Goal: Information Seeking & Learning: Check status

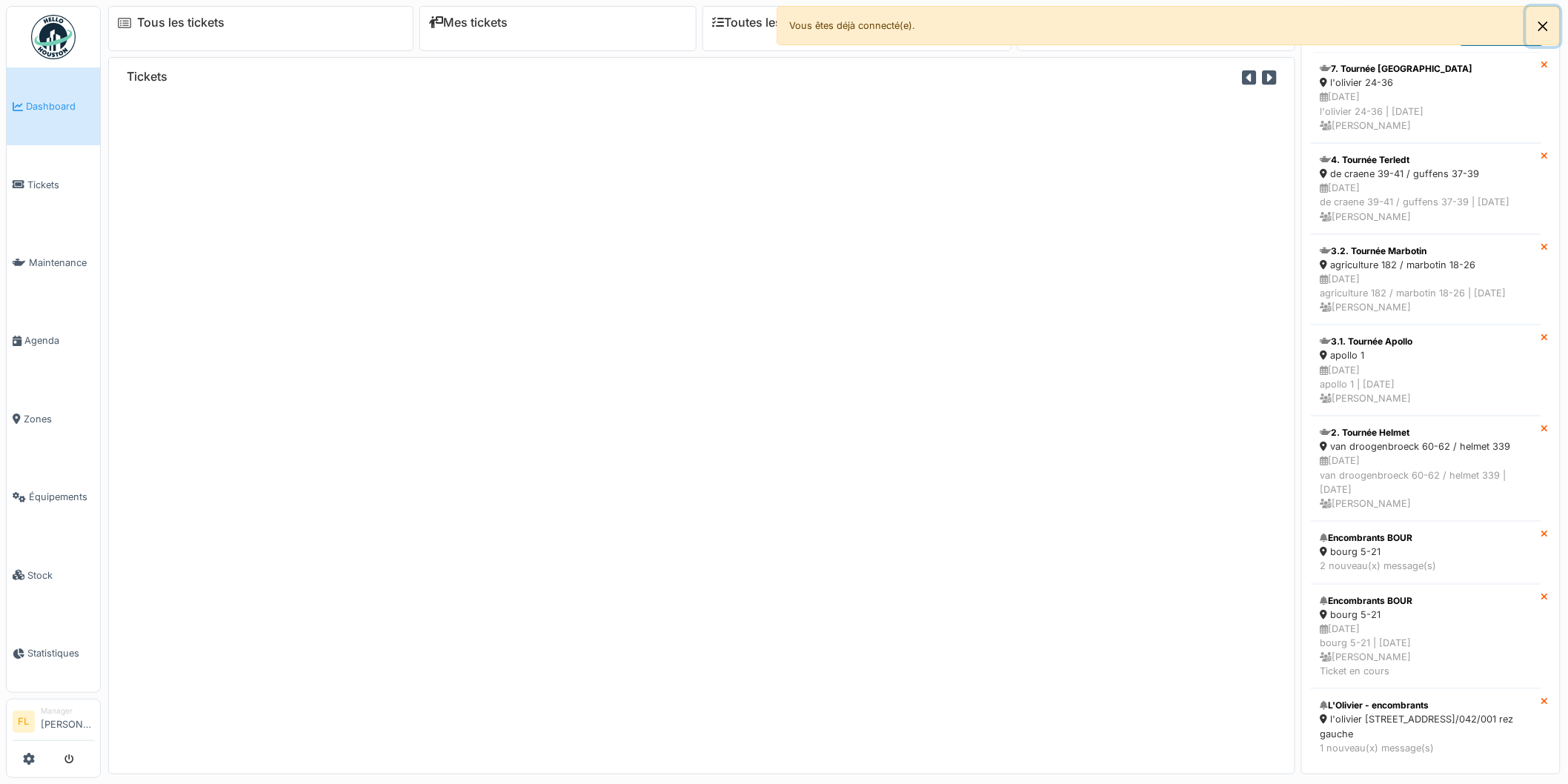
click at [1545, 24] on button "Close" at bounding box center [1544, 26] width 34 height 39
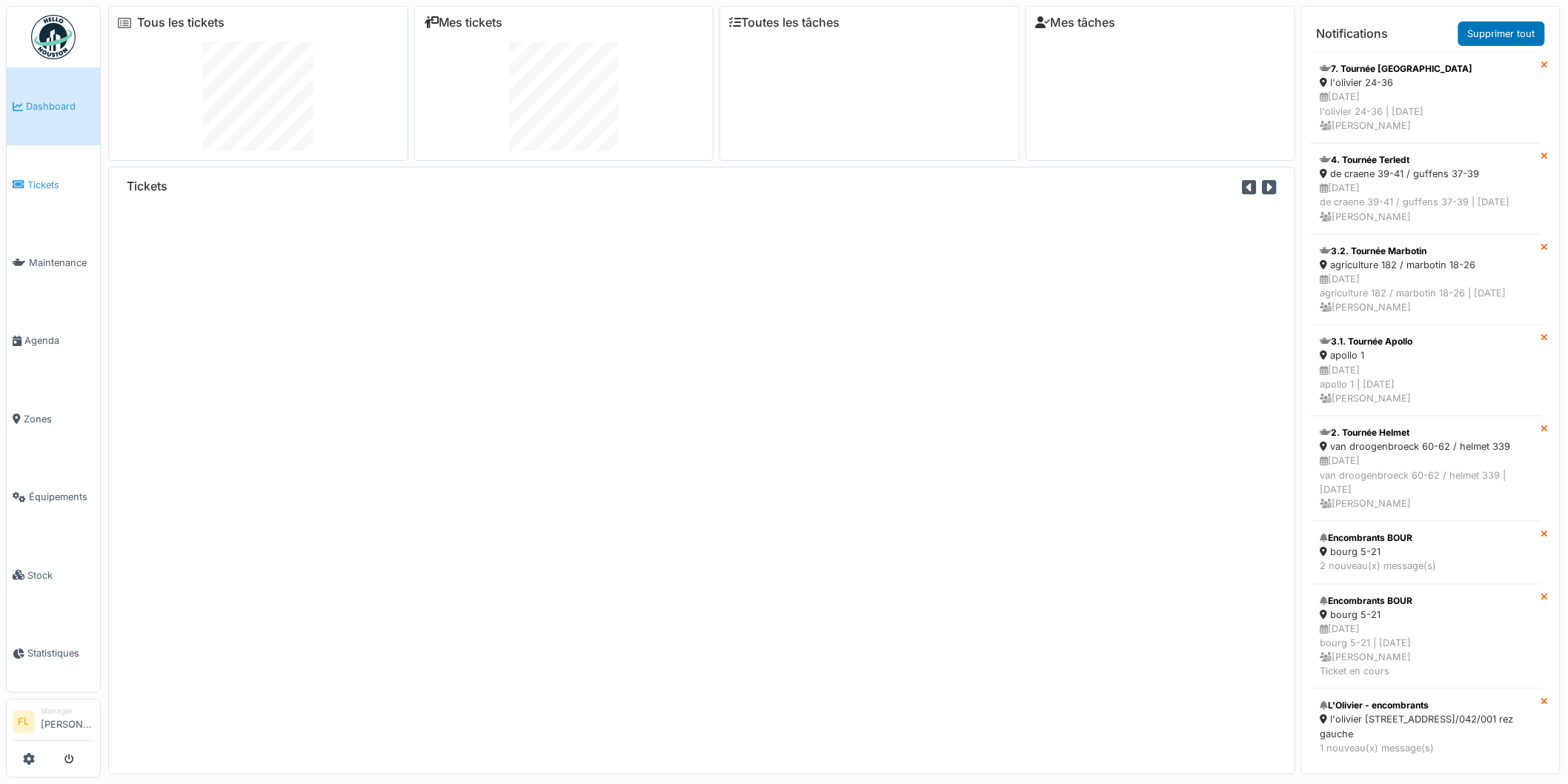
click at [41, 182] on span "Tickets" at bounding box center [60, 185] width 67 height 14
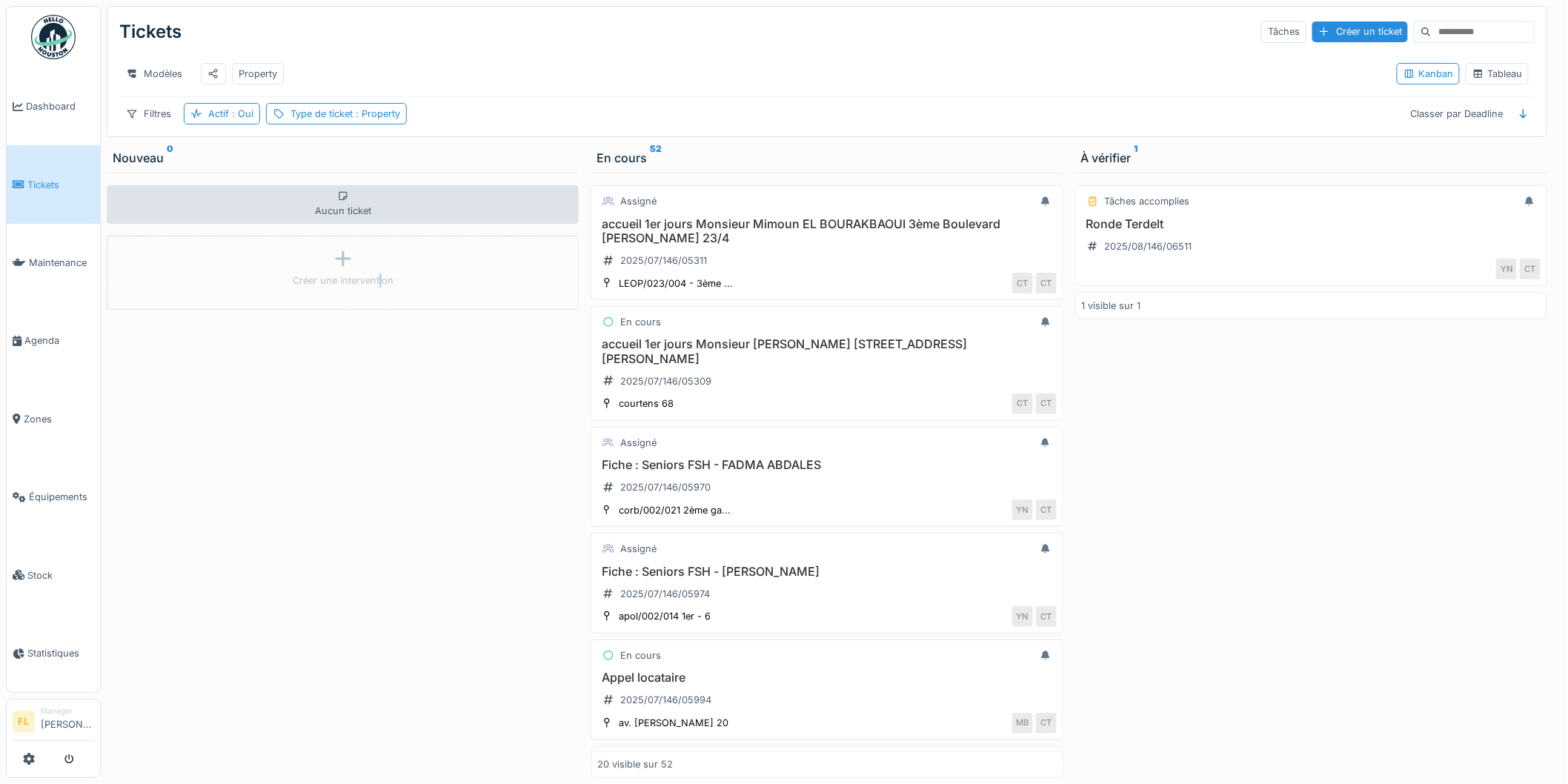
drag, startPoint x: 378, startPoint y: 563, endPoint x: 419, endPoint y: 501, distance: 74.3
click at [381, 558] on div "Aucun ticket Créer une intervention" at bounding box center [342, 475] width 472 height 605
click at [226, 121] on div "Actif : Oui" at bounding box center [231, 113] width 45 height 14
click at [273, 164] on div at bounding box center [274, 165] width 12 height 14
drag, startPoint x: 513, startPoint y: 134, endPoint x: 122, endPoint y: 60, distance: 397.9
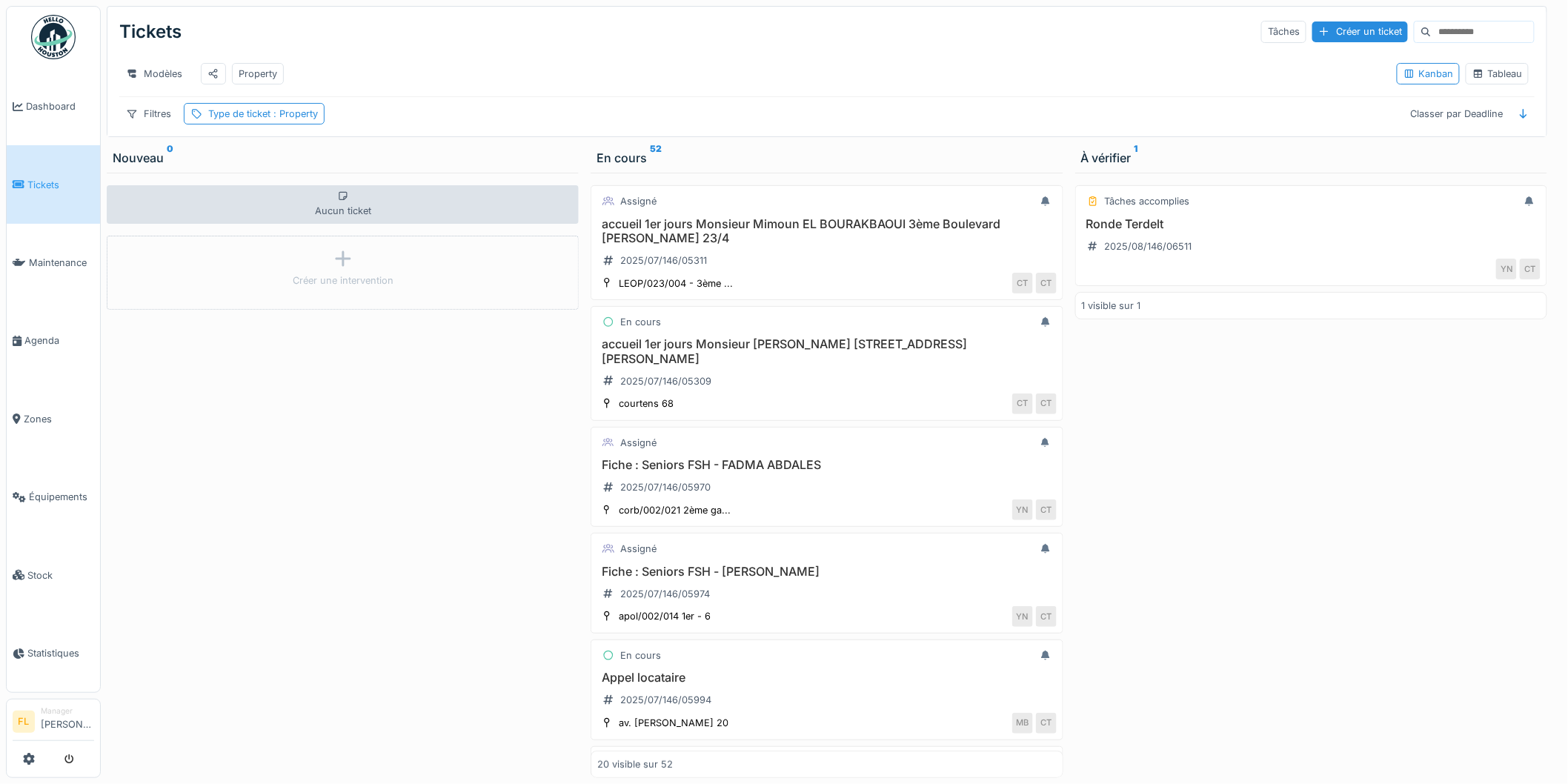
click at [510, 125] on div "Filtres Type de ticket : Property Classer par Deadline" at bounding box center [826, 113] width 1415 height 22
click at [246, 125] on div "Type de ticket : Property" at bounding box center [254, 113] width 141 height 22
click at [282, 224] on div "Ajouter une condition" at bounding box center [319, 221] width 128 height 20
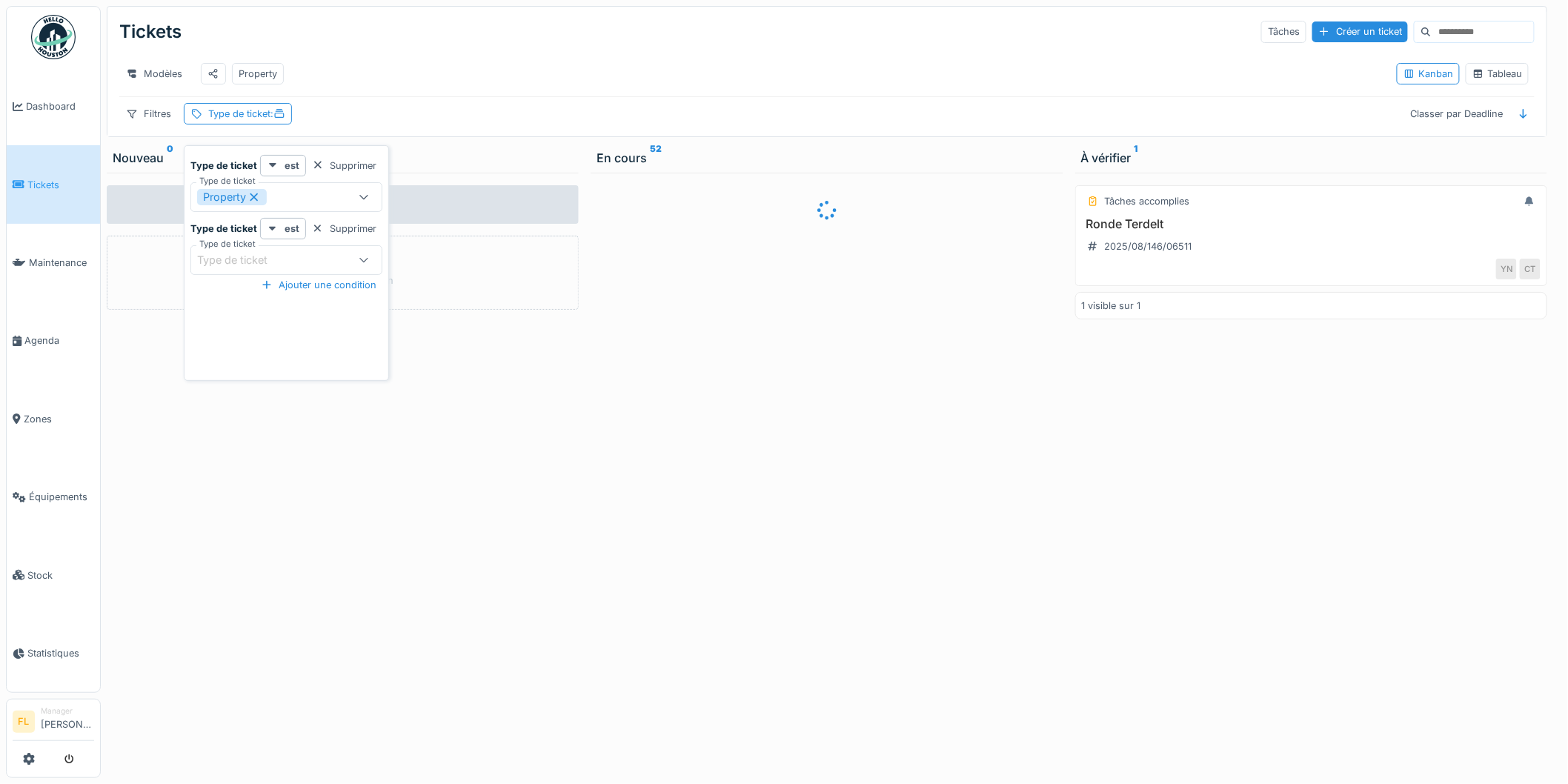
click at [238, 256] on div "Type de ticket" at bounding box center [242, 260] width 91 height 16
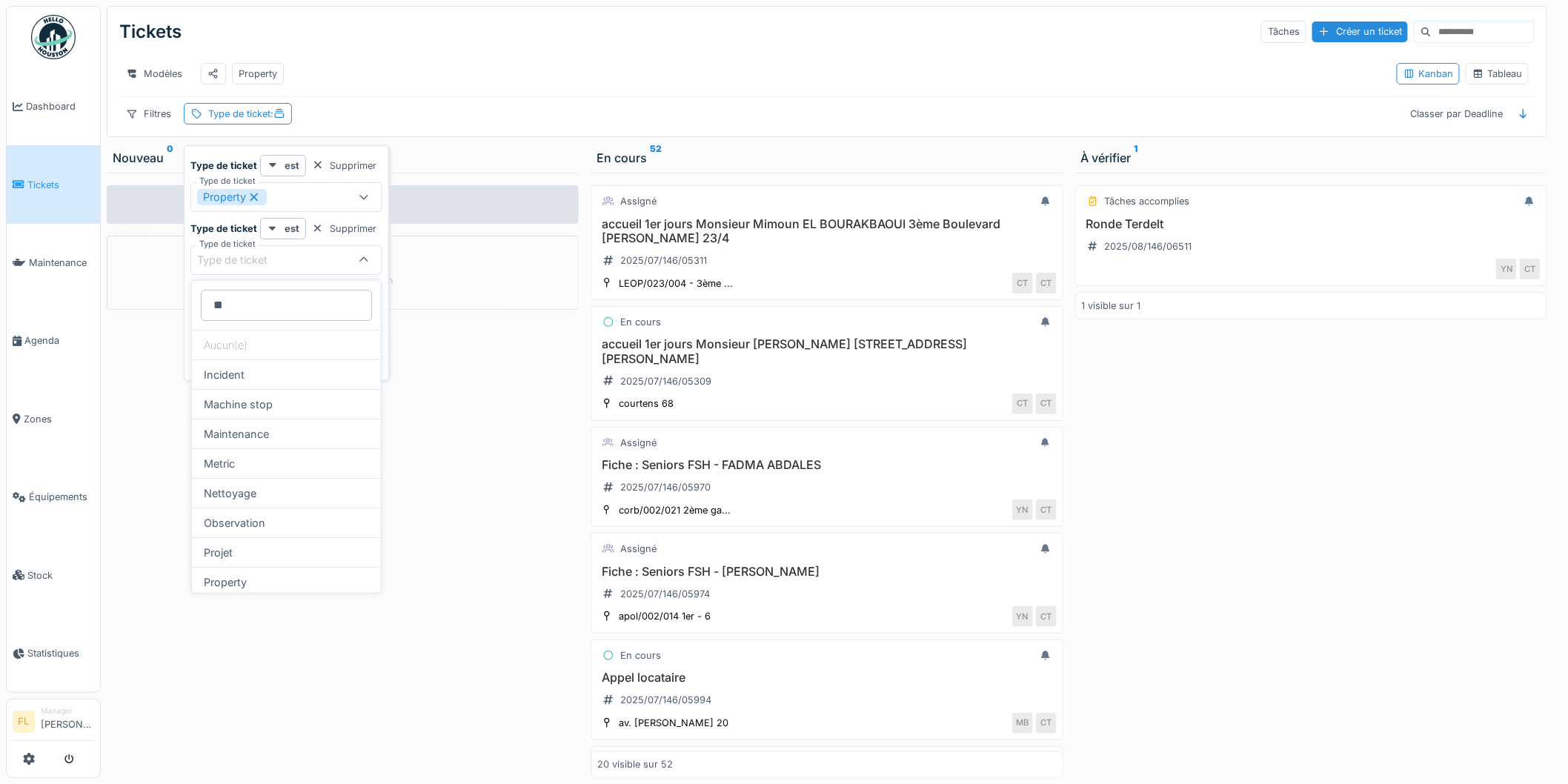
type ticket_AzNjg "*"
click at [424, 75] on div "Modèles Property" at bounding box center [751, 74] width 1265 height 34
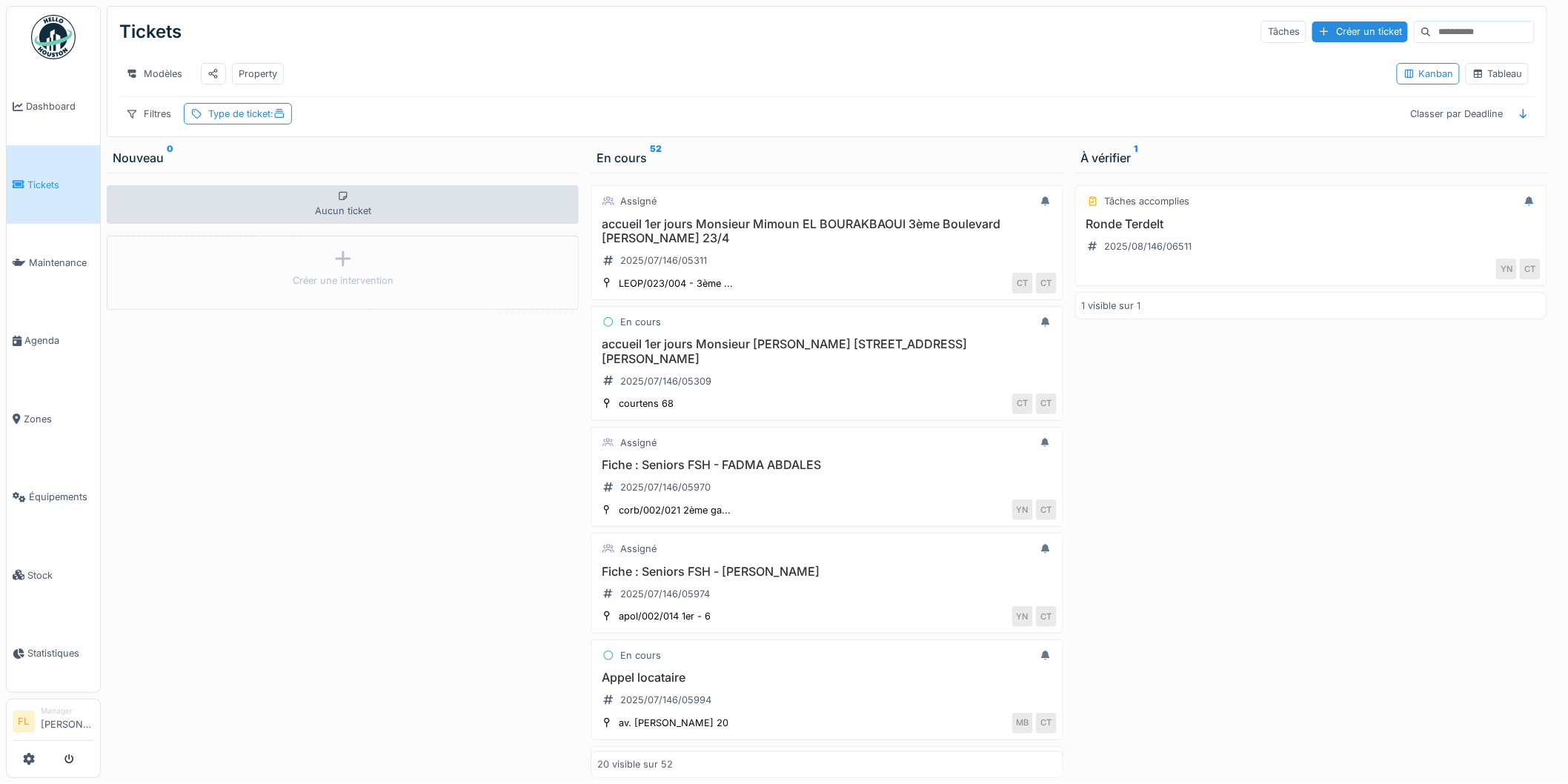
click at [334, 120] on div "Filtres Type de ticket : Classer par Deadline" at bounding box center [826, 113] width 1415 height 22
click at [140, 113] on div "Filtres" at bounding box center [148, 113] width 58 height 22
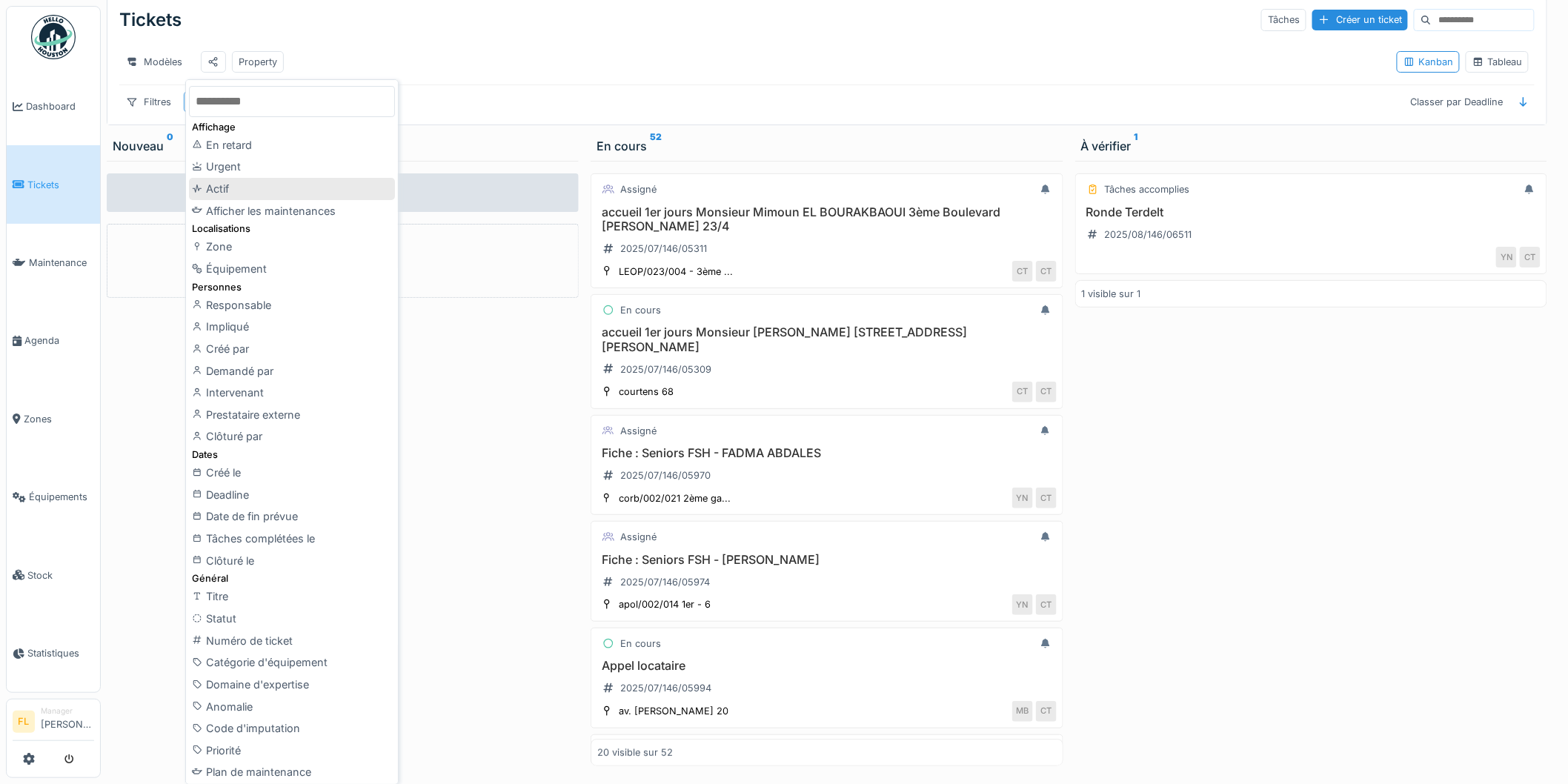
click at [235, 187] on div "Actif" at bounding box center [292, 189] width 206 height 23
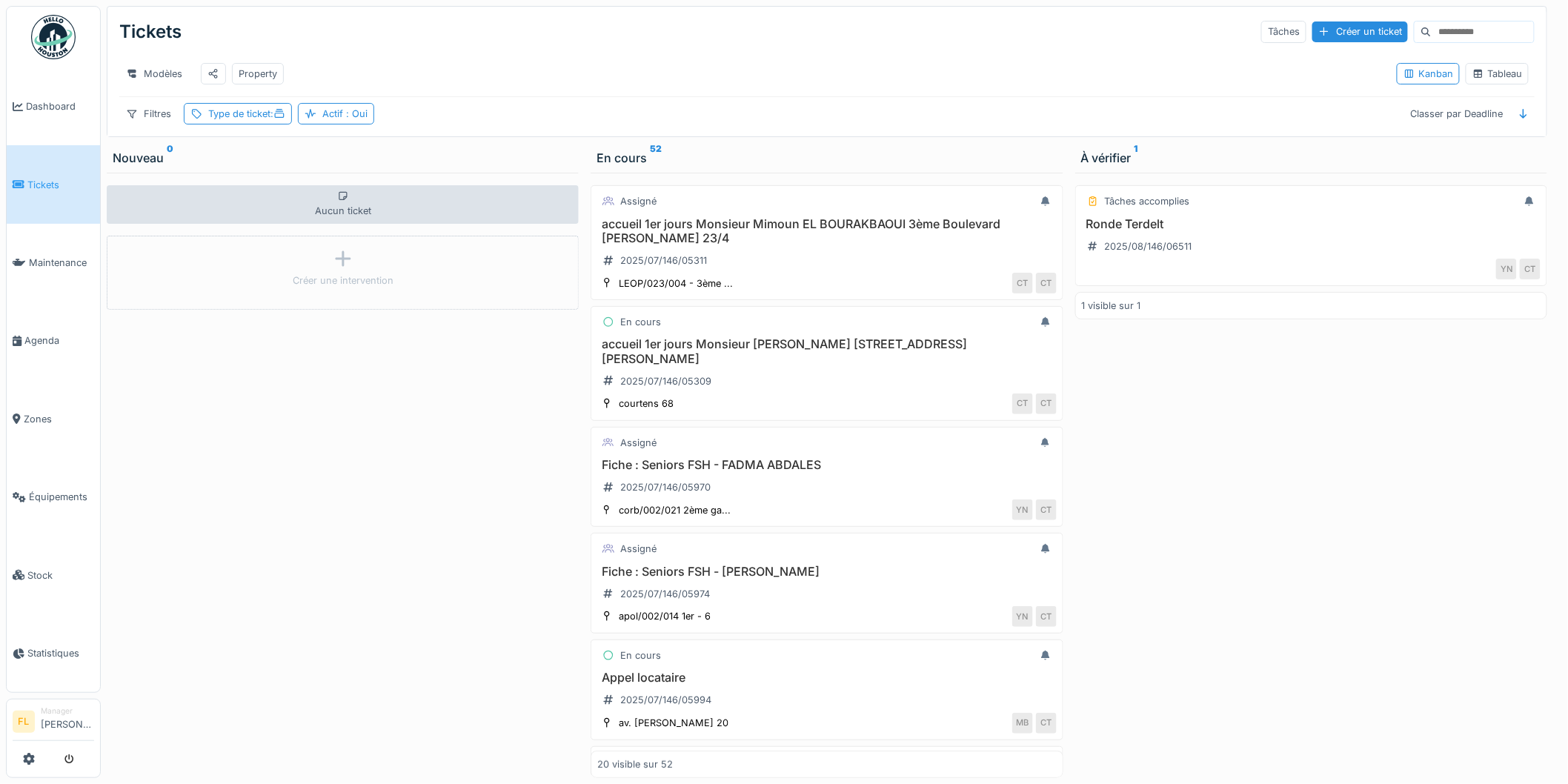
click at [283, 503] on div "Aucun ticket Créer une intervention" at bounding box center [342, 475] width 472 height 605
click at [38, 181] on span "Tickets" at bounding box center [60, 185] width 67 height 14
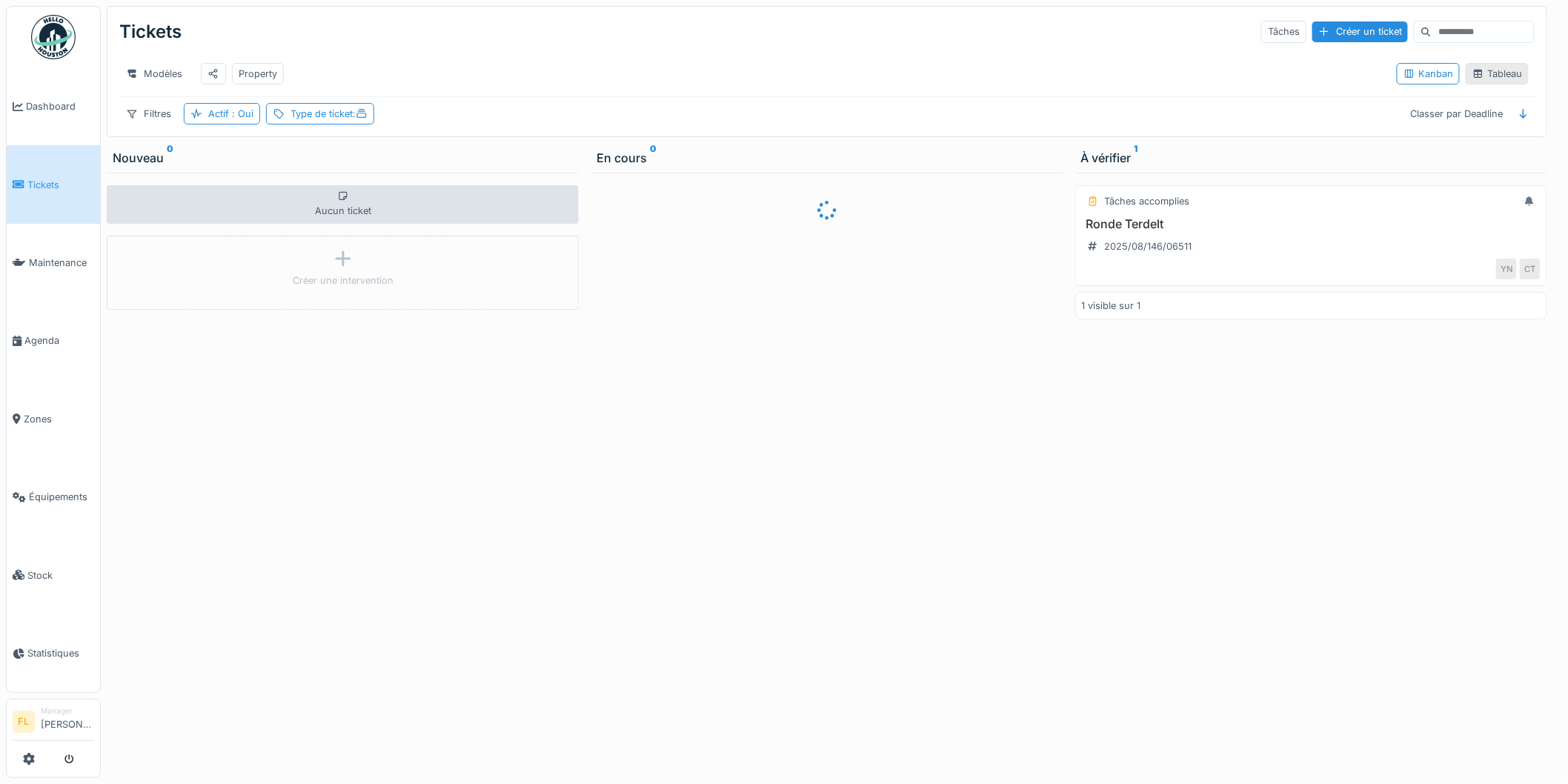
click at [1474, 76] on icon at bounding box center [1478, 73] width 8 height 8
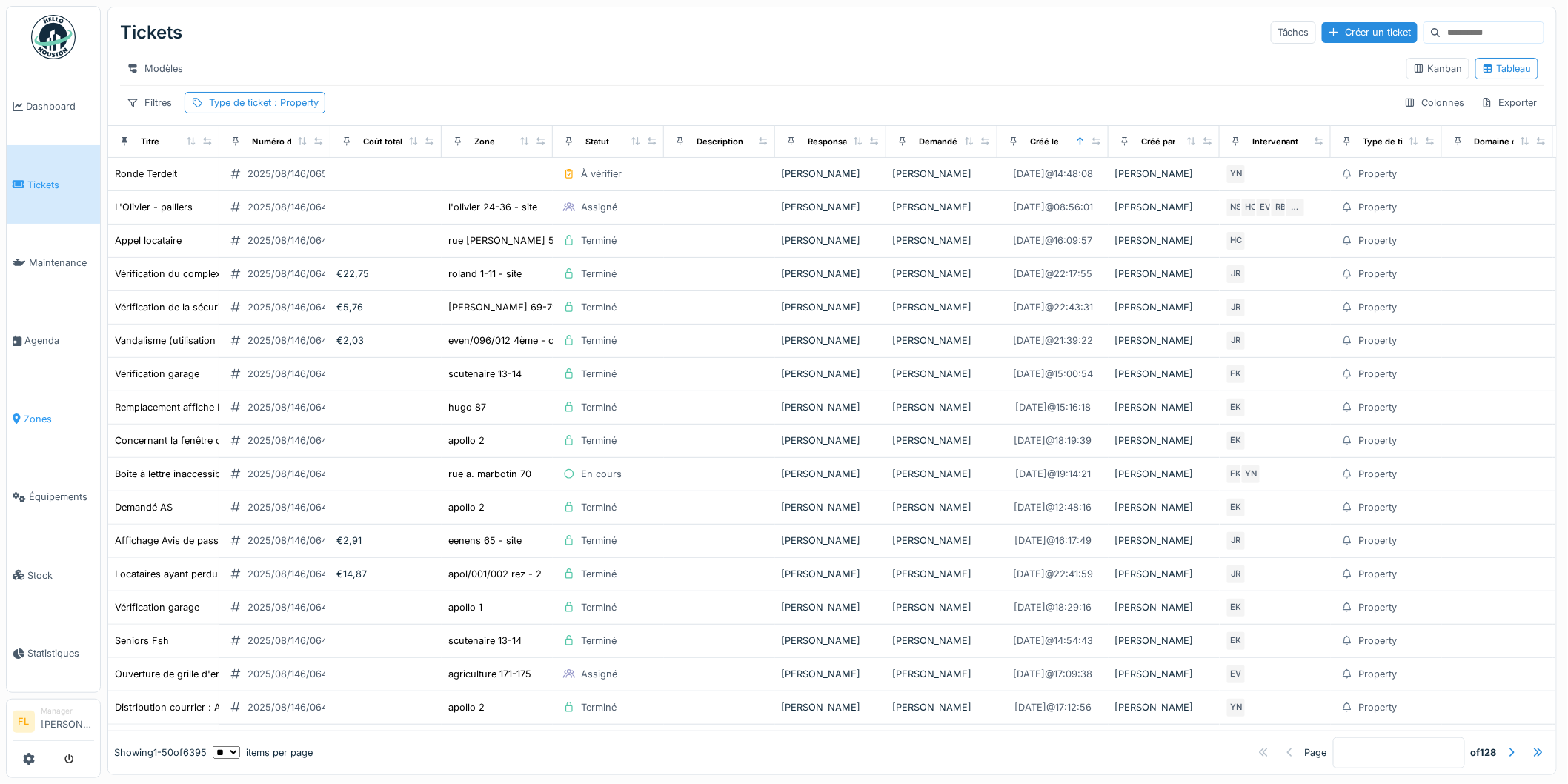
click at [33, 412] on span "Zones" at bounding box center [58, 418] width 70 height 14
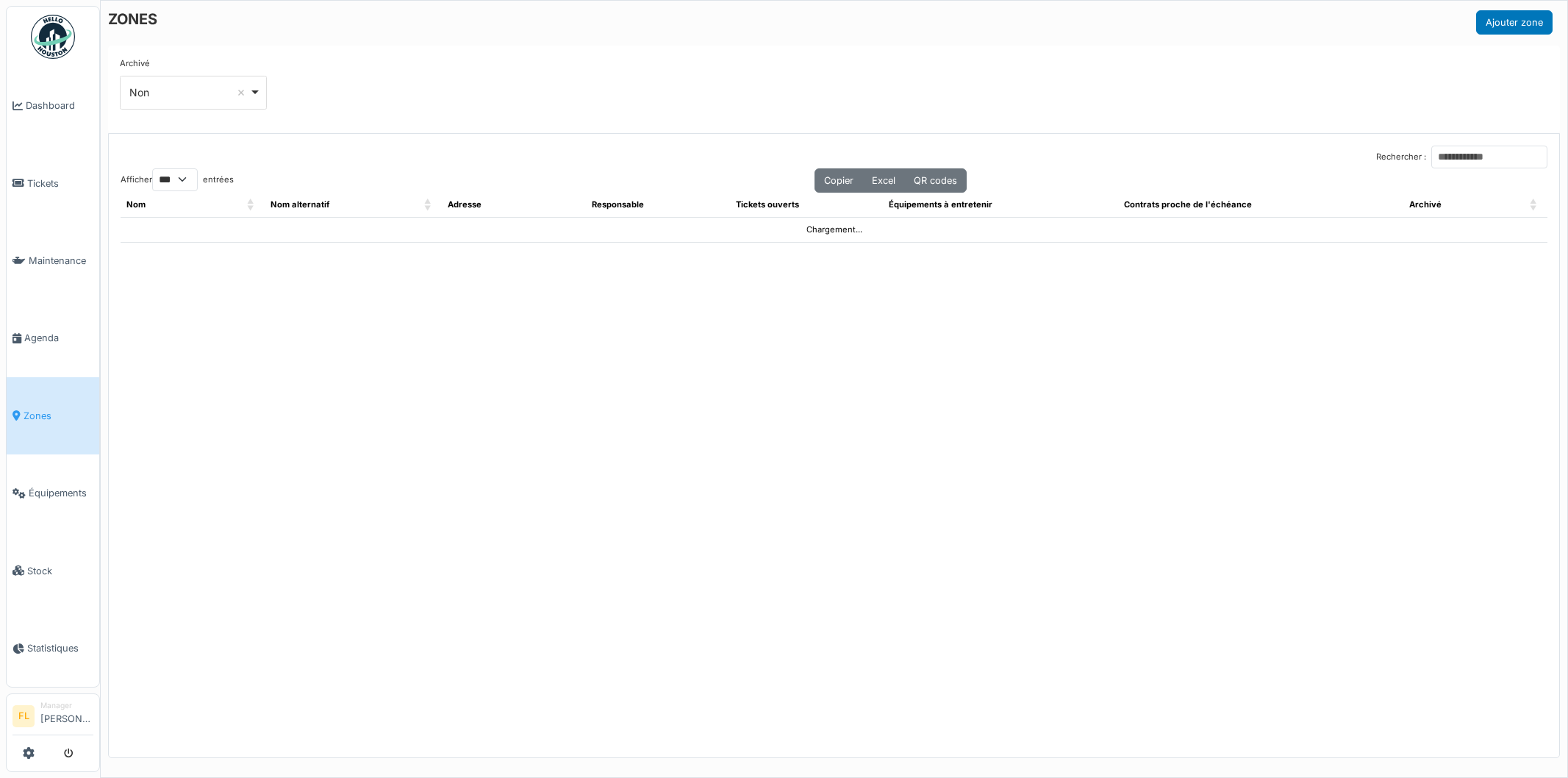
select select "***"
click at [1446, 155] on input "Rechercher :" at bounding box center [1489, 156] width 116 height 22
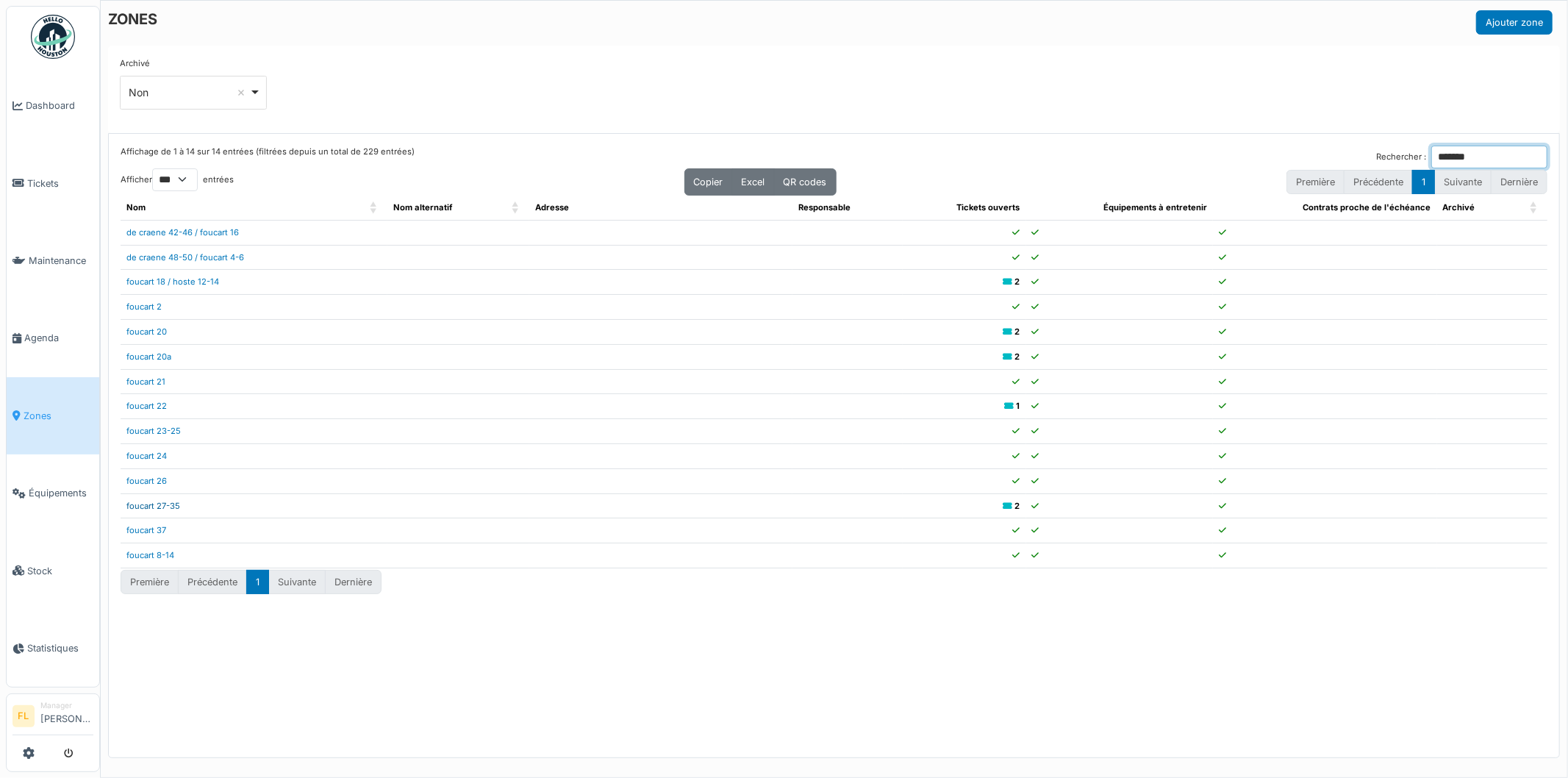
type input "*******"
click at [164, 506] on link "foucart 27-35" at bounding box center [154, 505] width 54 height 10
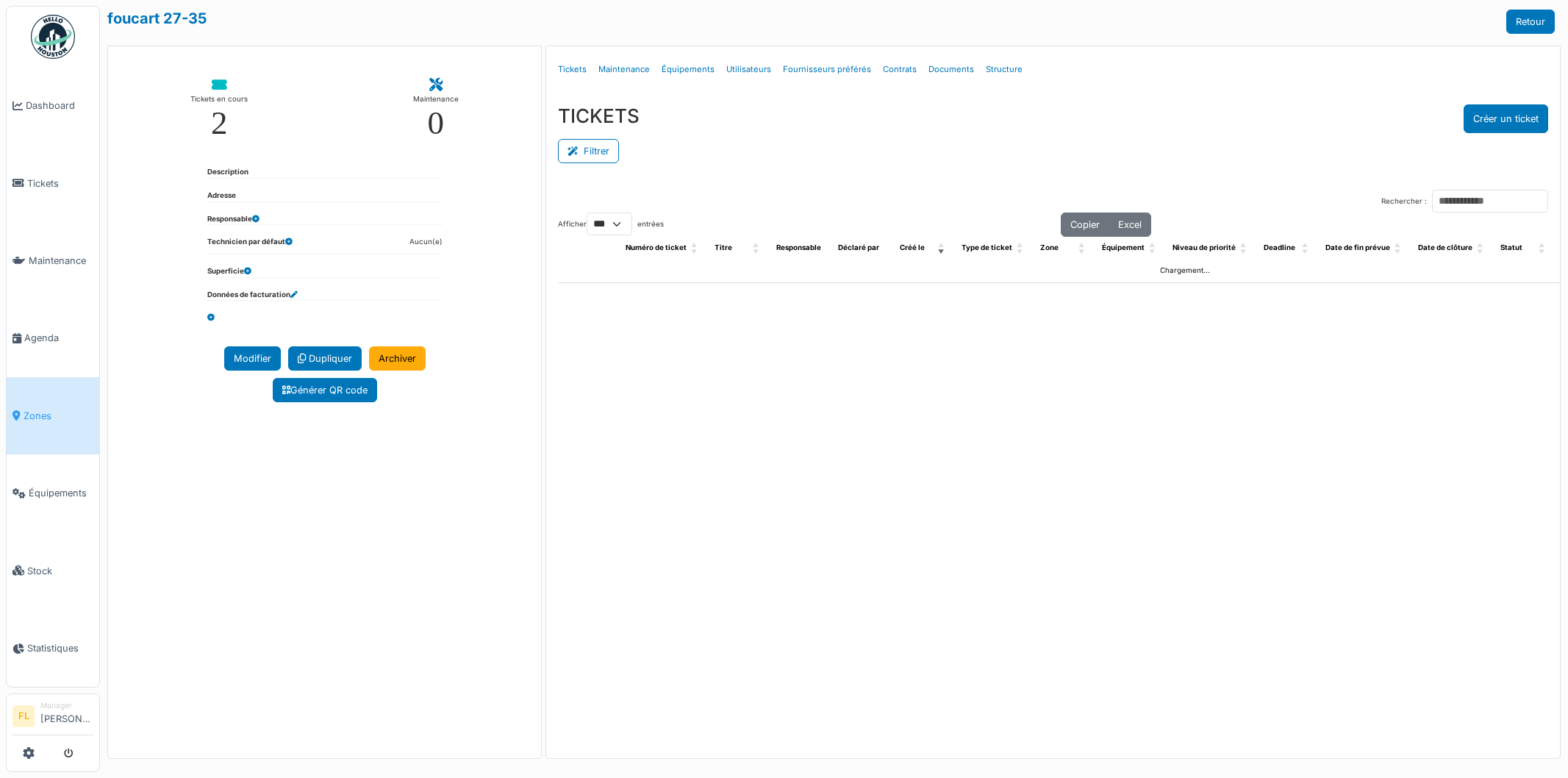
select select "***"
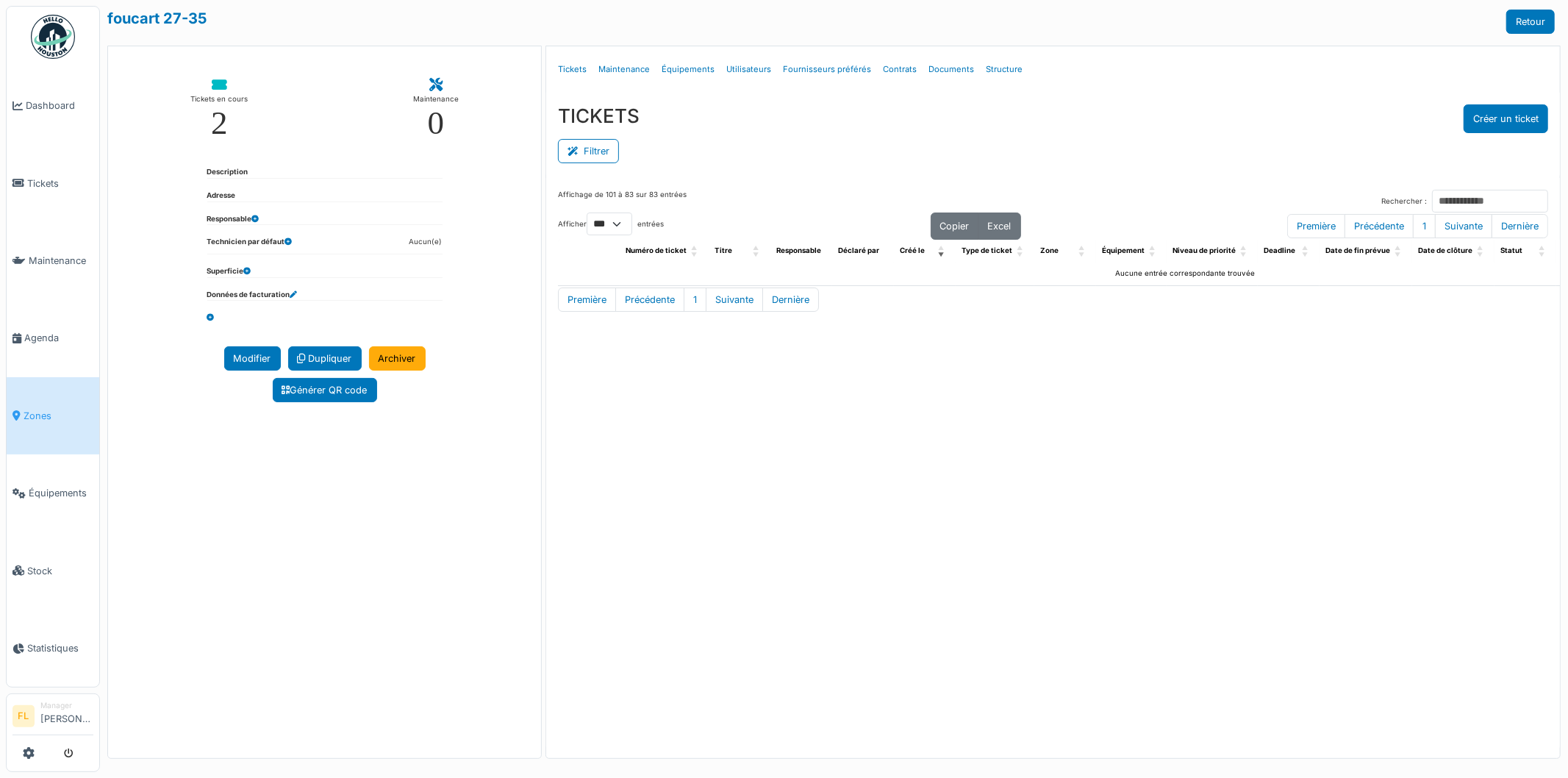
click at [327, 542] on div "Tickets en cours 2 Maintenance 0 Description Adresse Responsable Technicien par…" at bounding box center [324, 402] width 435 height 713
click at [988, 72] on link "Structure" at bounding box center [1004, 69] width 48 height 34
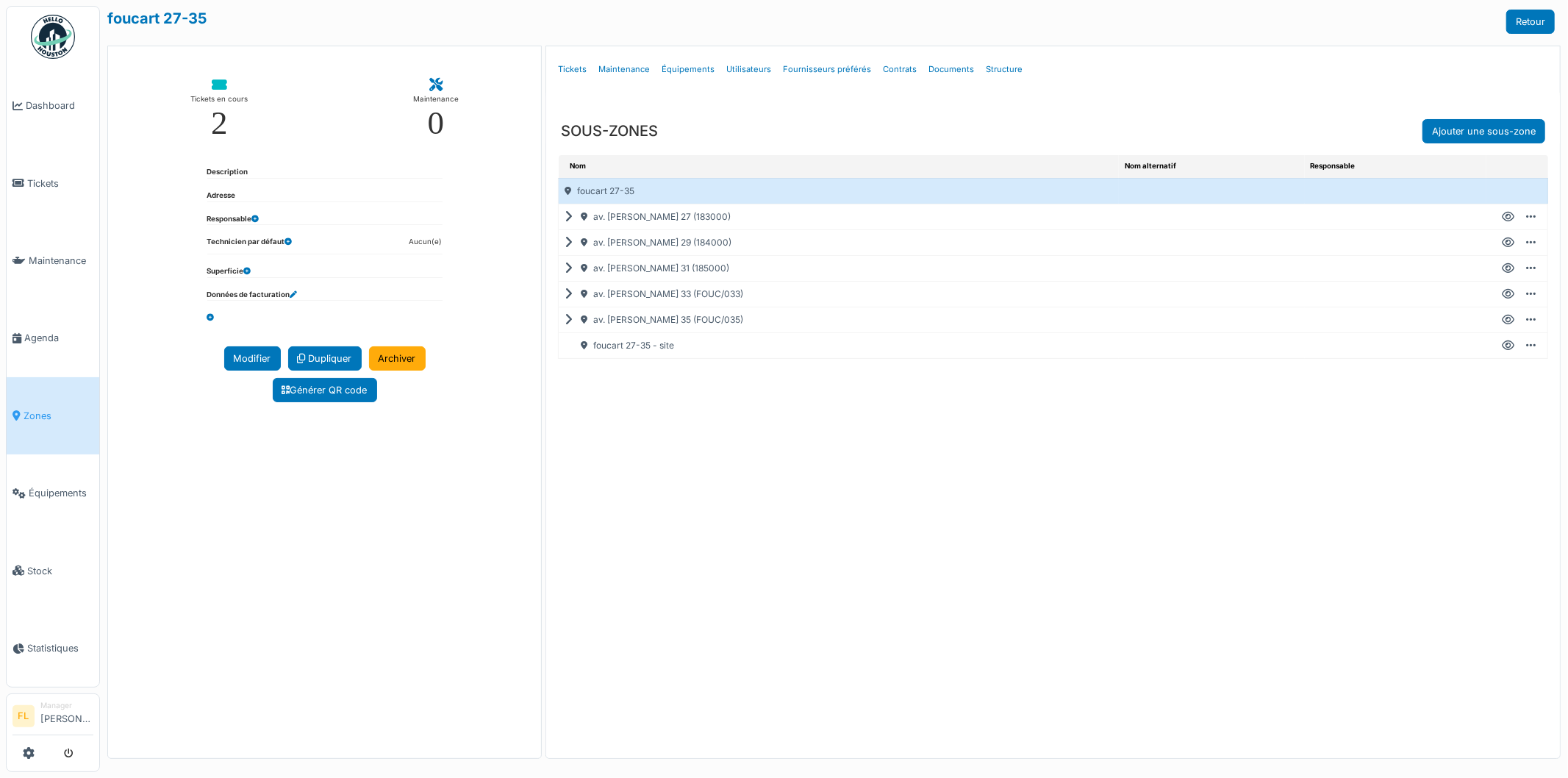
click at [1508, 345] on icon at bounding box center [1508, 345] width 12 height 1
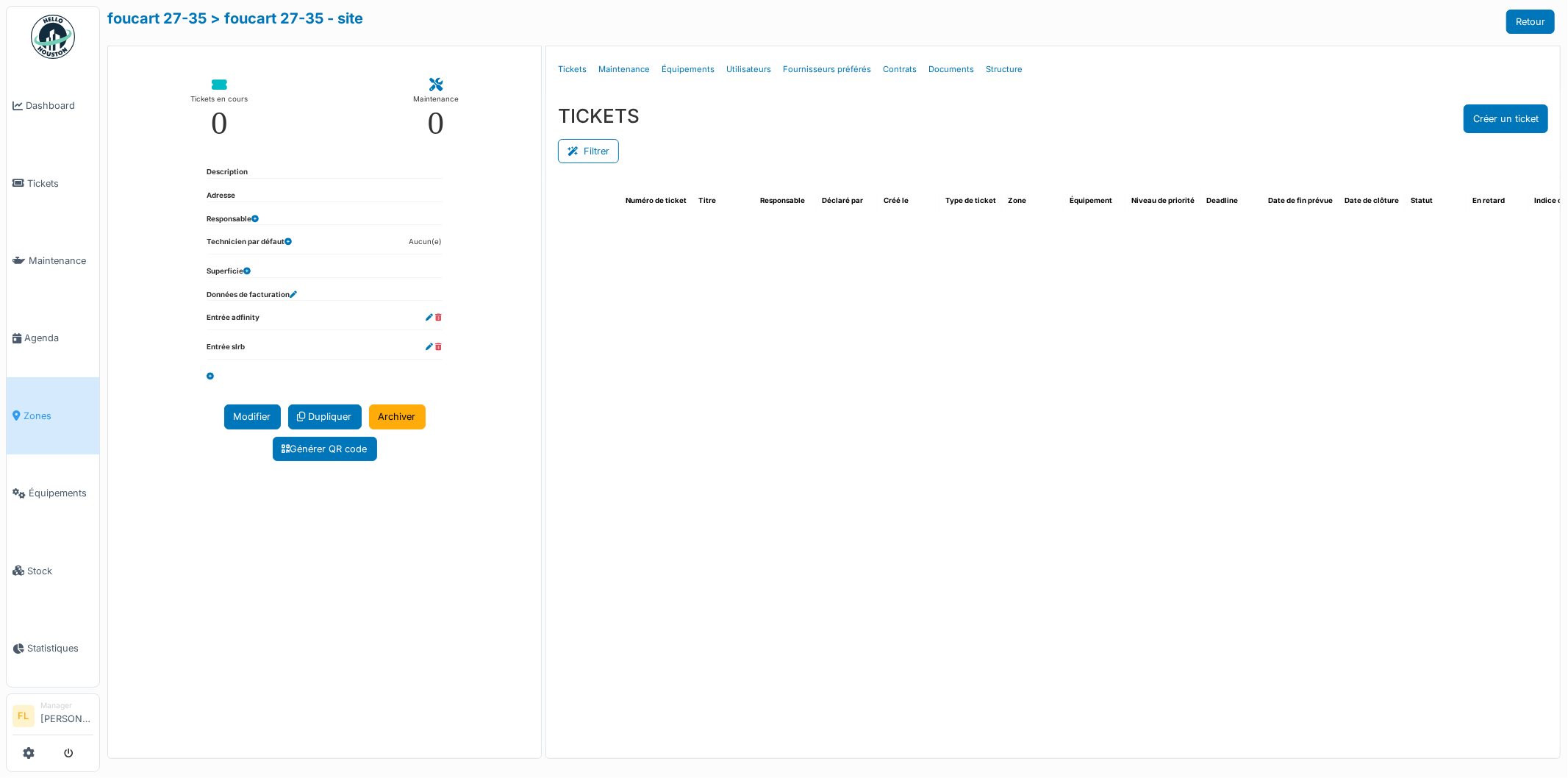
select select "***"
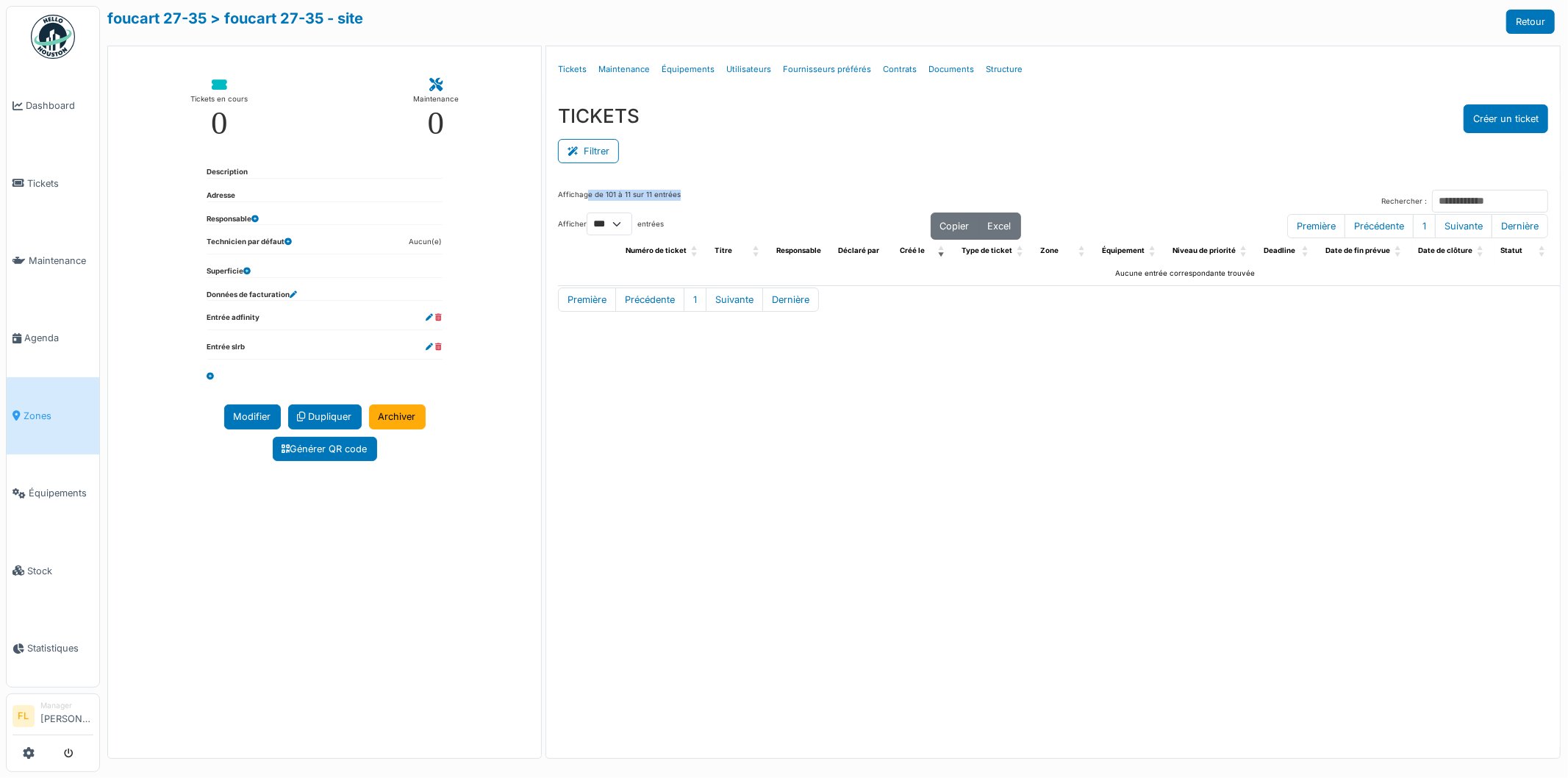
drag, startPoint x: 586, startPoint y: 196, endPoint x: 776, endPoint y: 194, distance: 190.0
click at [776, 194] on div "Affichage de 101 à 11 sur 11 entrées Rechercher :" at bounding box center [1053, 201] width 990 height 22
click at [573, 71] on link "Tickets" at bounding box center [571, 69] width 40 height 34
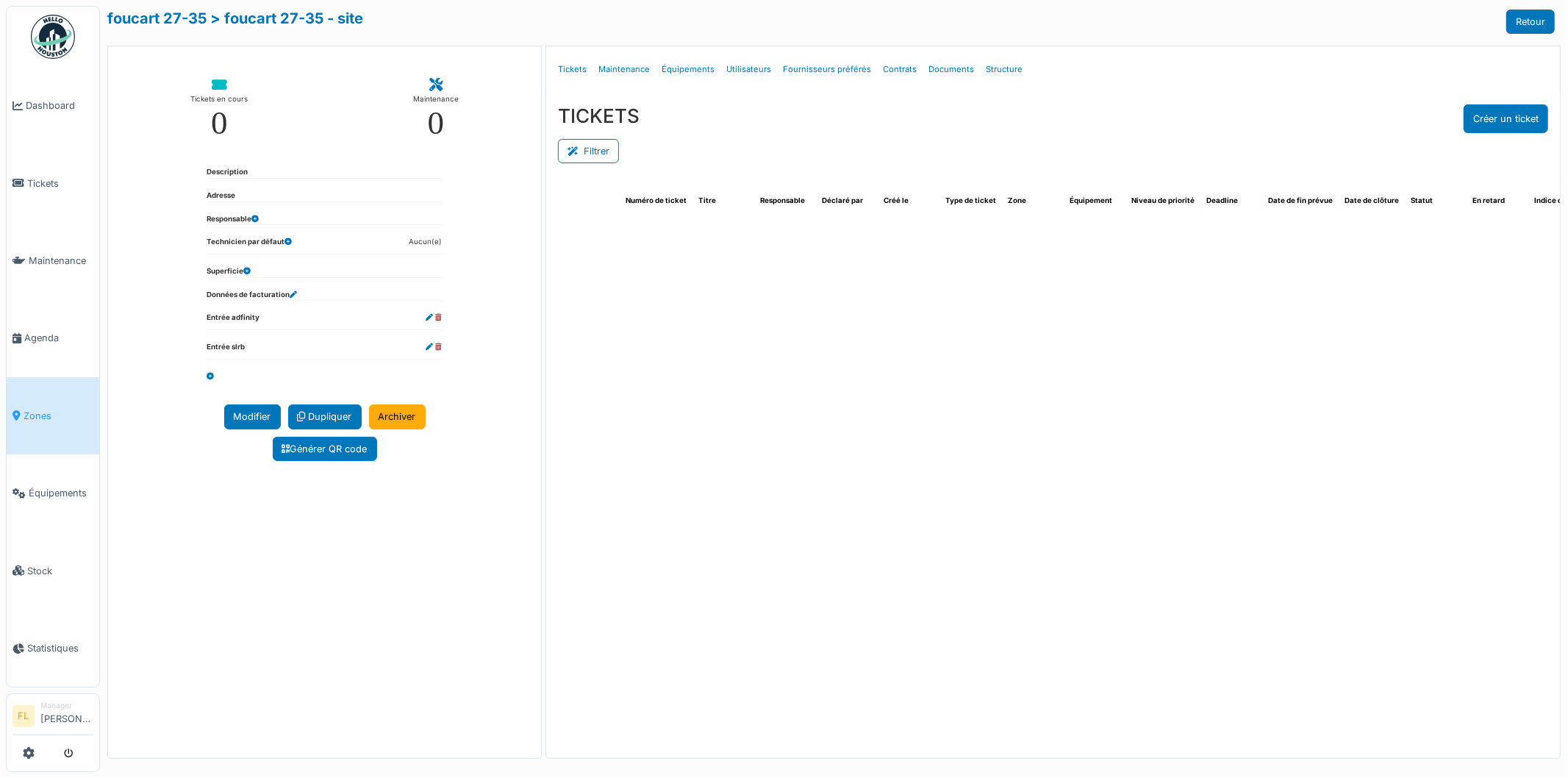
select select "***"
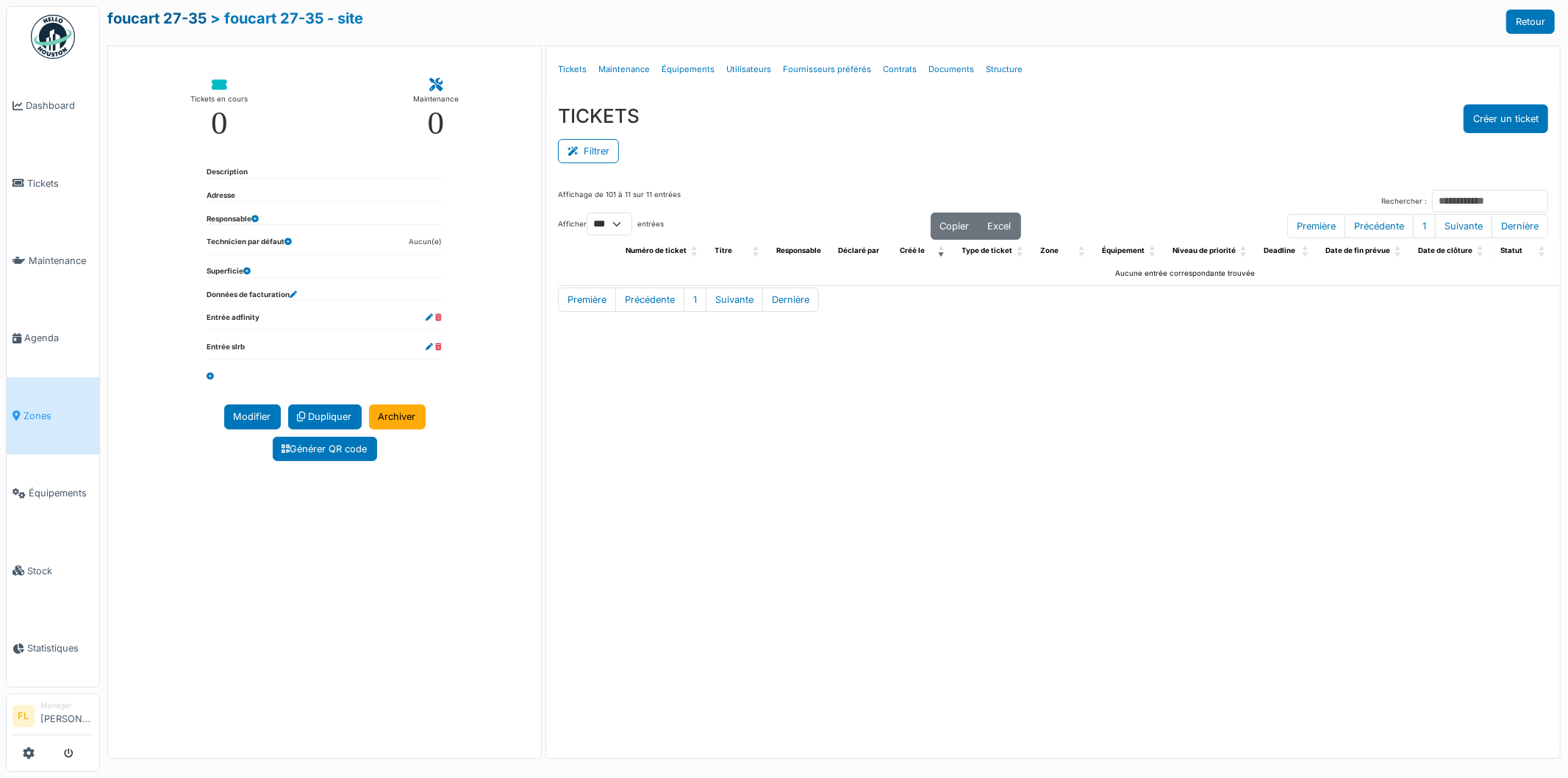
click at [170, 17] on link "foucart 27-35" at bounding box center [156, 18] width 100 height 18
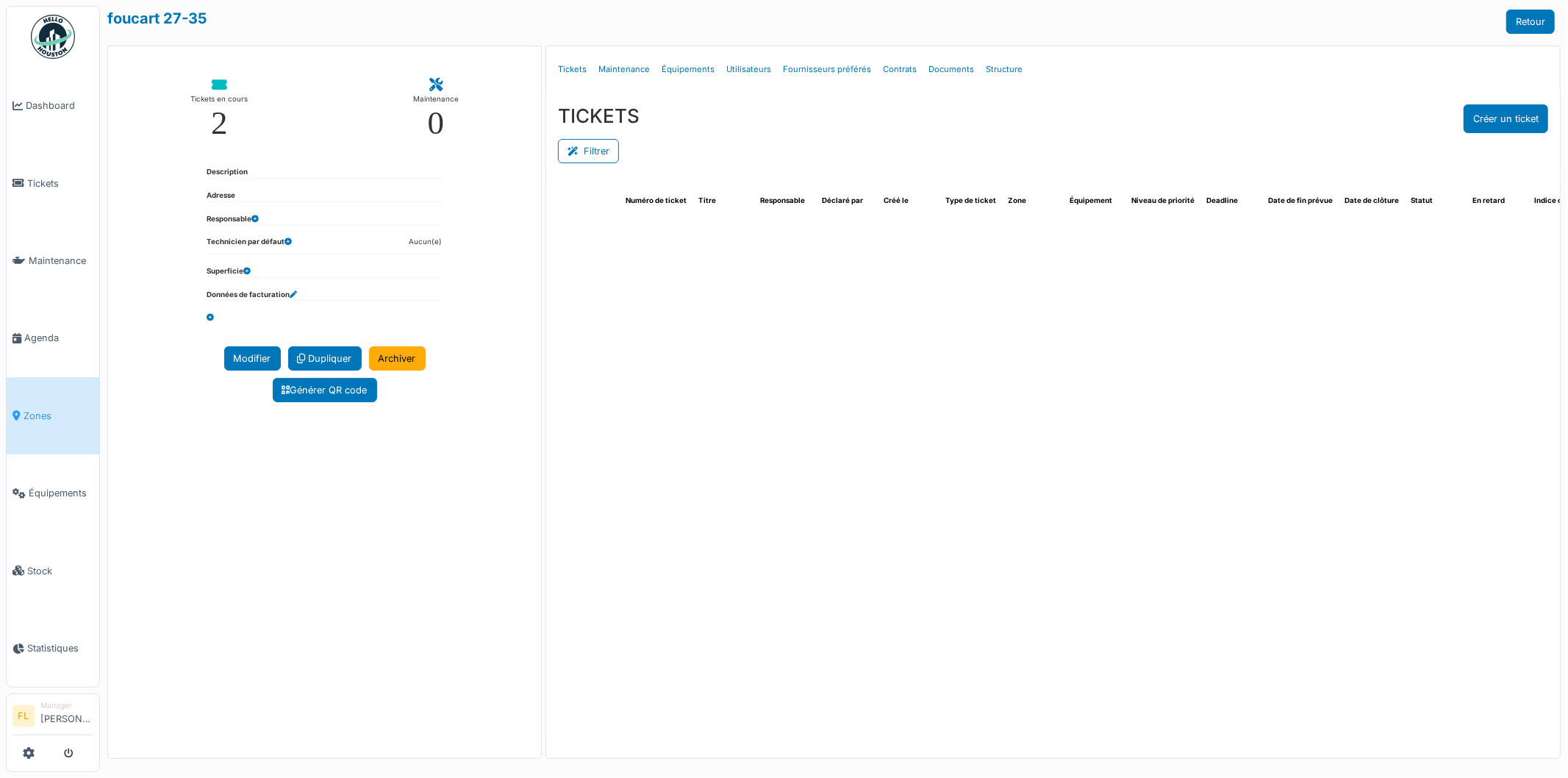
select select "***"
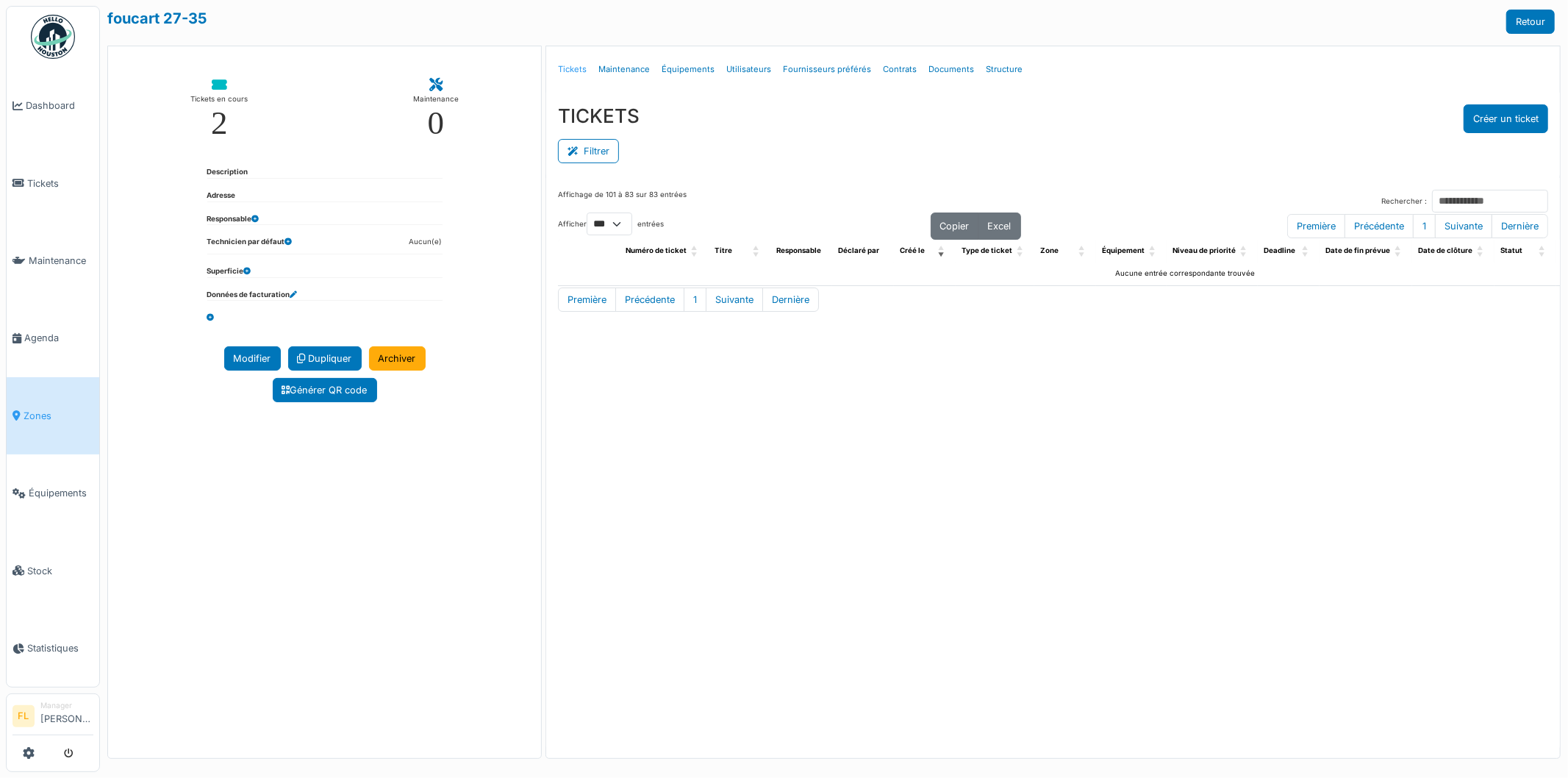
click at [570, 70] on link "Tickets" at bounding box center [571, 69] width 40 height 34
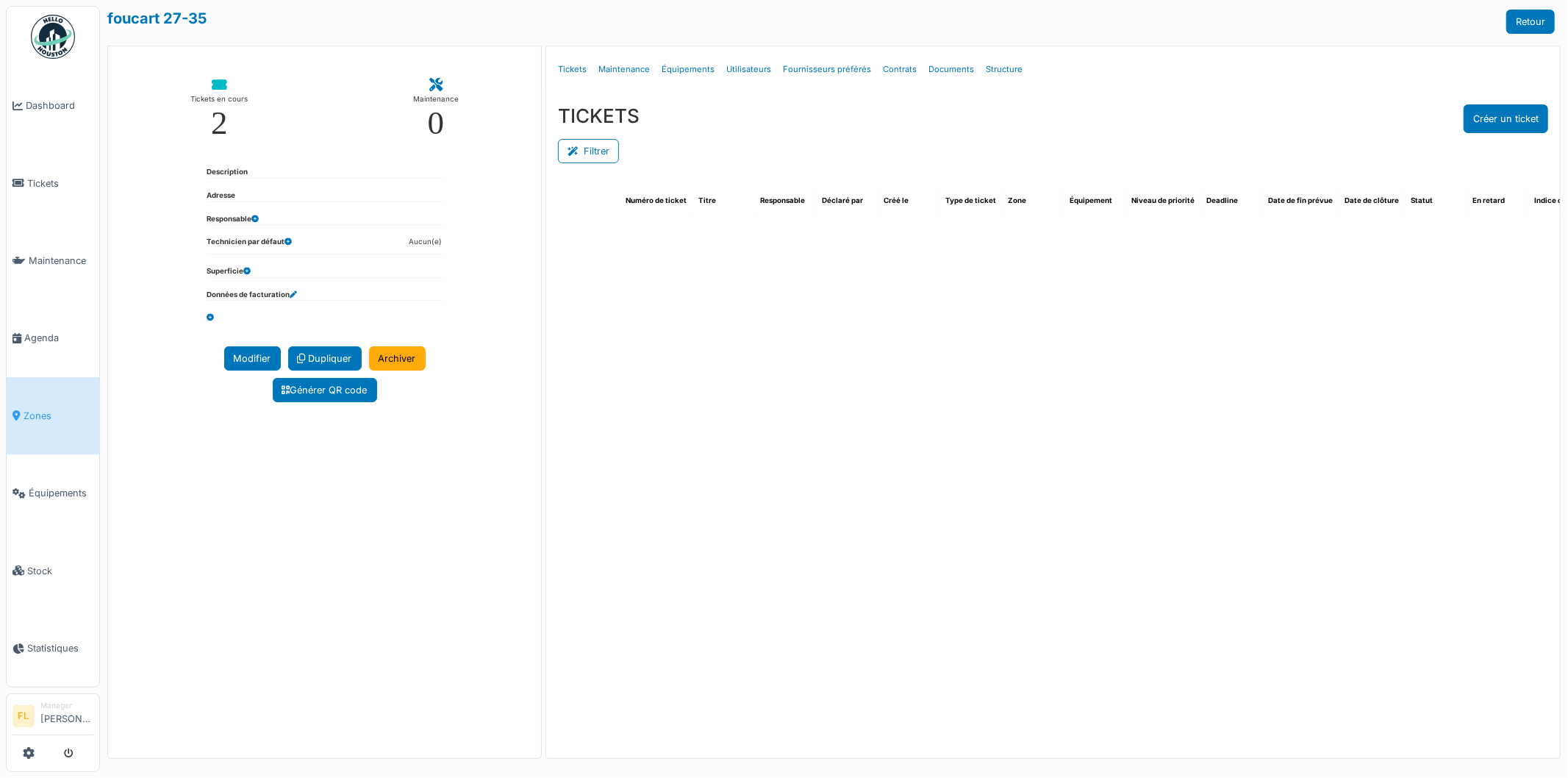
select select "***"
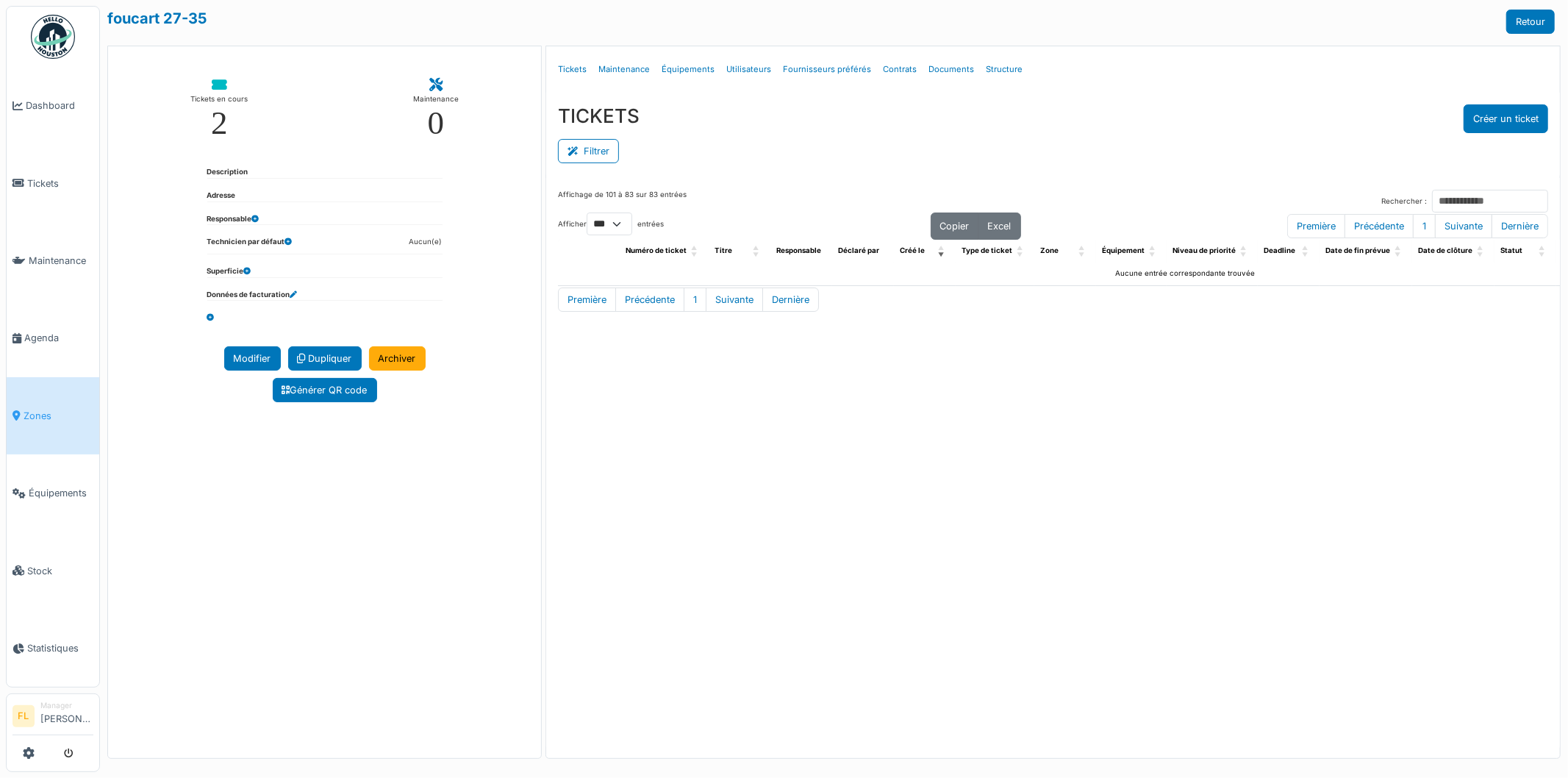
click at [217, 101] on div "Tickets en cours" at bounding box center [220, 100] width 58 height 15
select select "***"
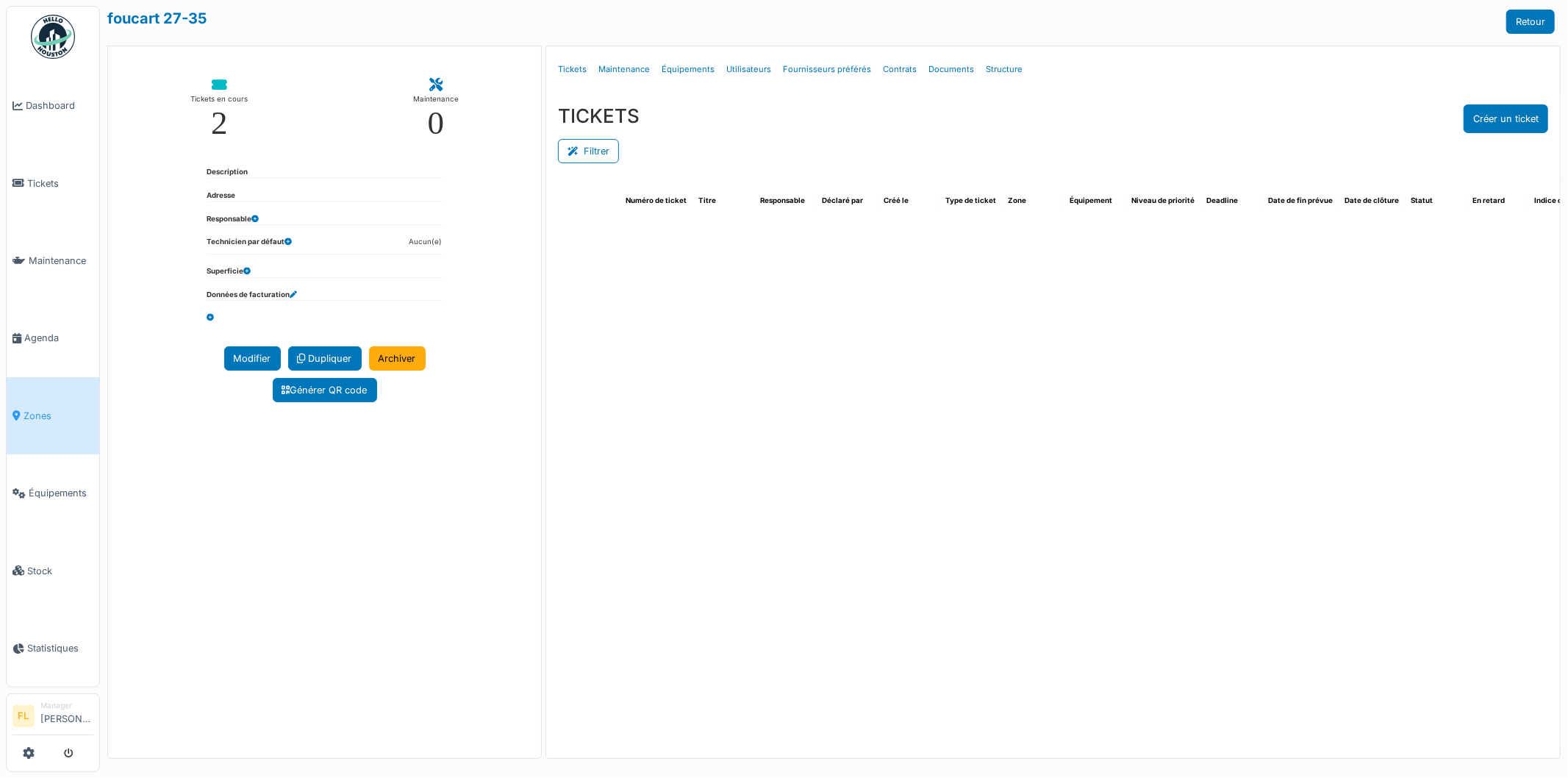
select select "***"
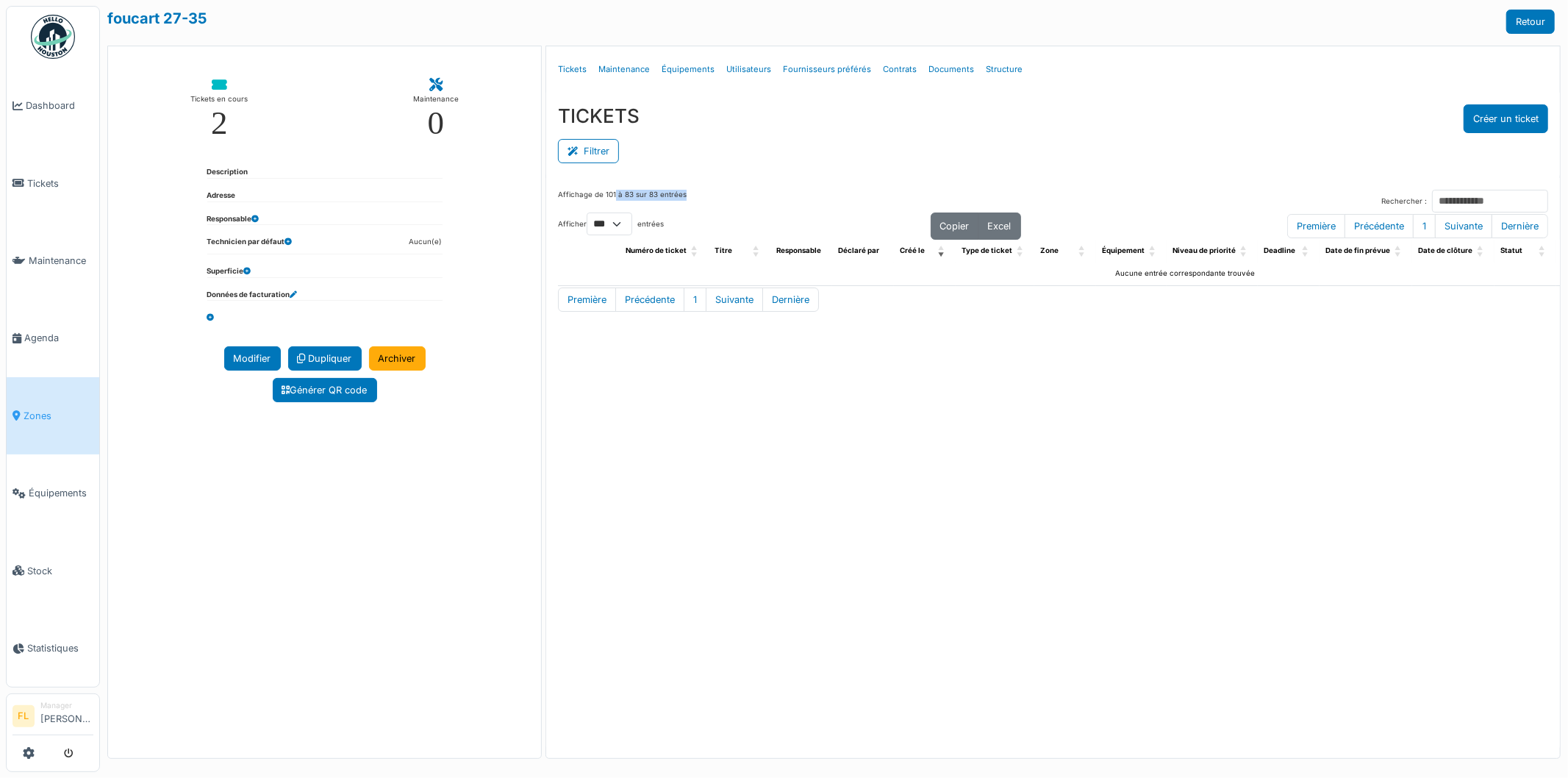
drag, startPoint x: 613, startPoint y: 195, endPoint x: 695, endPoint y: 194, distance: 82.0
click at [695, 194] on div "Affichage de 101 à 83 sur 83 entrées Rechercher :" at bounding box center [1053, 201] width 990 height 22
click at [1002, 68] on link "Structure" at bounding box center [1004, 69] width 48 height 34
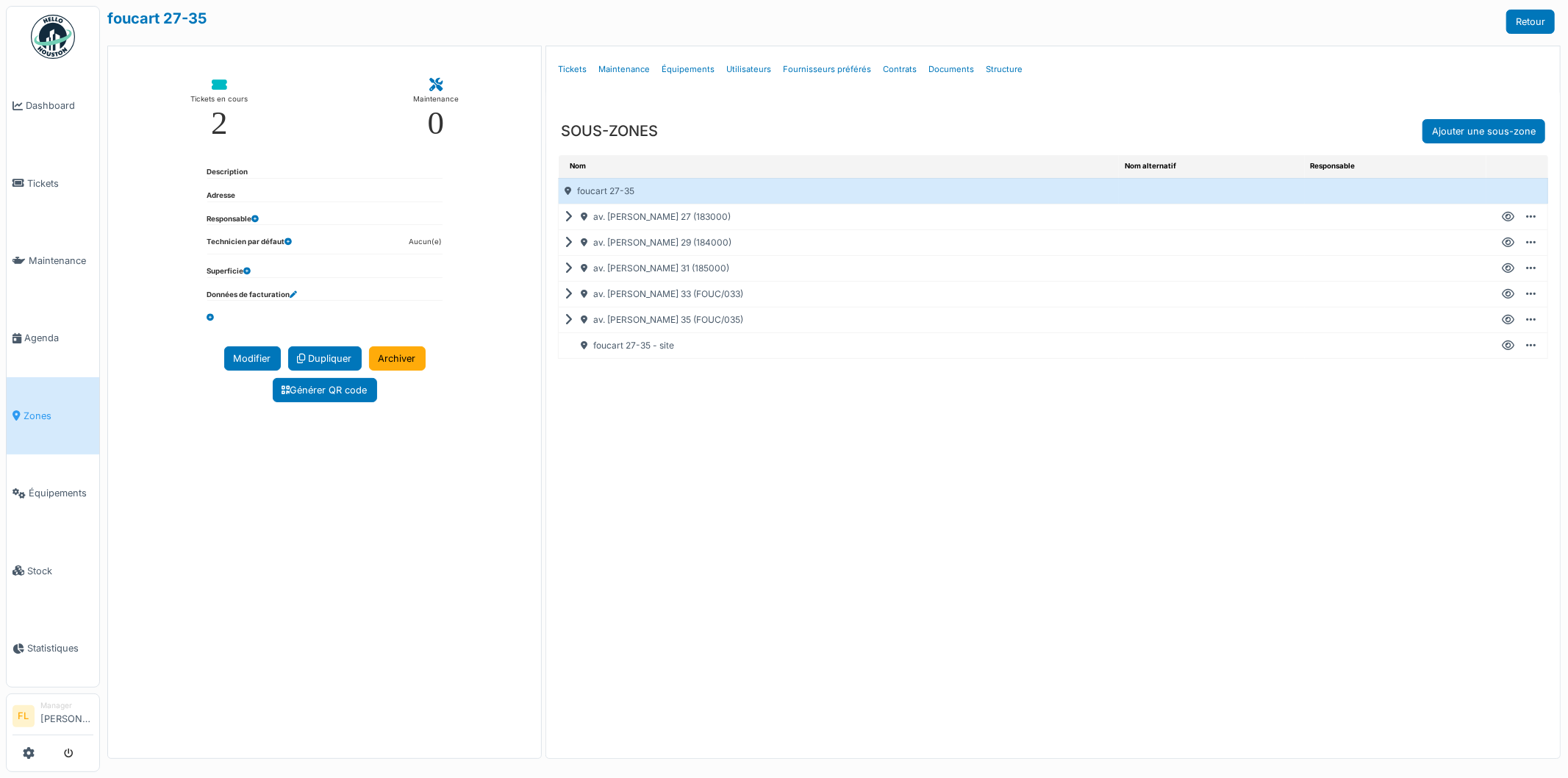
click at [568, 295] on icon at bounding box center [571, 294] width 14 height 1
click at [1504, 320] on icon at bounding box center [1508, 320] width 12 height 1
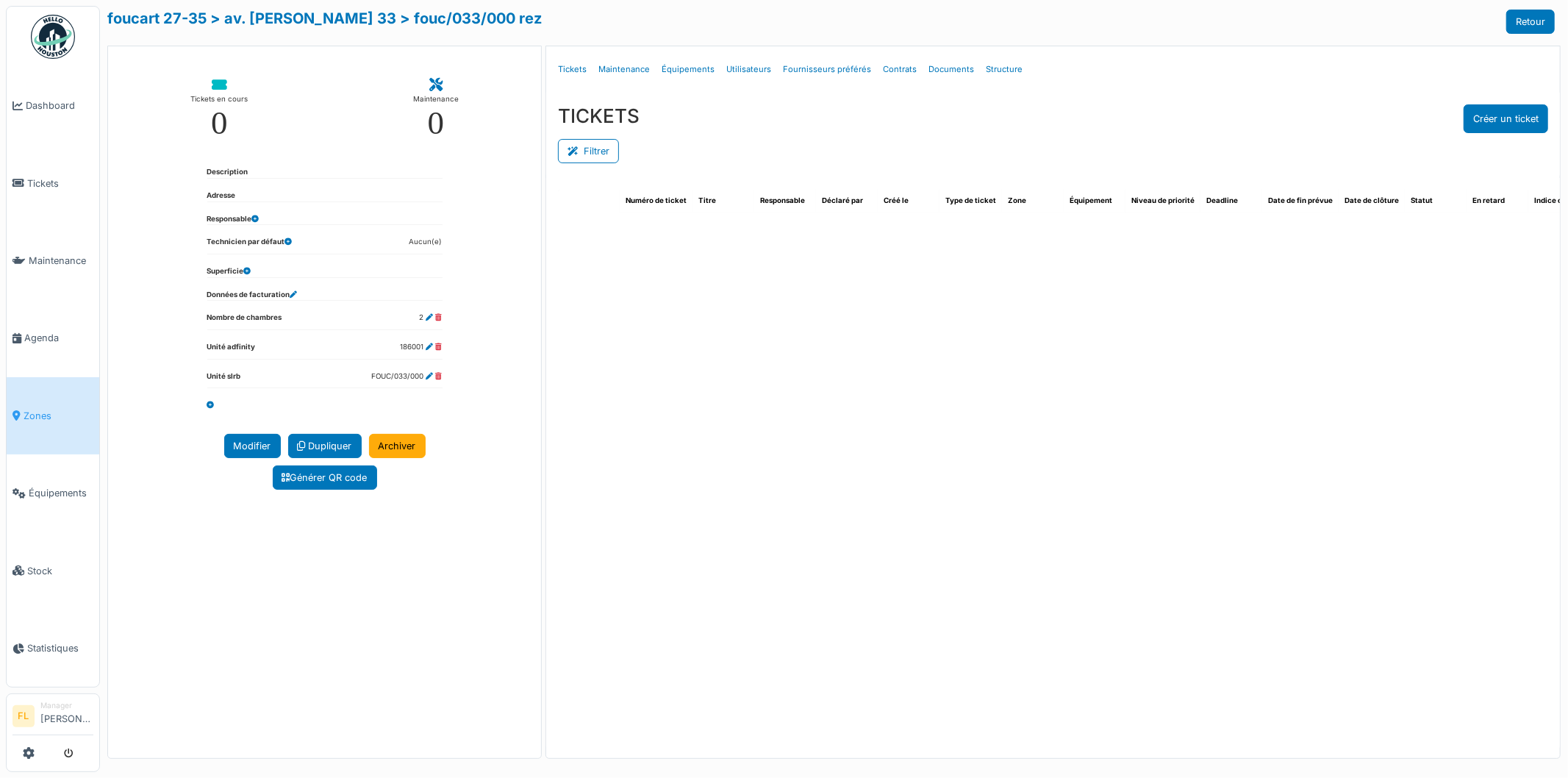
select select "***"
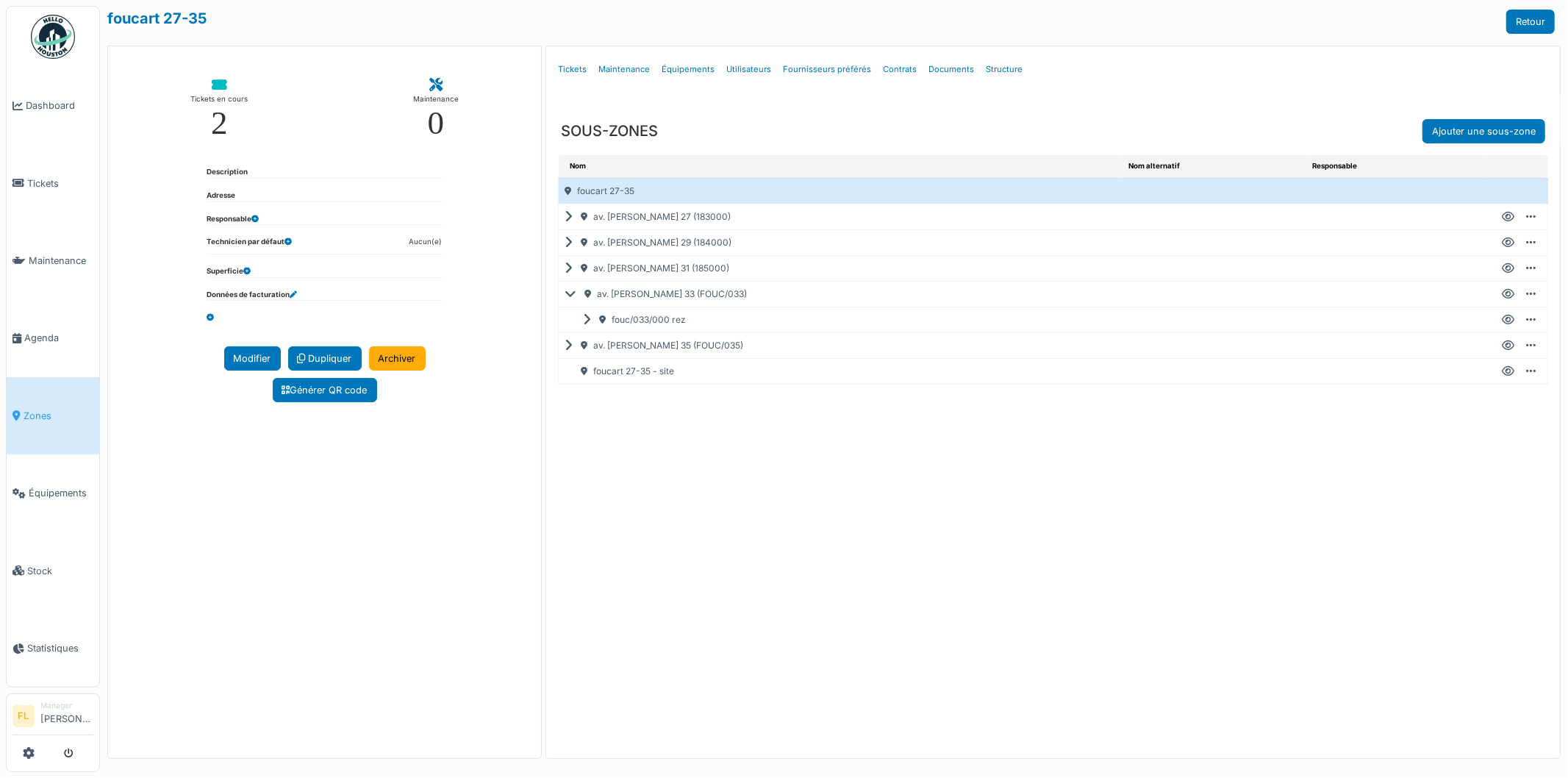
click at [572, 345] on icon at bounding box center [571, 345] width 14 height 1
click at [1505, 345] on icon at bounding box center [1508, 345] width 12 height 1
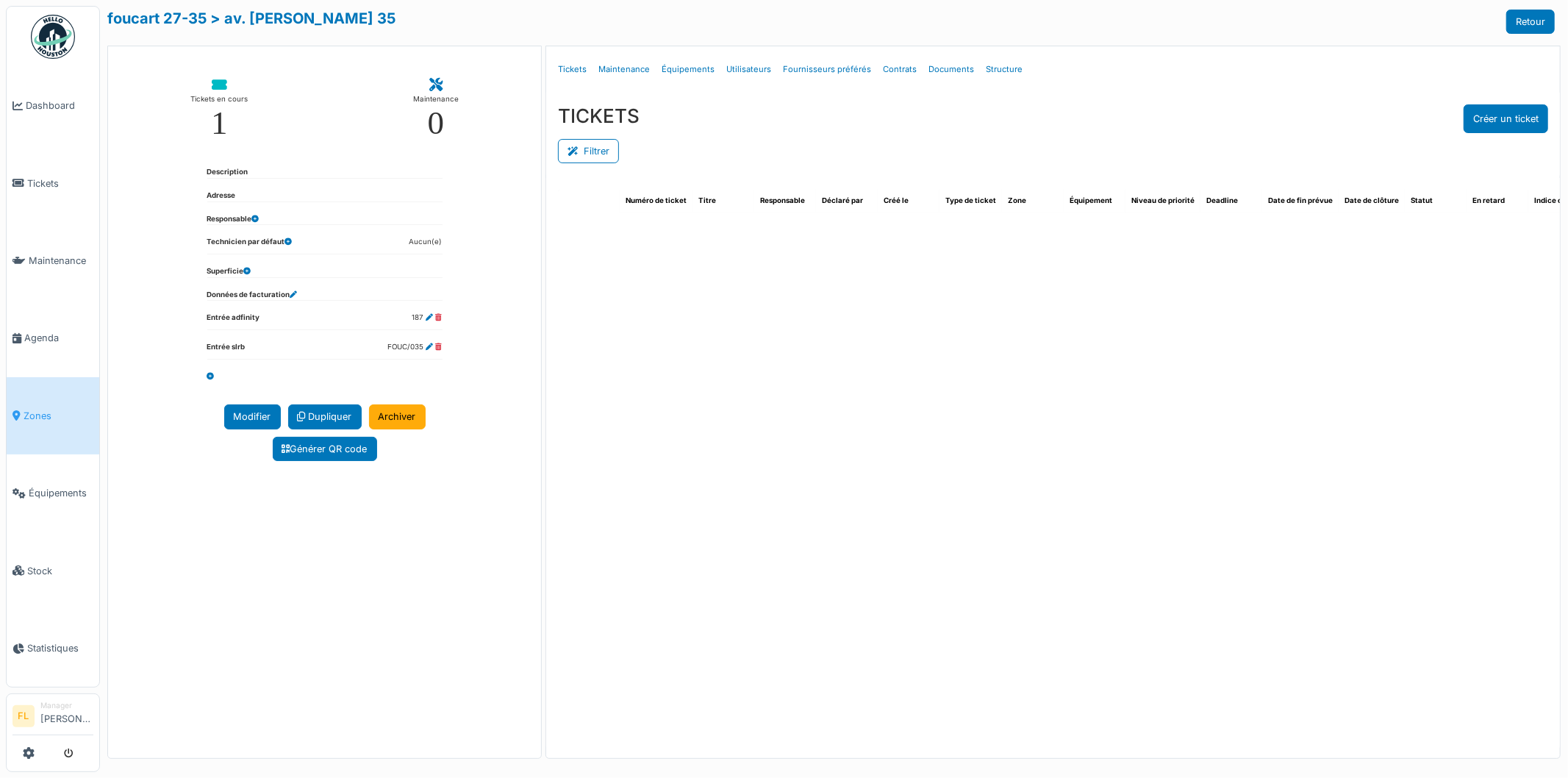
select select "***"
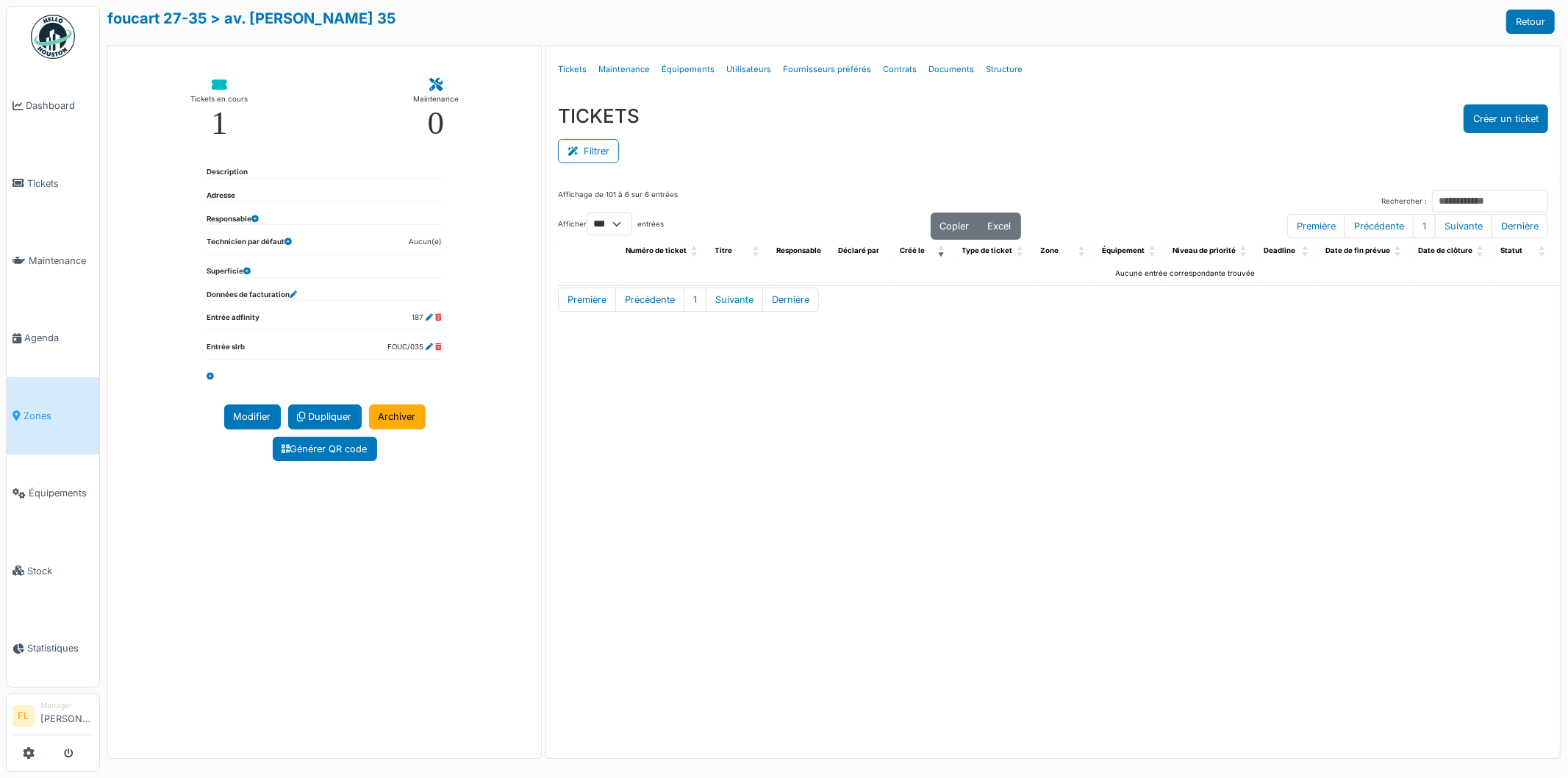
click at [215, 88] on icon at bounding box center [220, 86] width 16 height 13
select select "***"
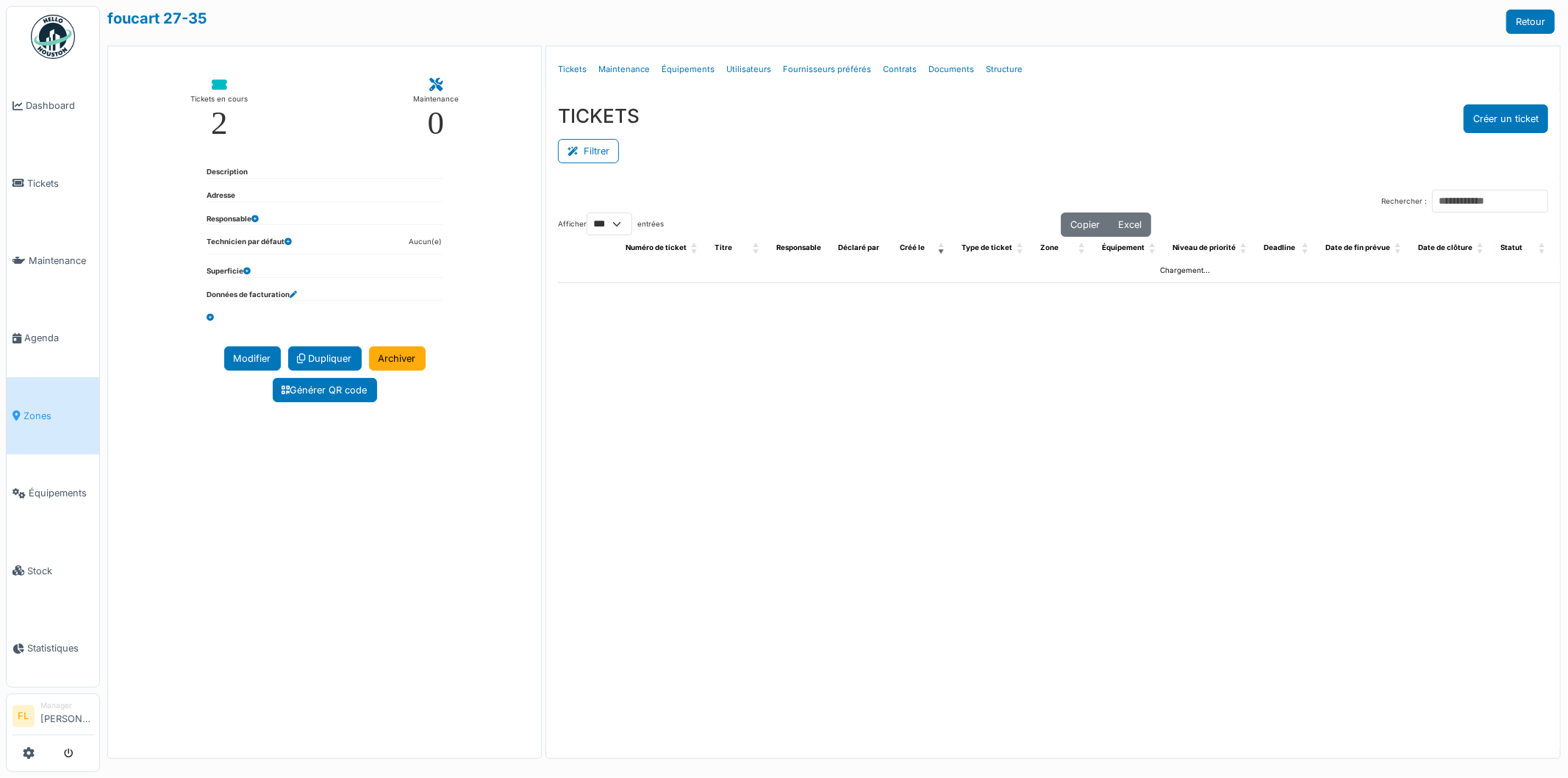
click at [222, 107] on div "2" at bounding box center [220, 124] width 17 height 34
select select "***"
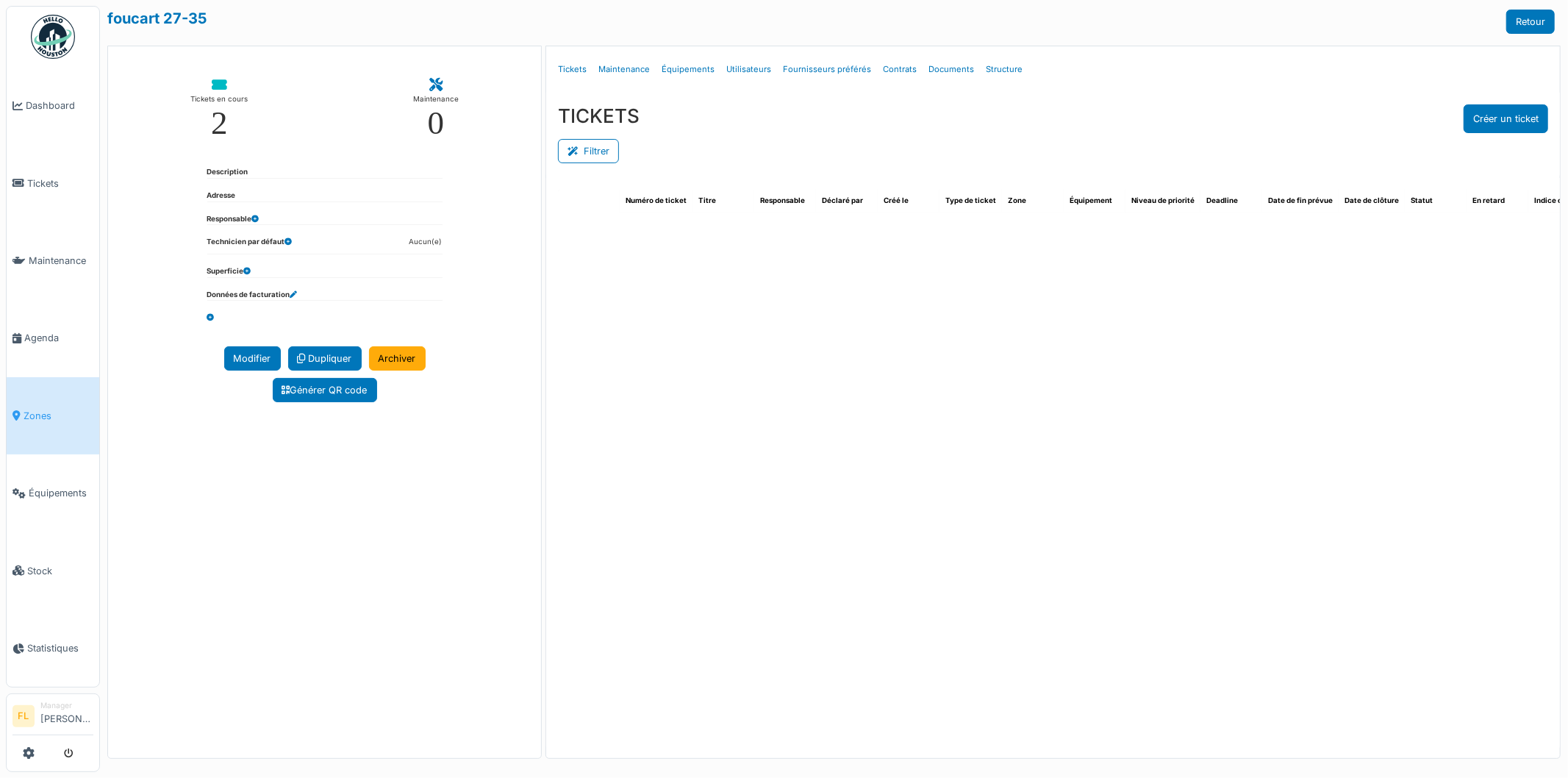
select select "***"
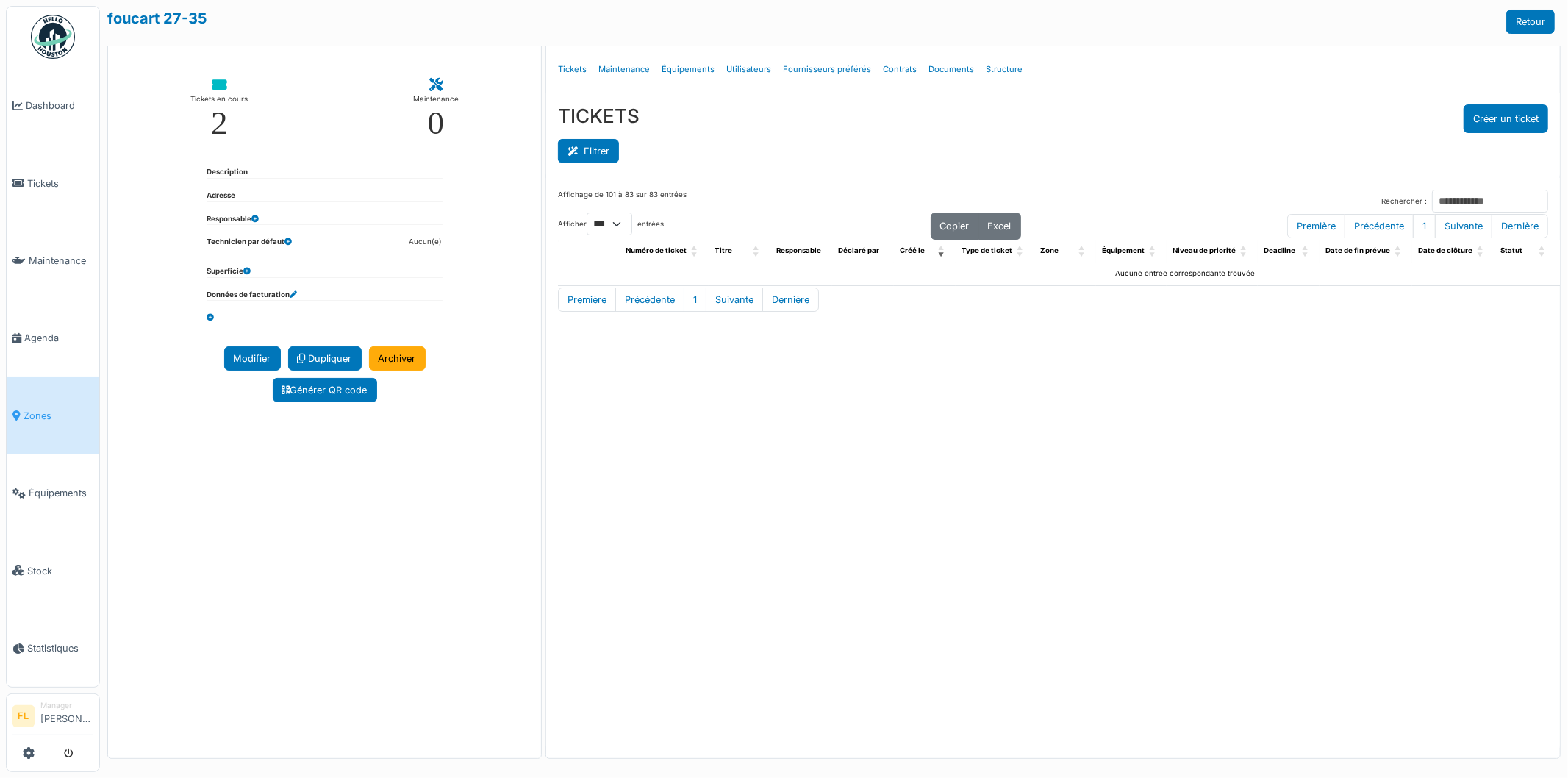
click at [569, 160] on button "Filtrer" at bounding box center [589, 151] width 61 height 24
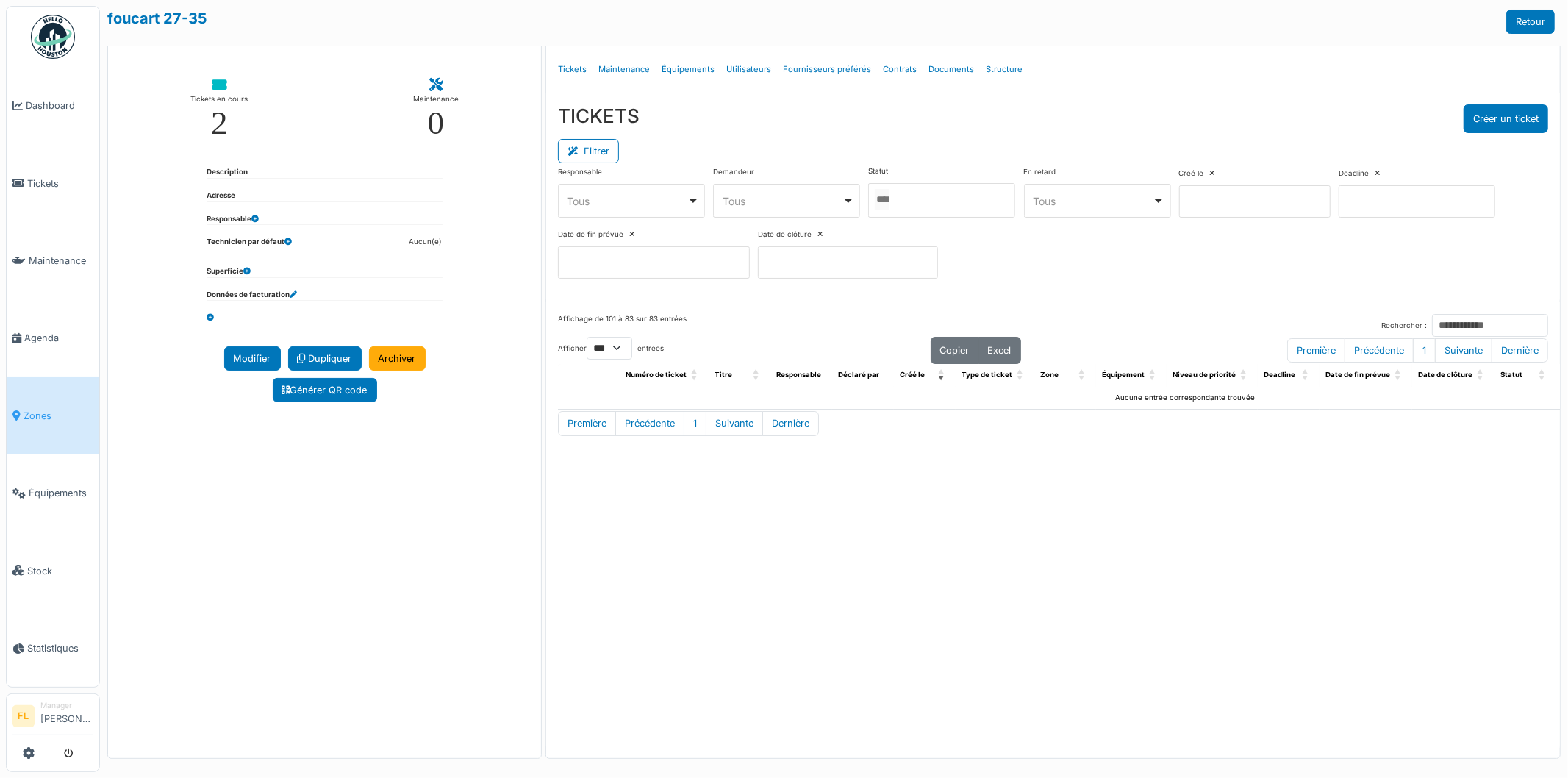
click at [900, 133] on div "Filtrer" at bounding box center [1053, 150] width 990 height 34
click at [629, 345] on select "** ** *** ***" at bounding box center [609, 348] width 46 height 22
click at [850, 331] on div "Affichage de 101 à 83 sur 83 entrées Rechercher :" at bounding box center [1053, 325] width 990 height 22
click at [1003, 68] on link "Structure" at bounding box center [1004, 69] width 48 height 34
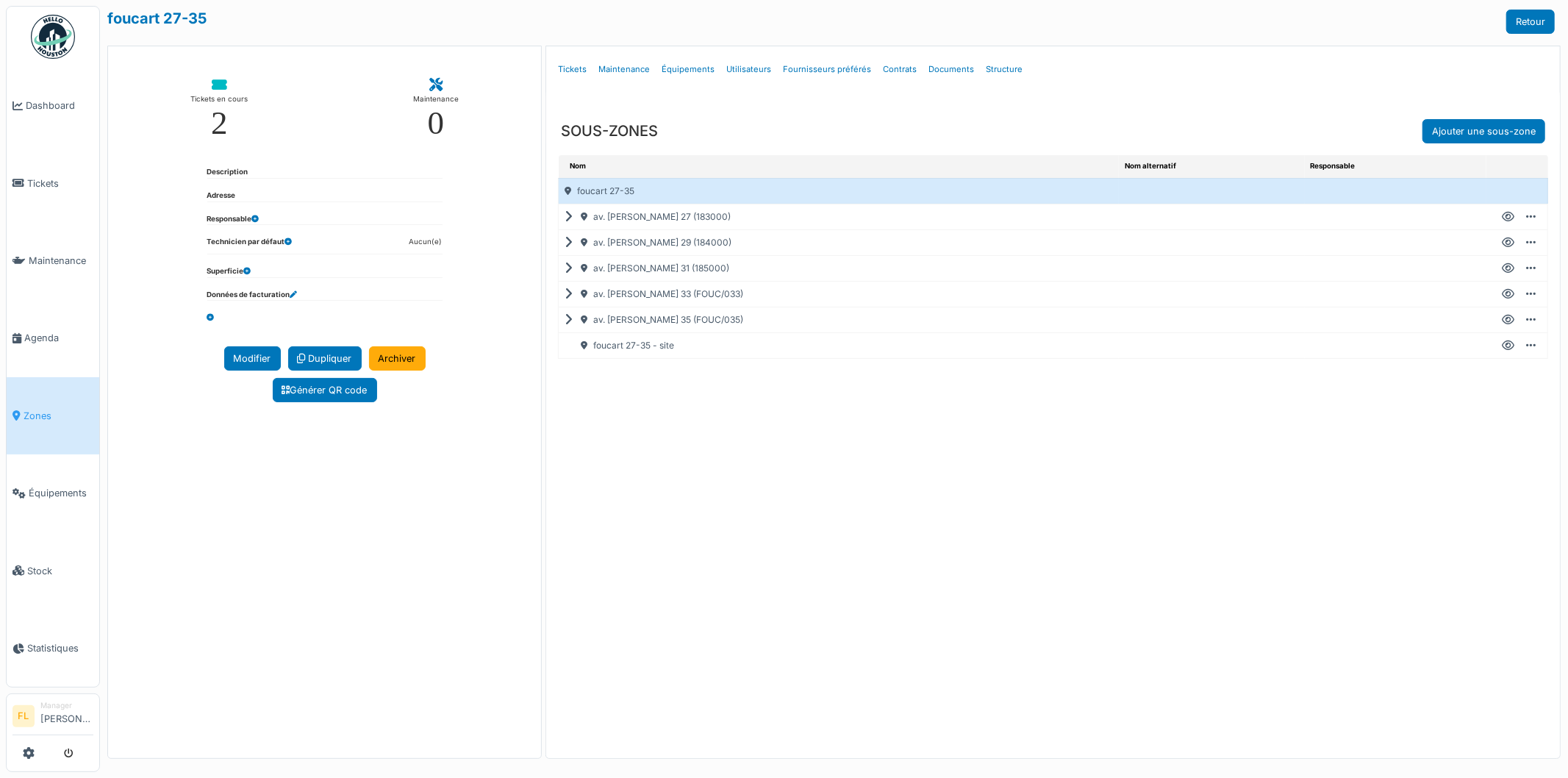
click at [1506, 218] on icon at bounding box center [1508, 217] width 12 height 1
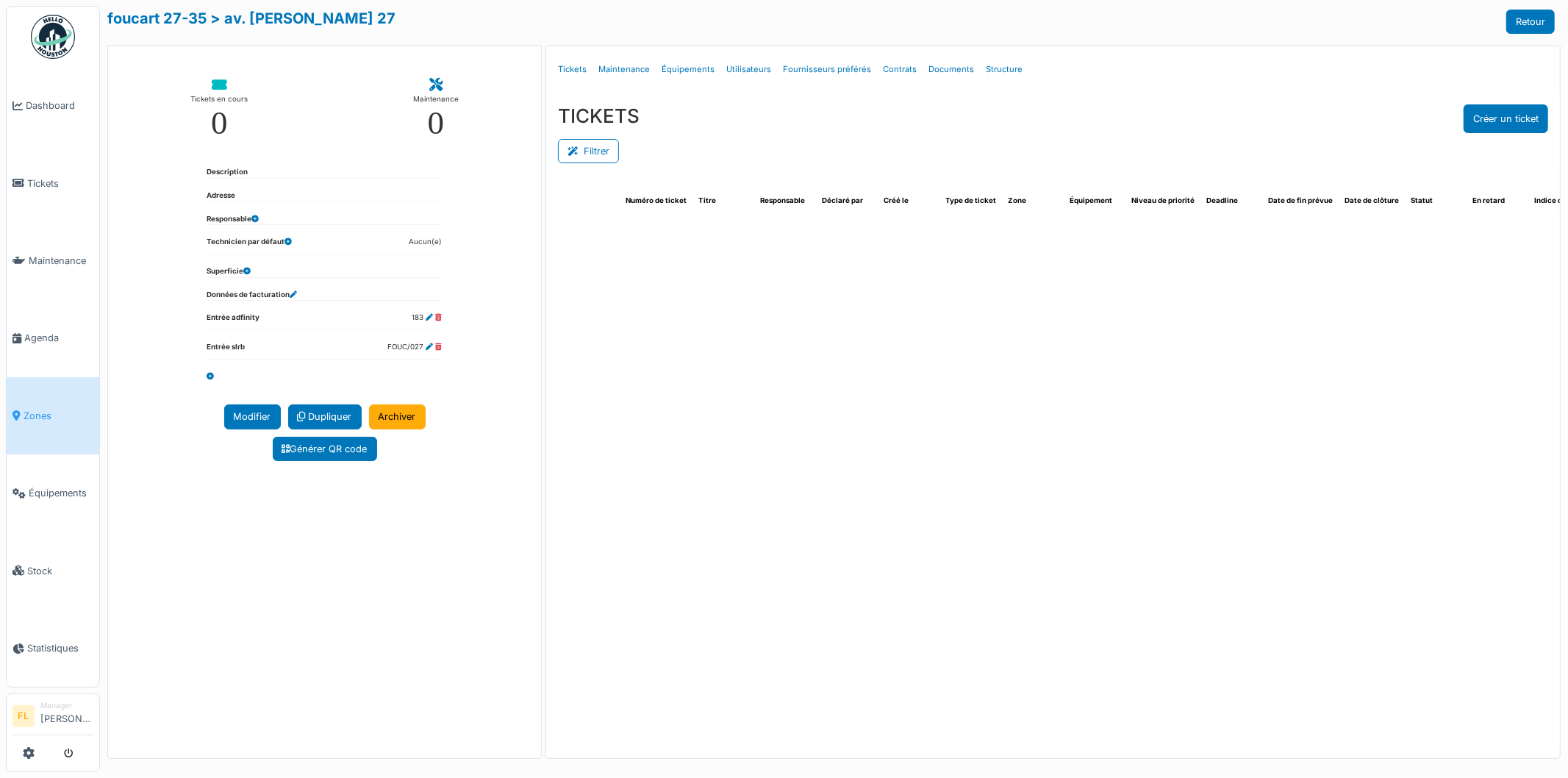
select select "***"
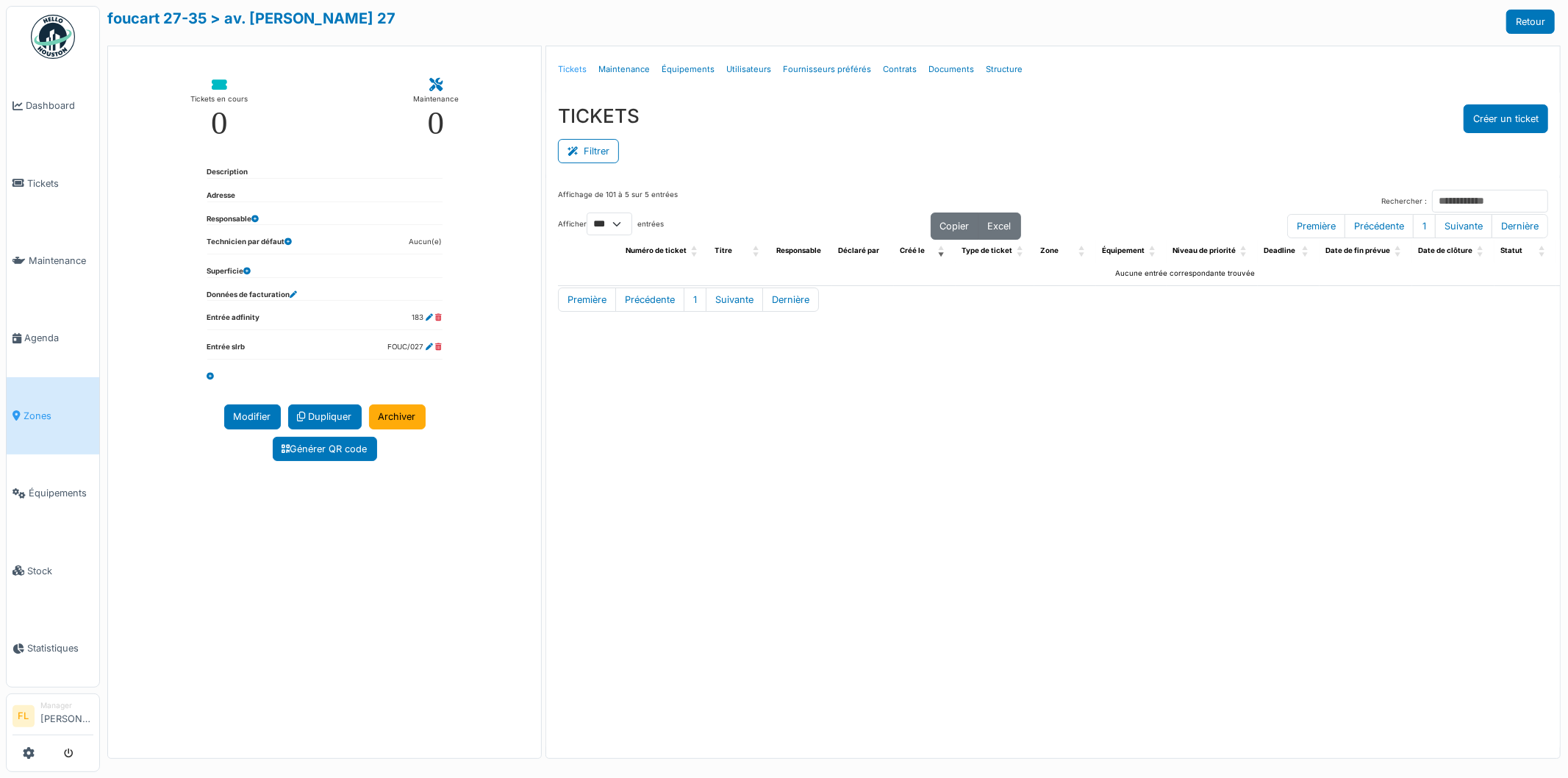
click at [571, 67] on link "Tickets" at bounding box center [571, 69] width 40 height 34
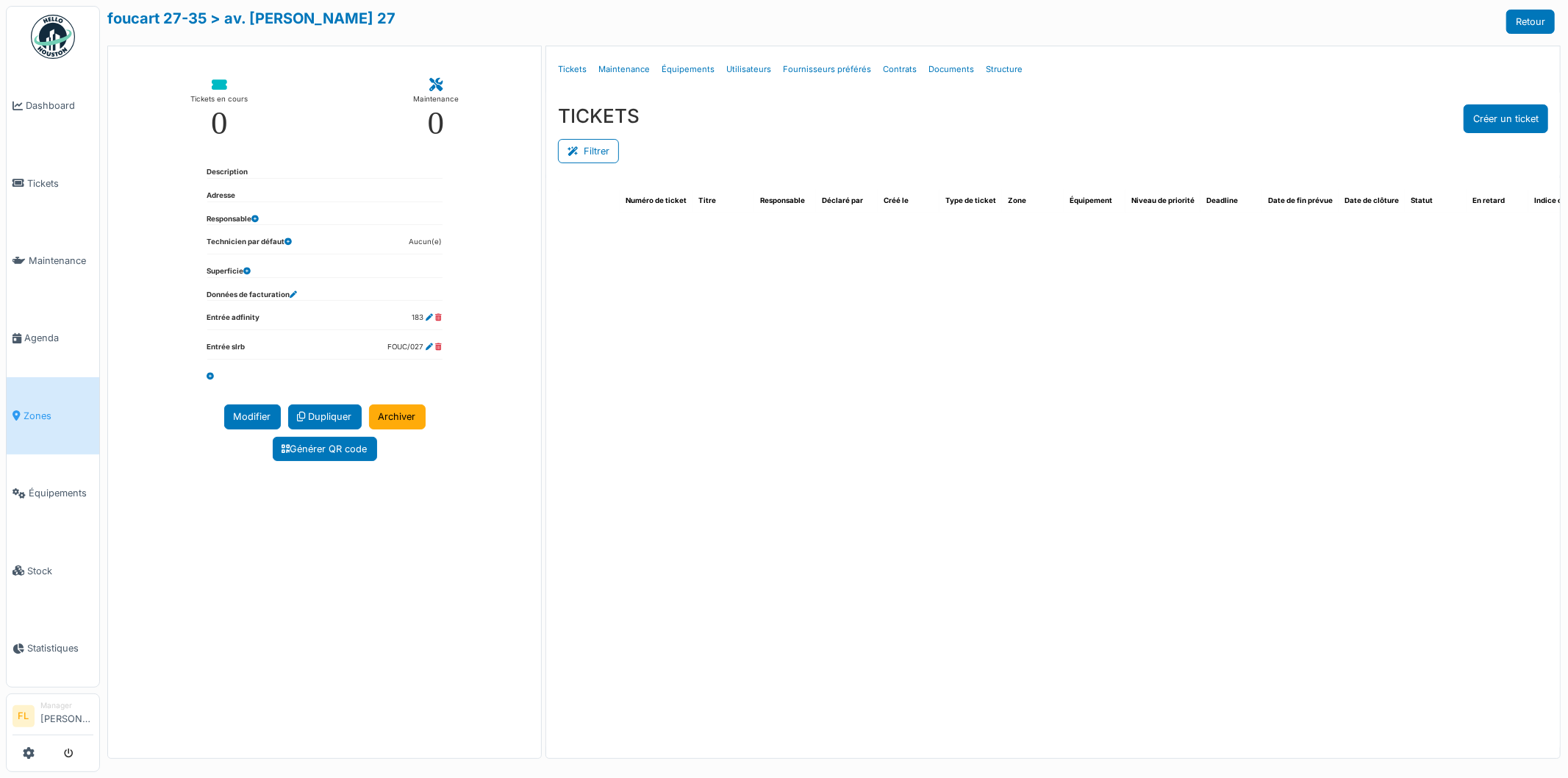
select select "***"
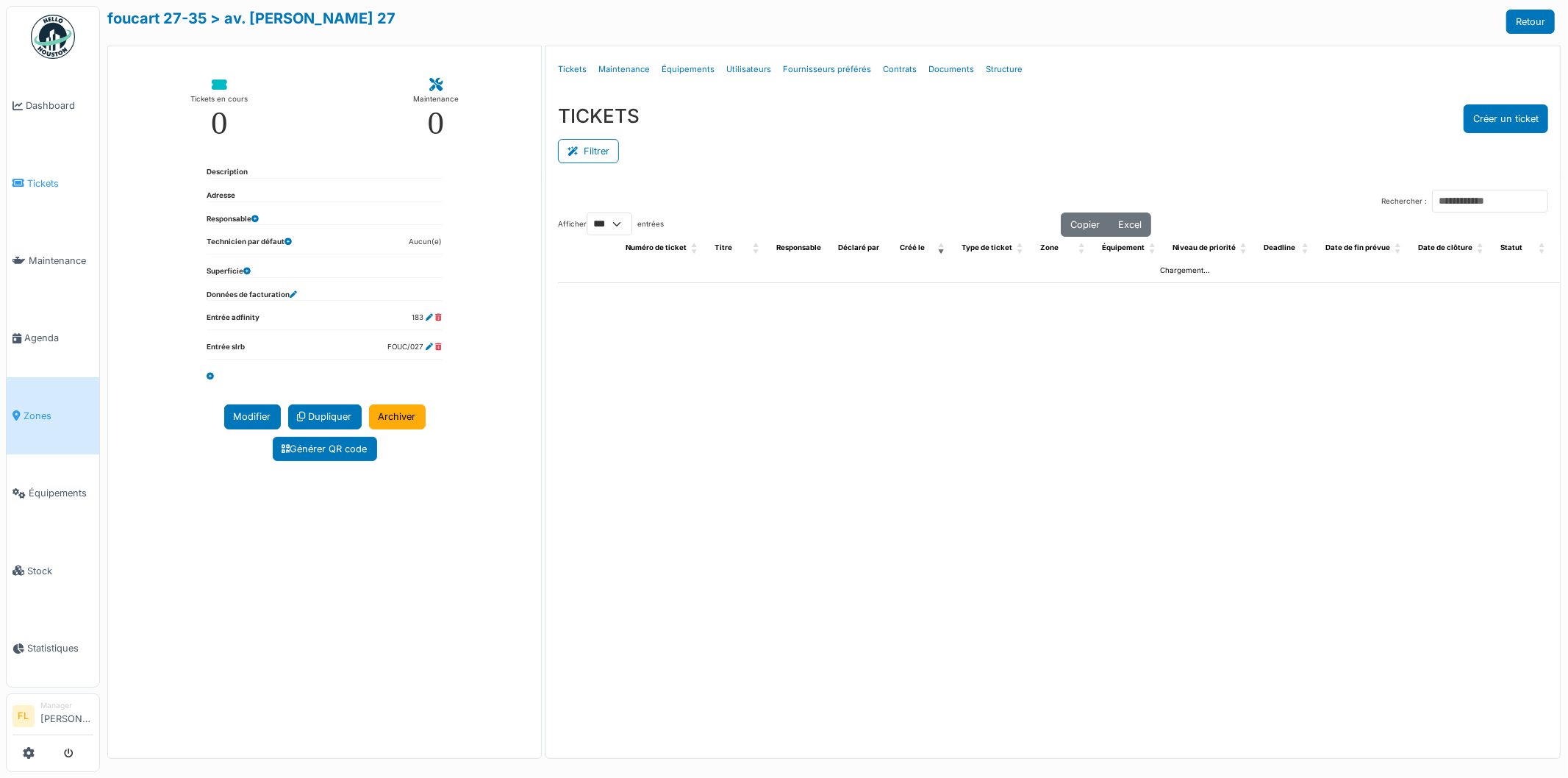
click at [35, 177] on span "Tickets" at bounding box center [60, 183] width 66 height 14
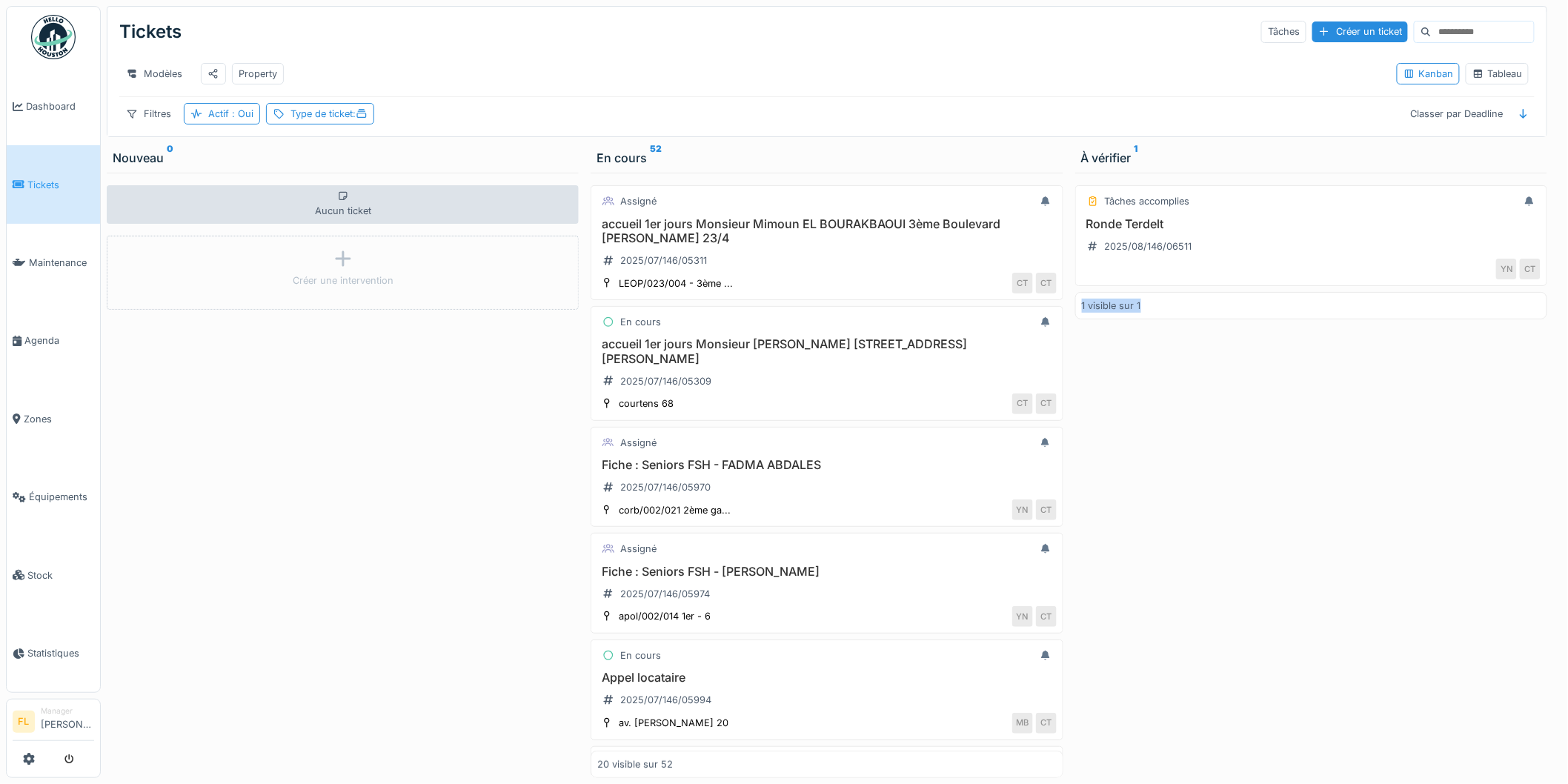
drag, startPoint x: 1156, startPoint y: 234, endPoint x: 1293, endPoint y: 473, distance: 275.5
click at [1290, 473] on div "Tâches accomplies Ronde Terdelt 2025/08/146/06511 YN CT 1 visible sur 1" at bounding box center [1310, 475] width 472 height 605
drag, startPoint x: 1293, startPoint y: 473, endPoint x: 1470, endPoint y: 281, distance: 261.1
click at [1293, 472] on div "Tâches accomplies Ronde Terdelt 2025/08/146/06511 YN CT 1 visible sur 1" at bounding box center [1310, 475] width 472 height 605
click at [1485, 84] on div "Tableau" at bounding box center [1497, 73] width 63 height 22
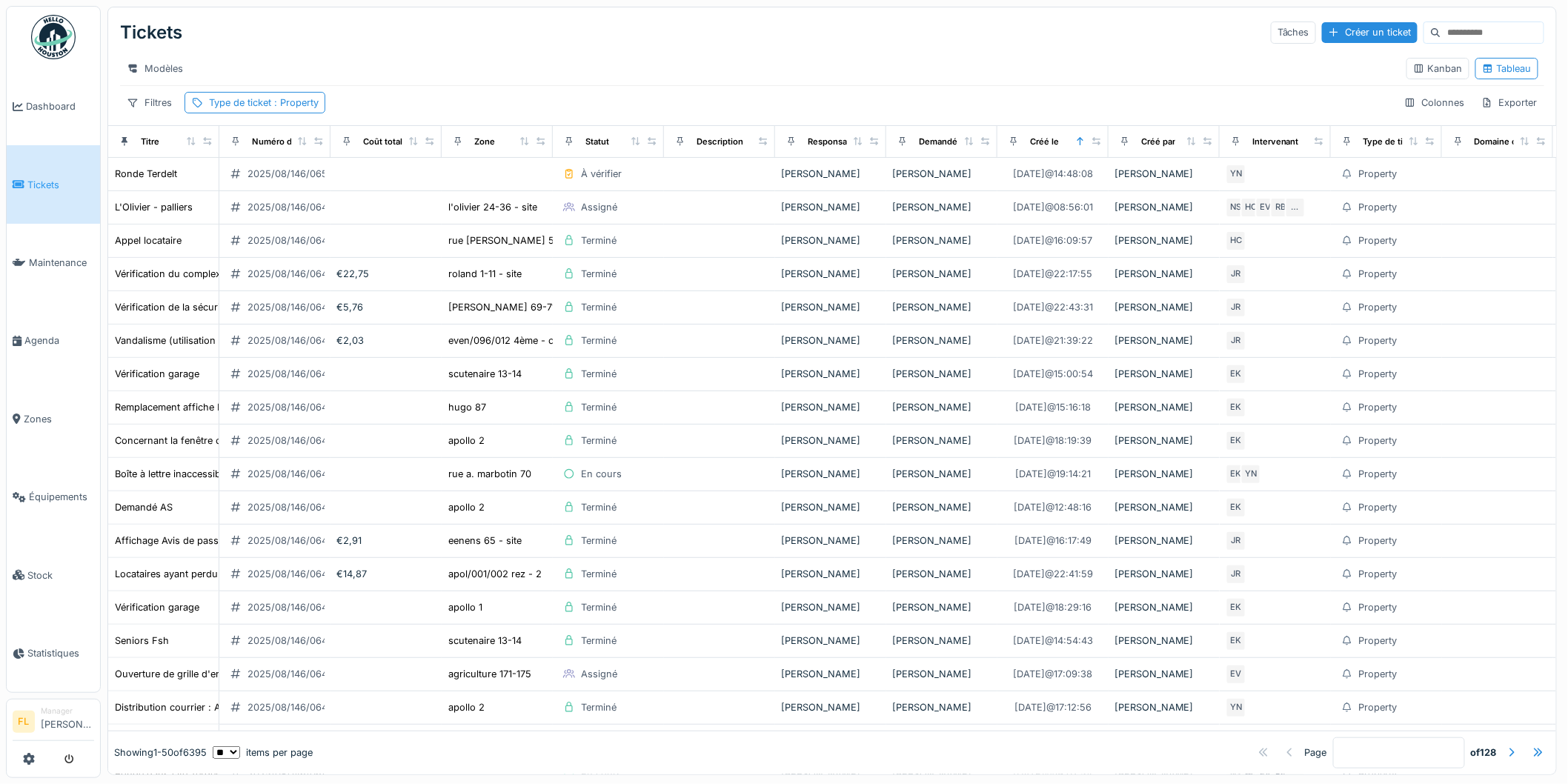
click at [1441, 34] on input at bounding box center [1492, 33] width 102 height 21
type input "*******"
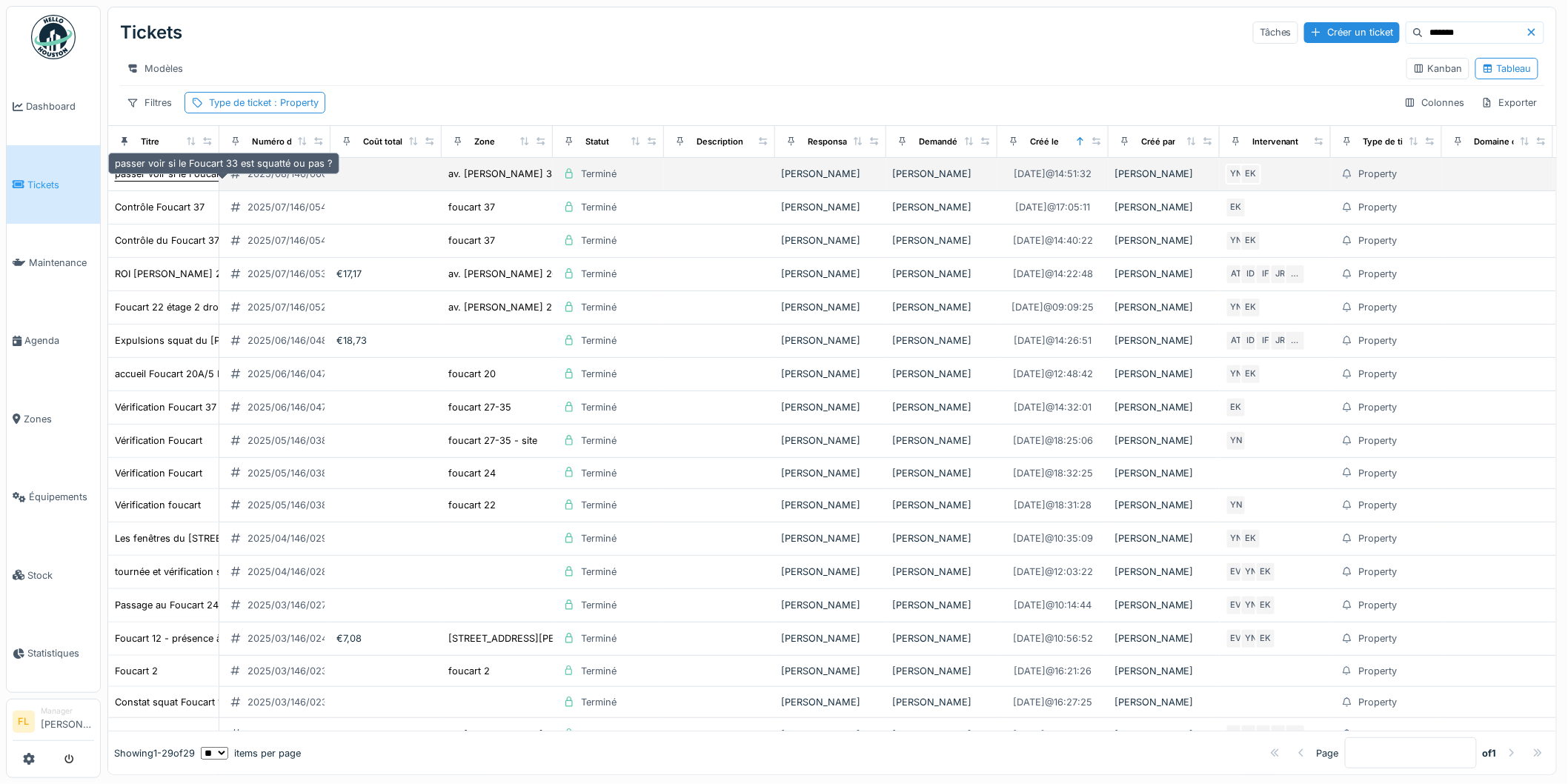
click at [140, 181] on div "passer voir si le Foucart 33 est squatté ou pas ?" at bounding box center [223, 173] width 218 height 14
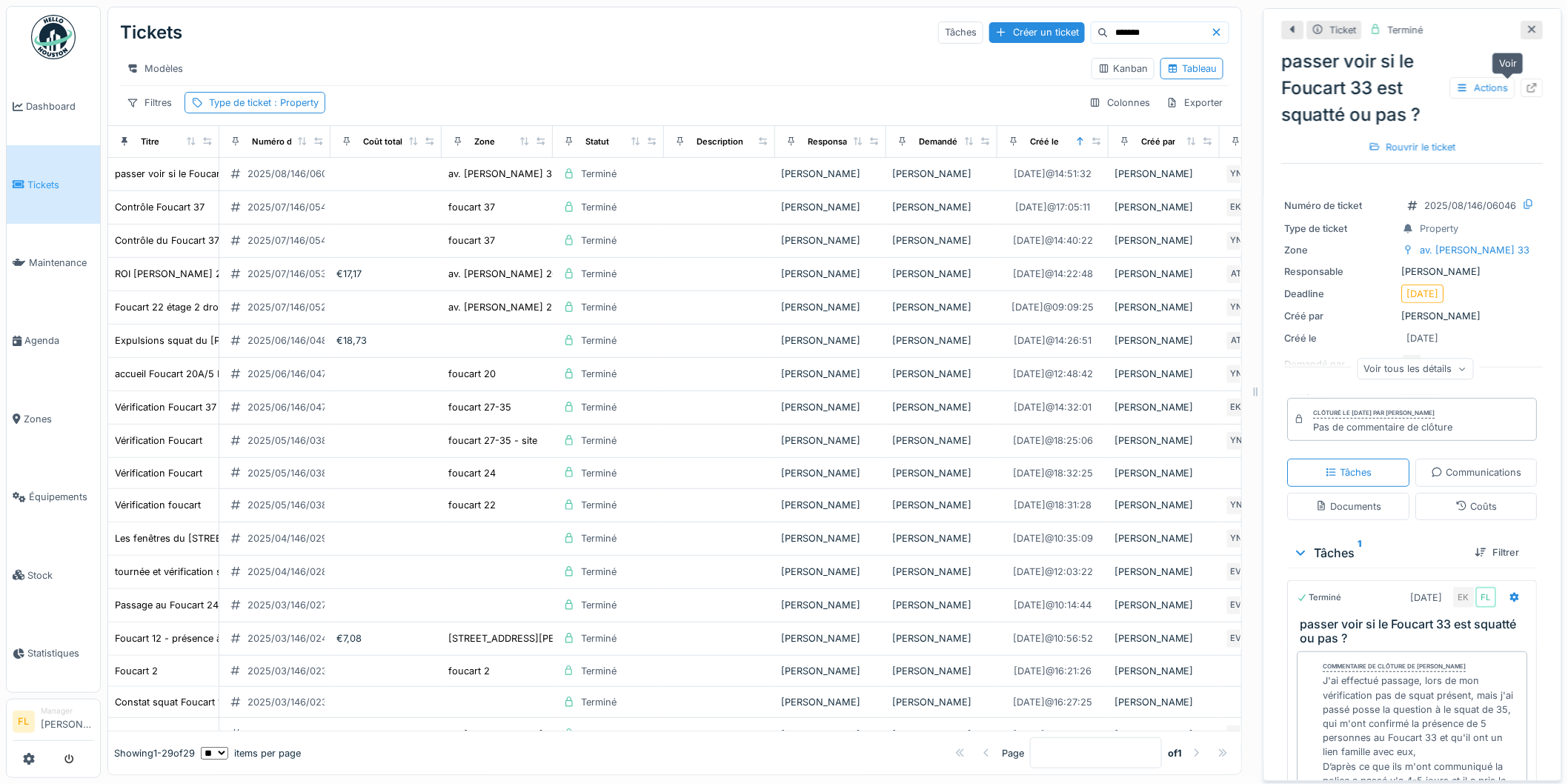
click at [1527, 90] on icon at bounding box center [1532, 87] width 12 height 9
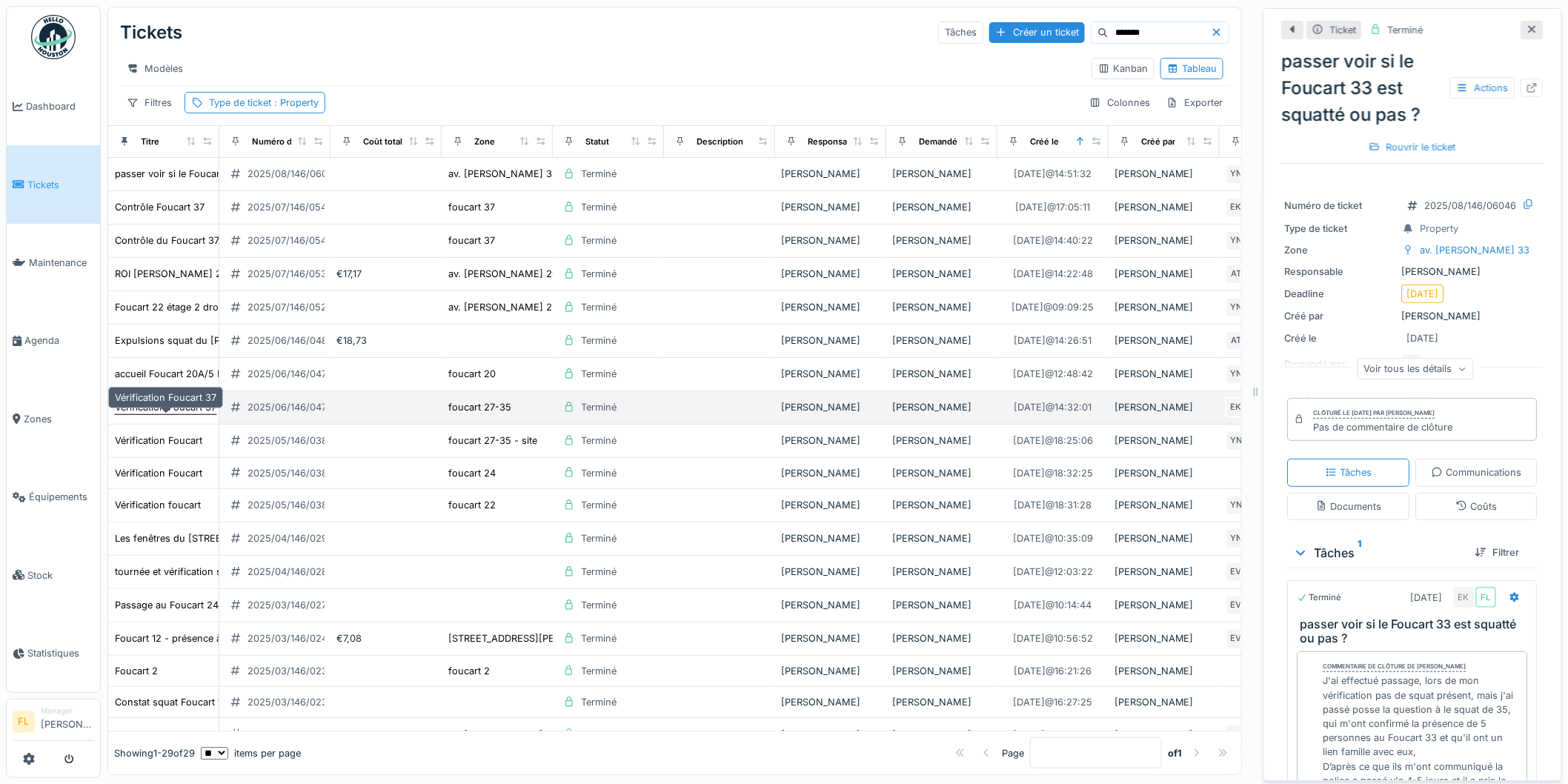
click at [171, 415] on div "Vérification Foucart 37" at bounding box center [165, 407] width 101 height 14
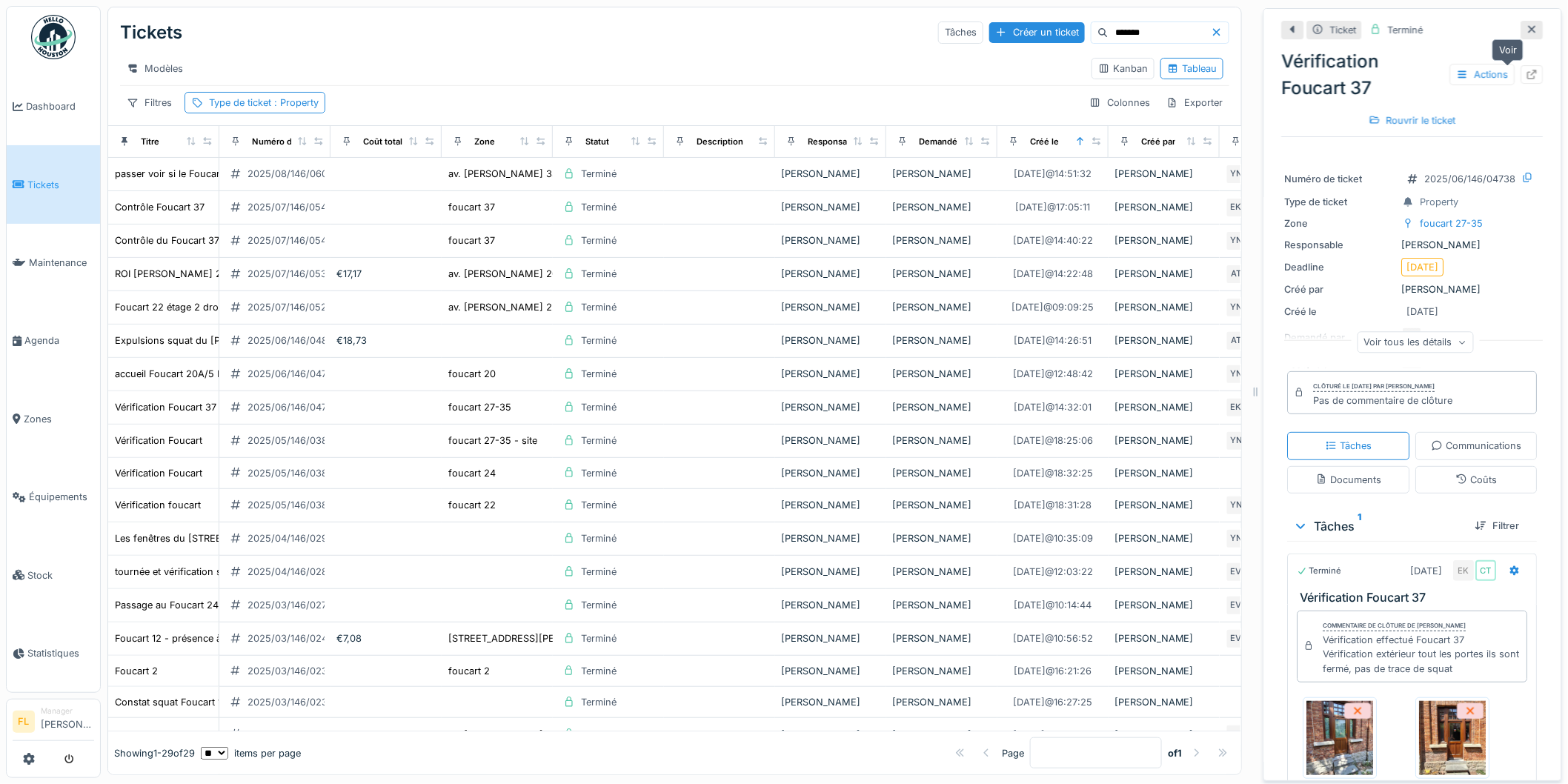
click at [1527, 76] on icon at bounding box center [1532, 74] width 12 height 9
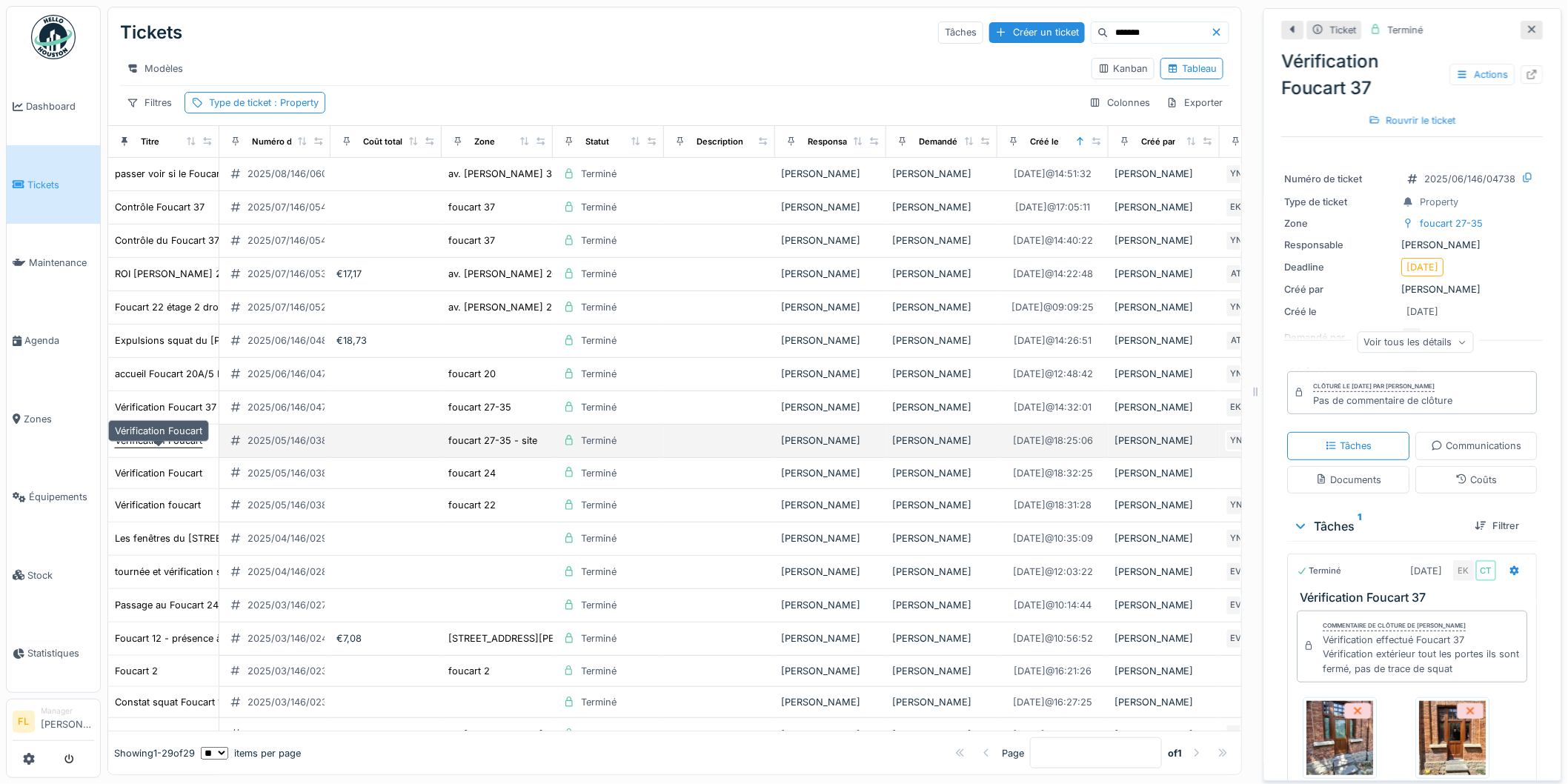
click at [150, 447] on div "Vérification Foucart" at bounding box center [158, 440] width 87 height 14
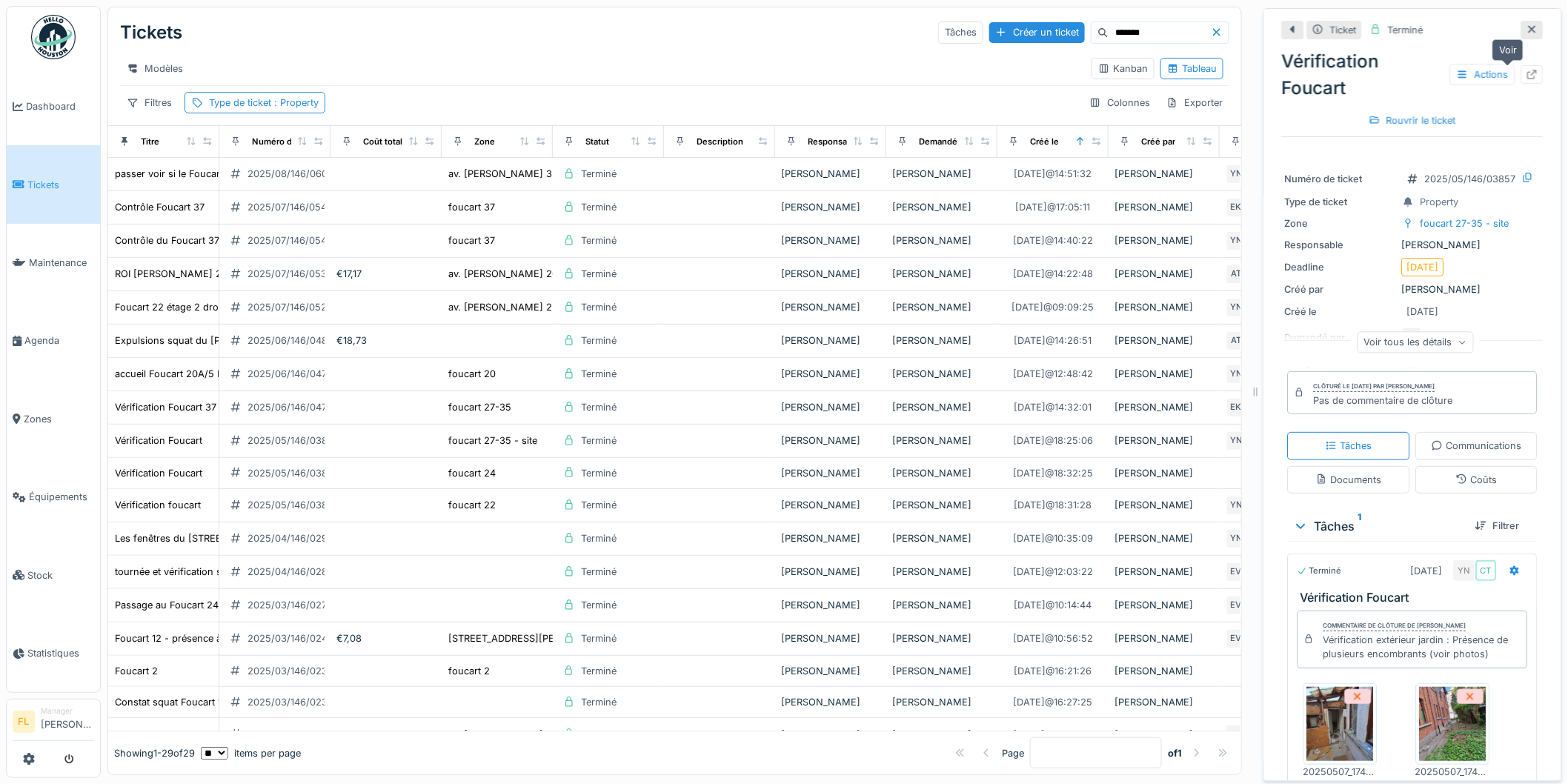
click at [1527, 71] on icon at bounding box center [1532, 74] width 12 height 9
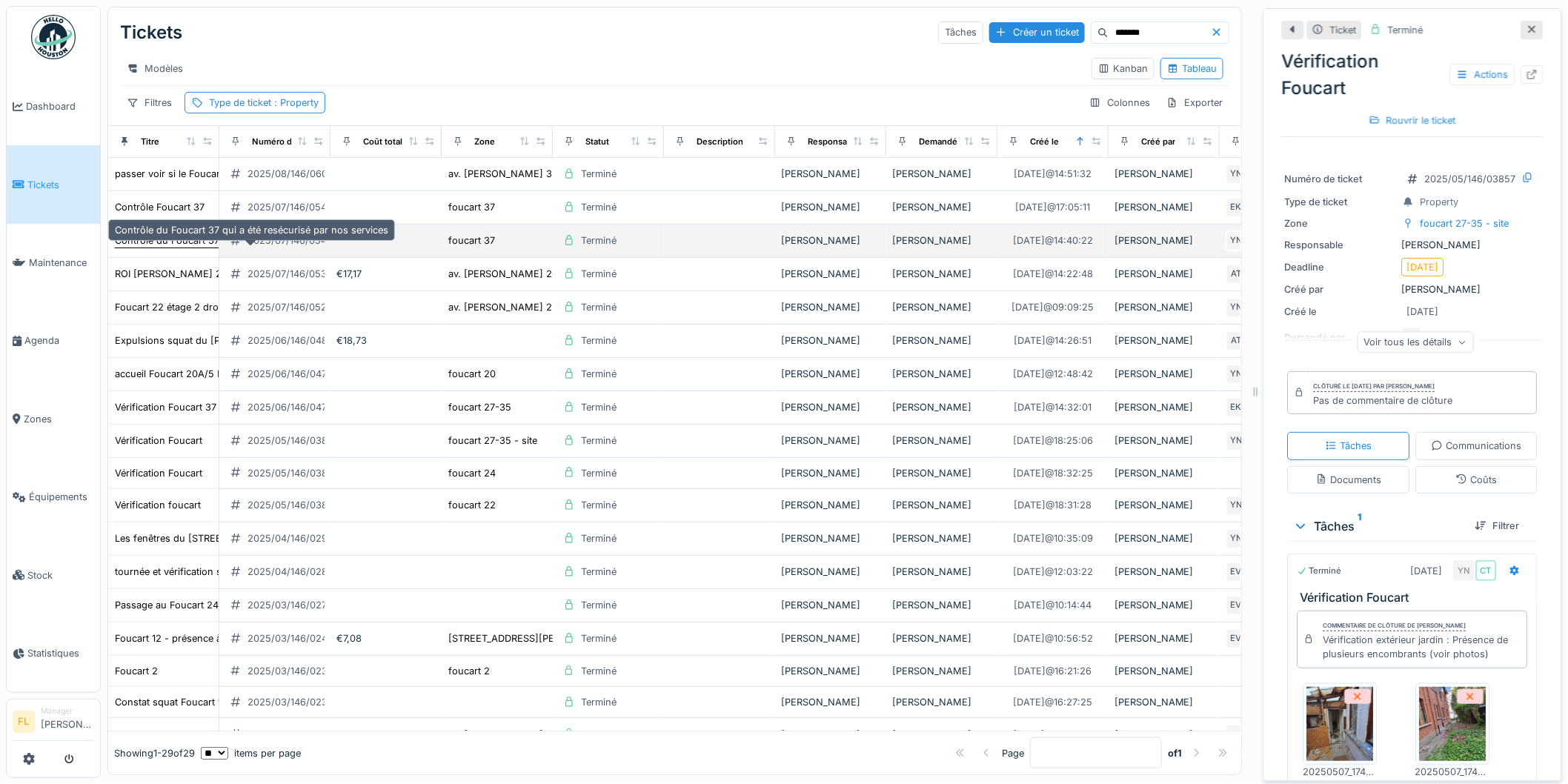
click at [153, 248] on div "Contrôle du Foucart 37 qui a été resécurisé par nos services" at bounding box center [251, 240] width 274 height 14
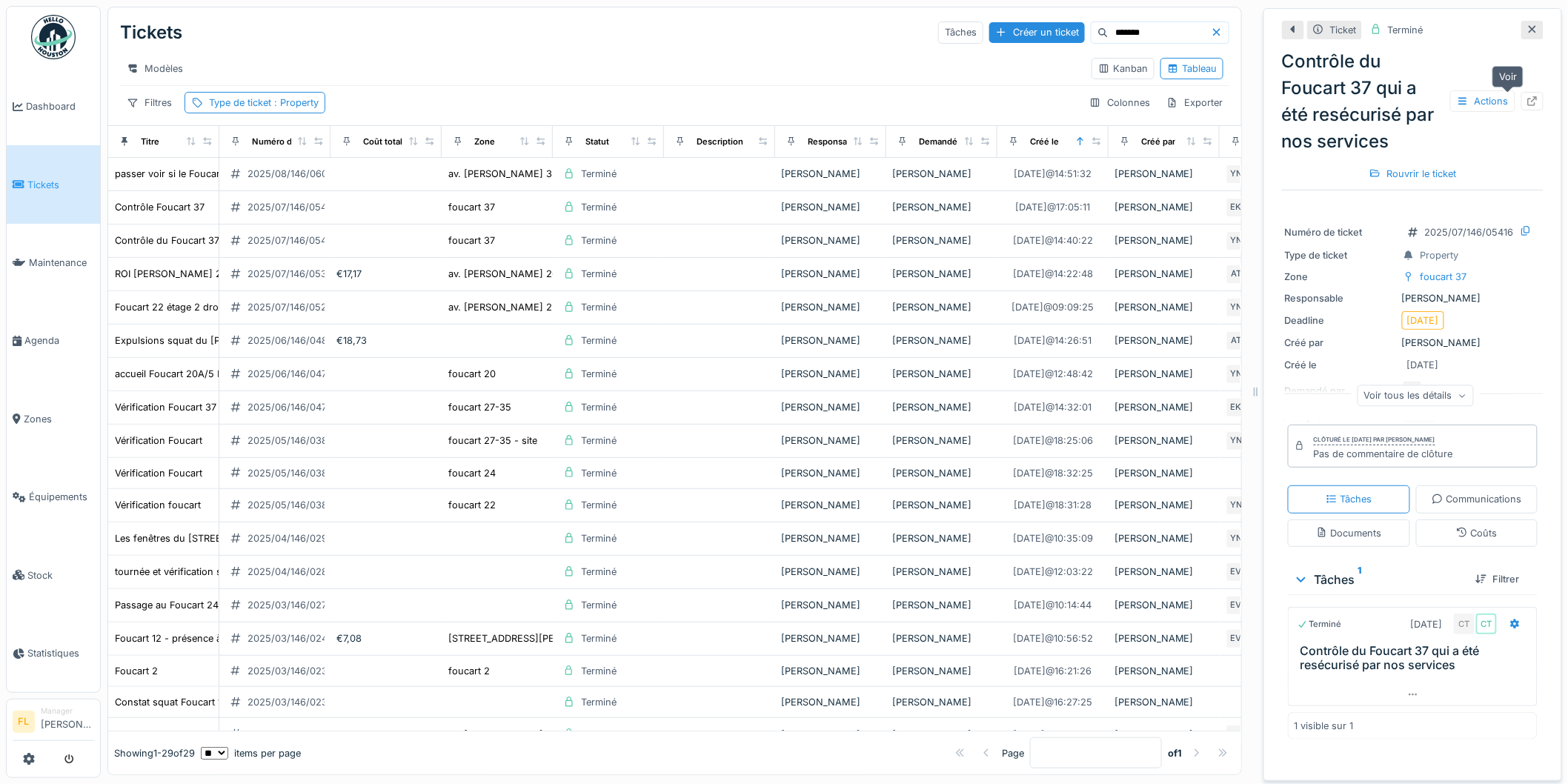
click at [1527, 98] on icon at bounding box center [1532, 101] width 12 height 9
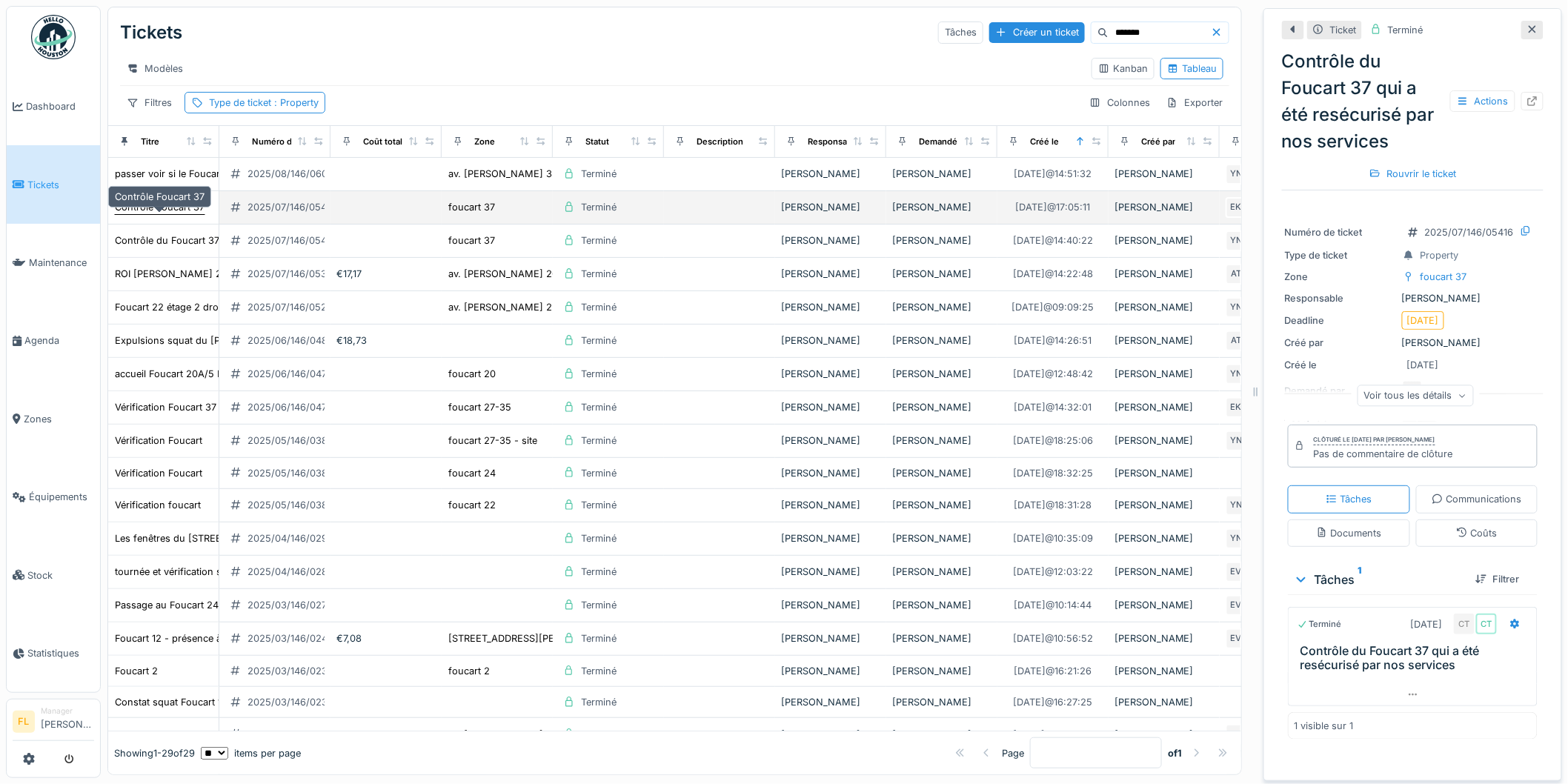
click at [173, 214] on div "Contrôle Foucart 37" at bounding box center [159, 206] width 90 height 14
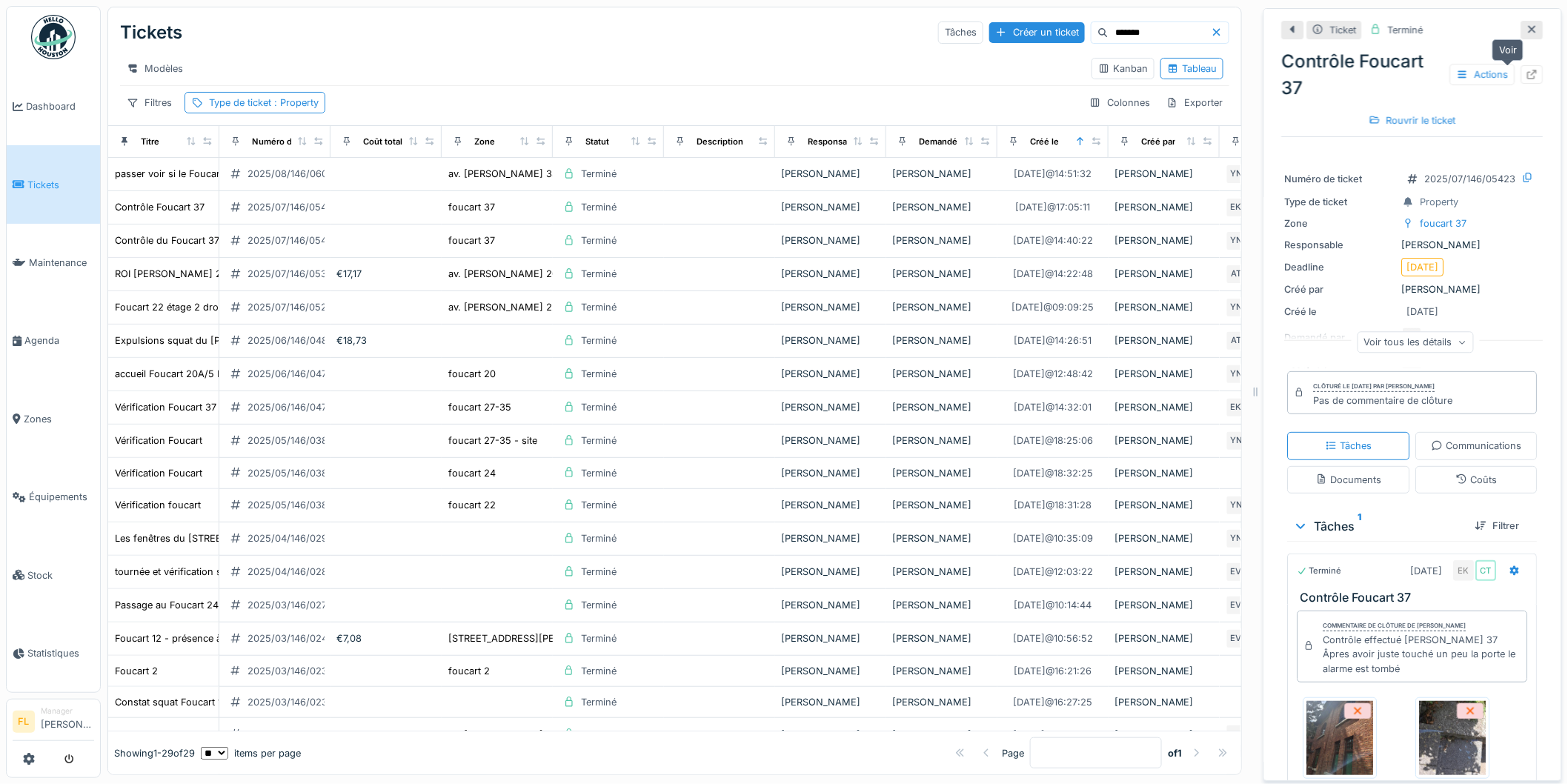
click at [1527, 72] on icon at bounding box center [1532, 74] width 12 height 9
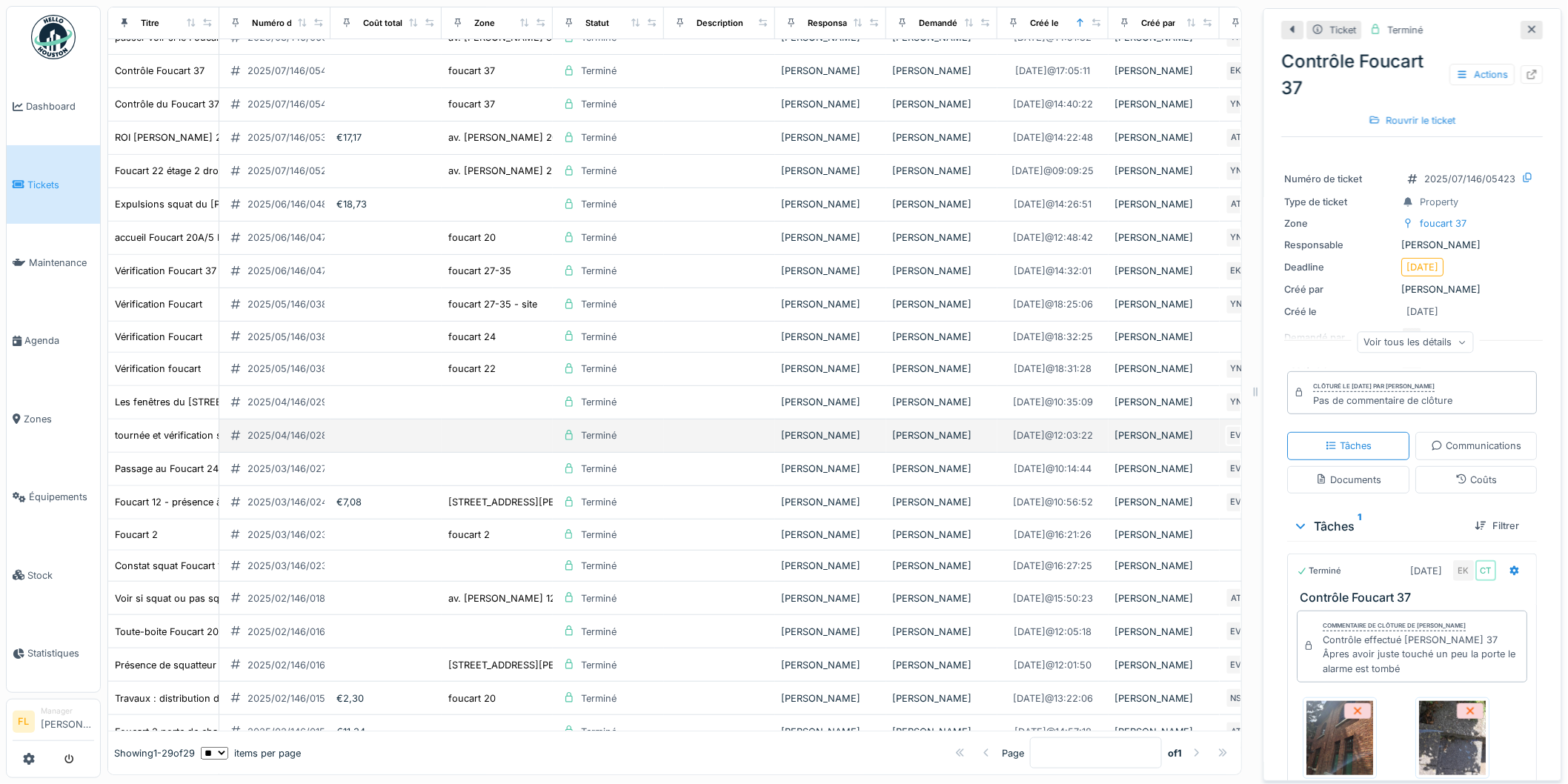
scroll to position [164, 0]
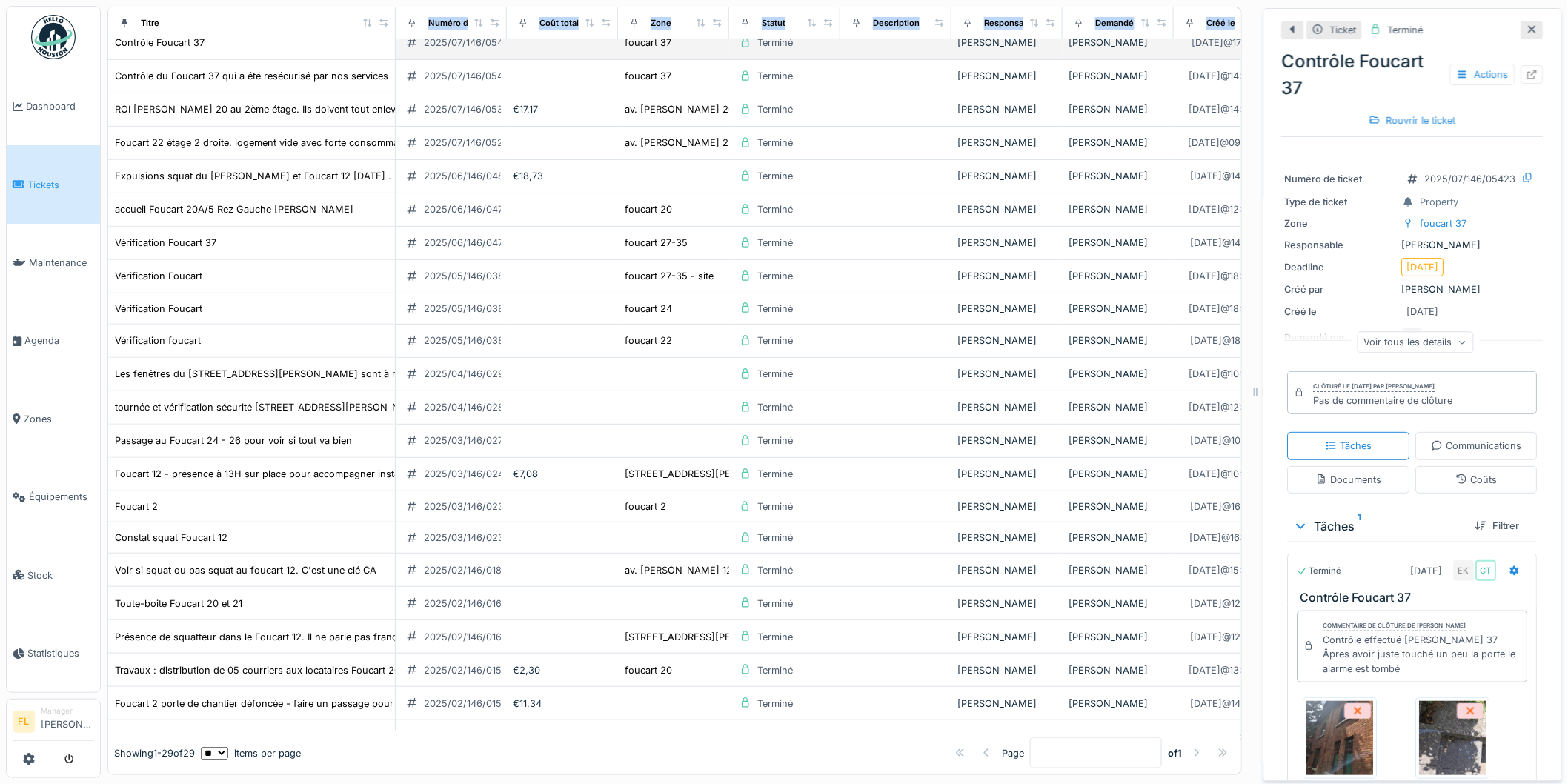
drag, startPoint x: 206, startPoint y: 23, endPoint x: 383, endPoint y: 44, distance: 178.2
click at [383, 44] on table "Titre Numéro de ticket Coût total Zone Statut Description Responsable Demandé p…" at bounding box center [1307, 456] width 2399 height 990
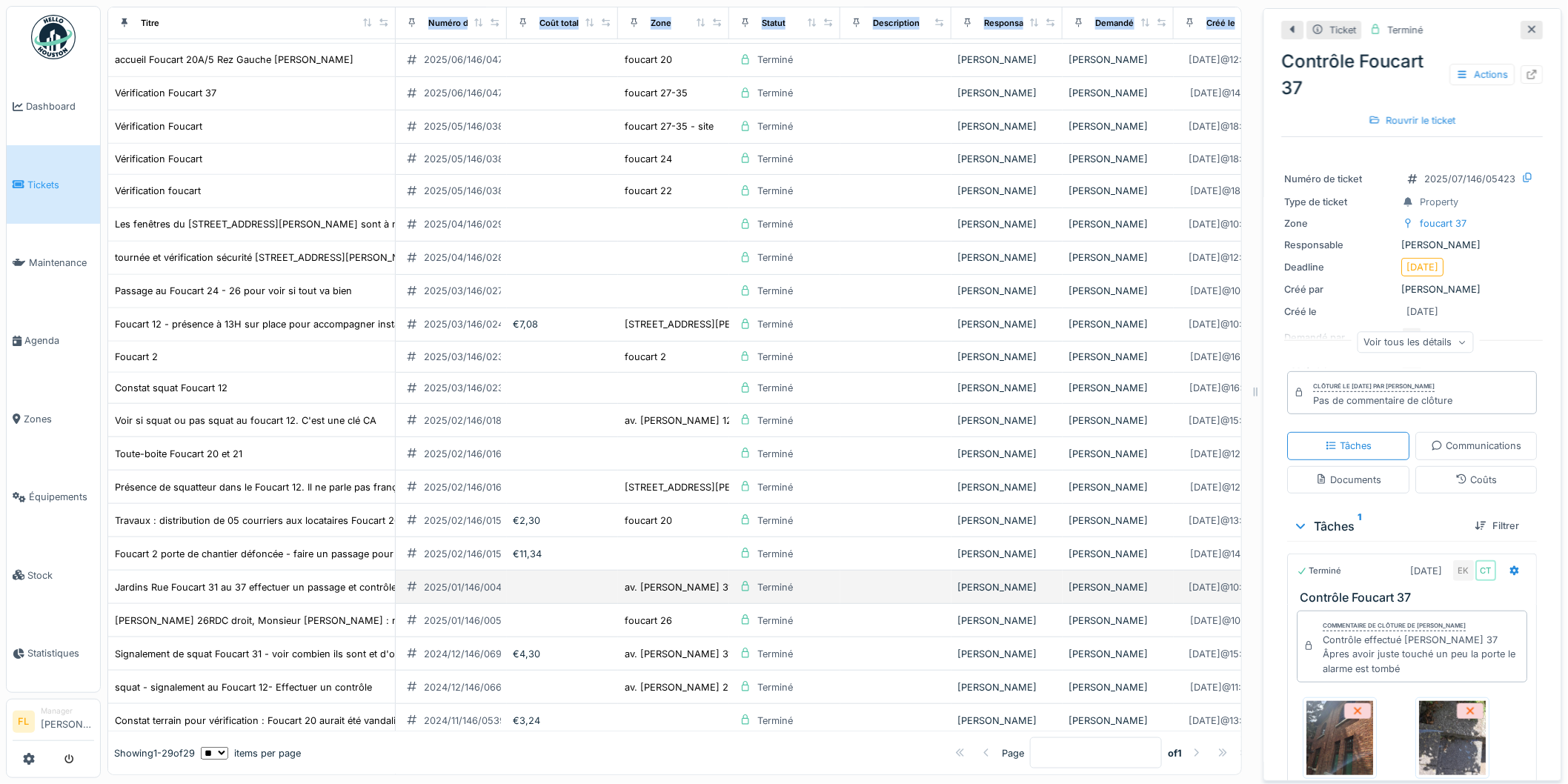
scroll to position [329, 0]
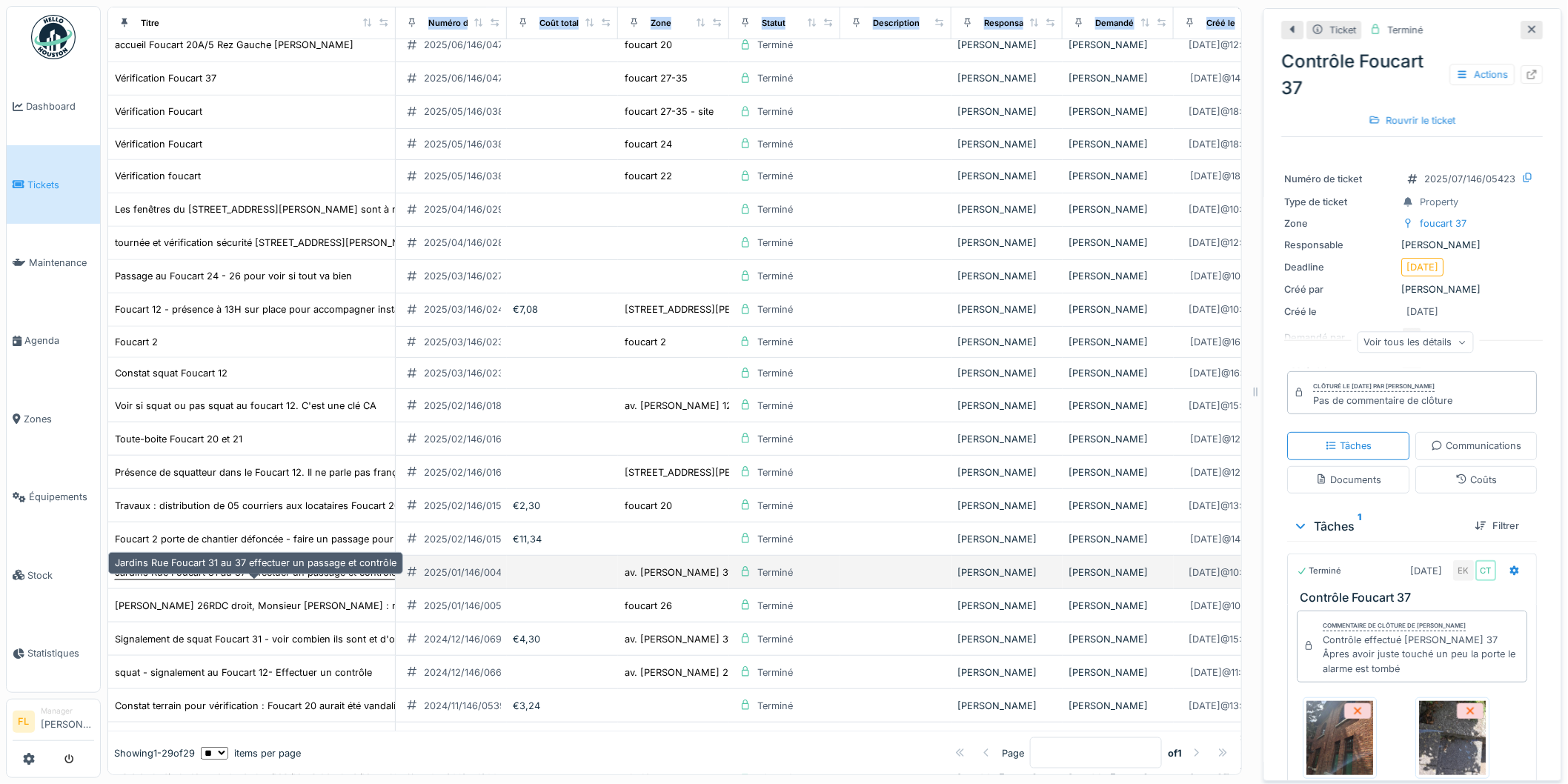
click at [204, 580] on div "Jardins Rue Foucart 31 au 37 effectuer un passage et contrôle" at bounding box center [255, 572] width 281 height 14
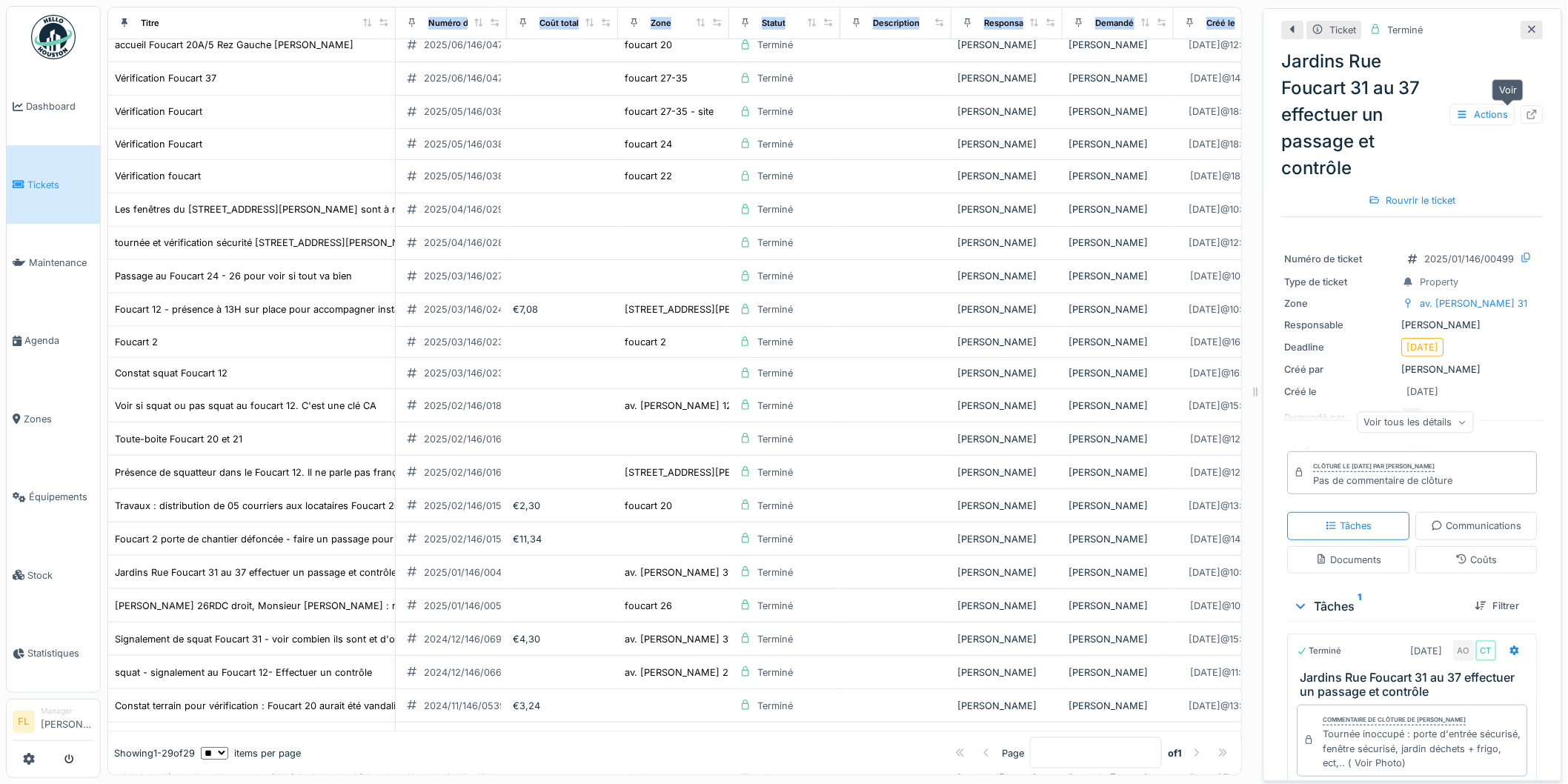
click at [1528, 112] on icon at bounding box center [1532, 114] width 9 height 9
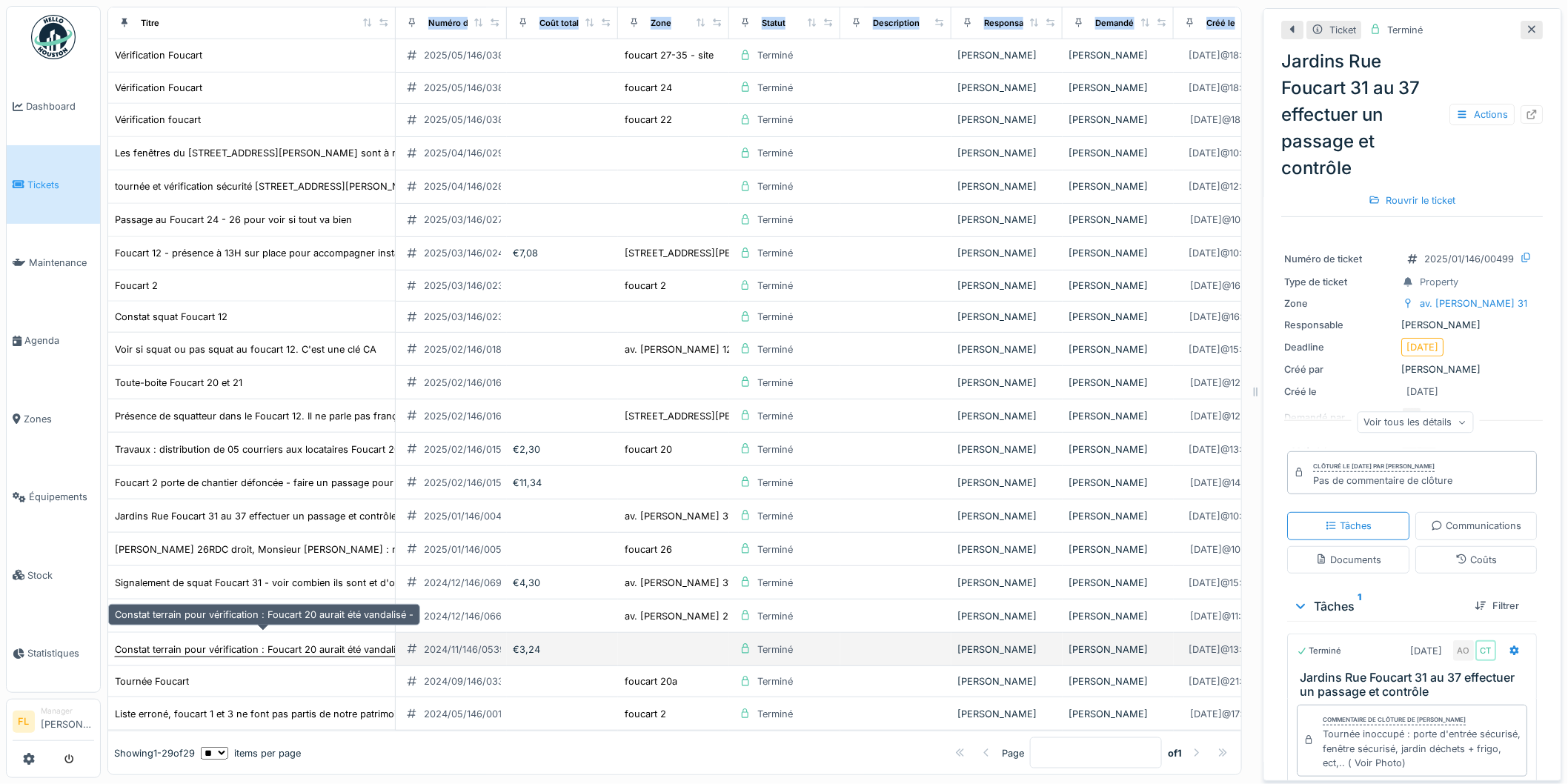
scroll to position [412, 0]
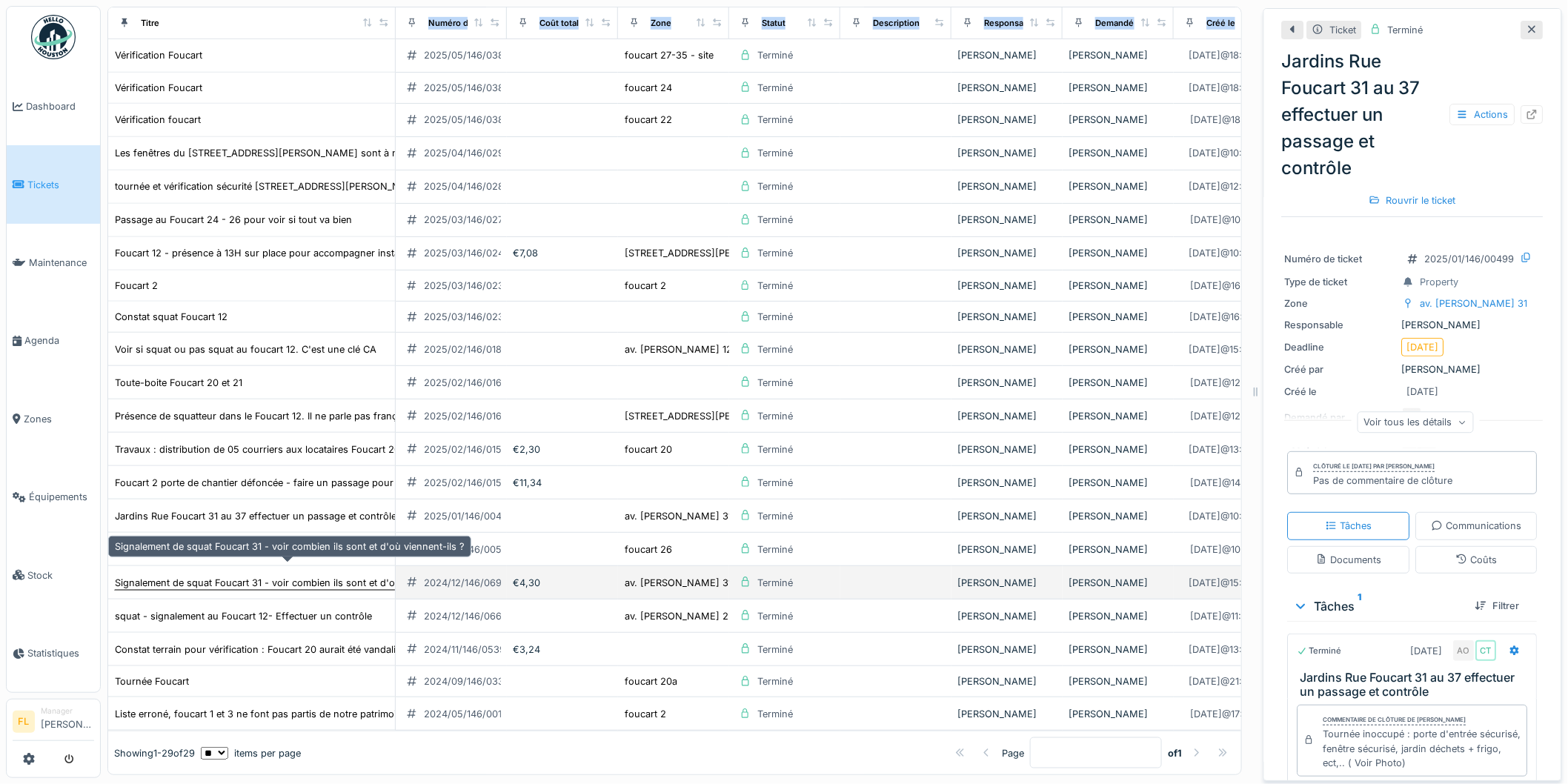
click at [205, 576] on div "Signalement de squat Foucart 31 - voir combien ils sont et d'où viennent-ils ?" at bounding box center [289, 582] width 350 height 14
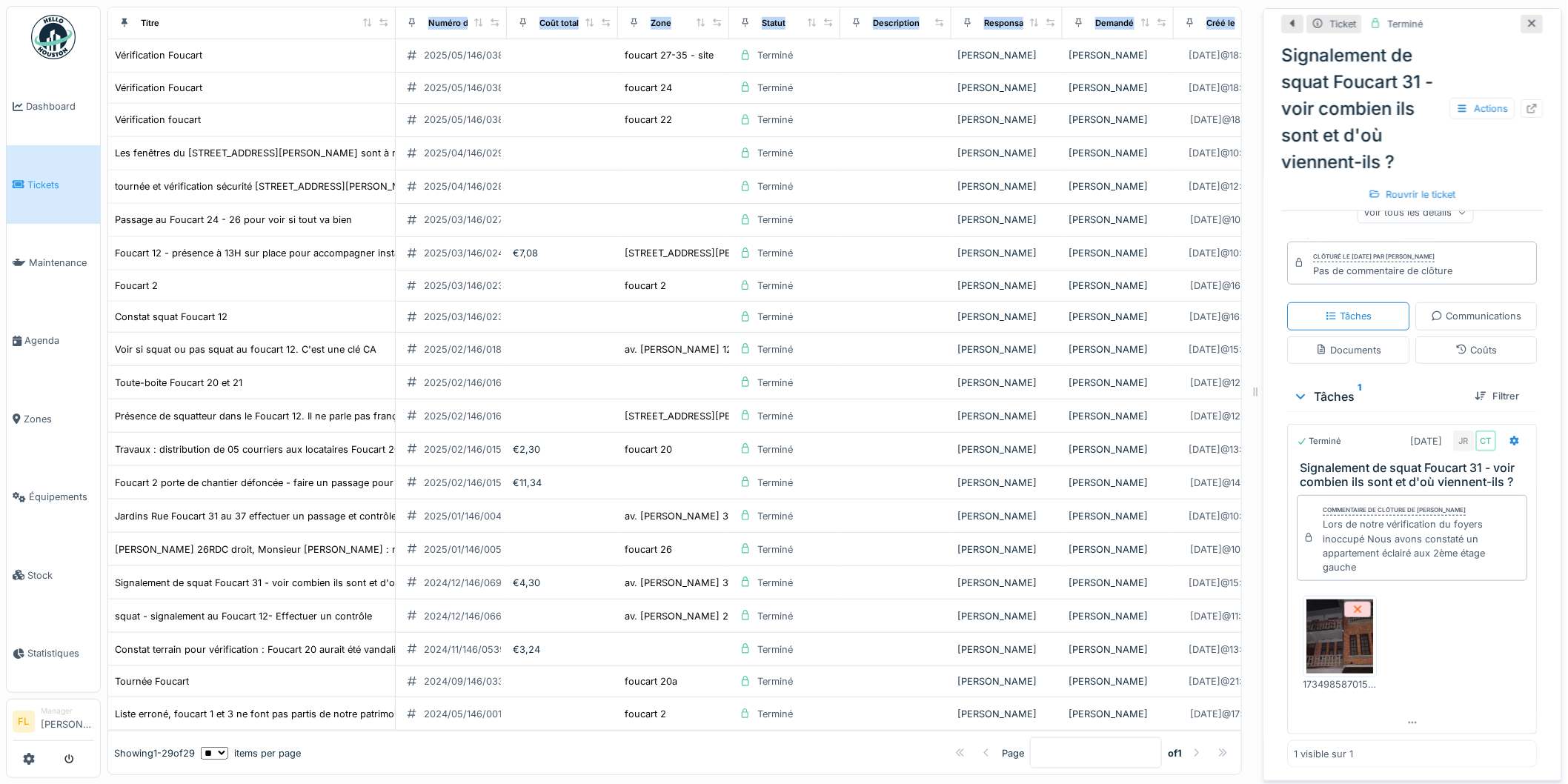
scroll to position [12, 0]
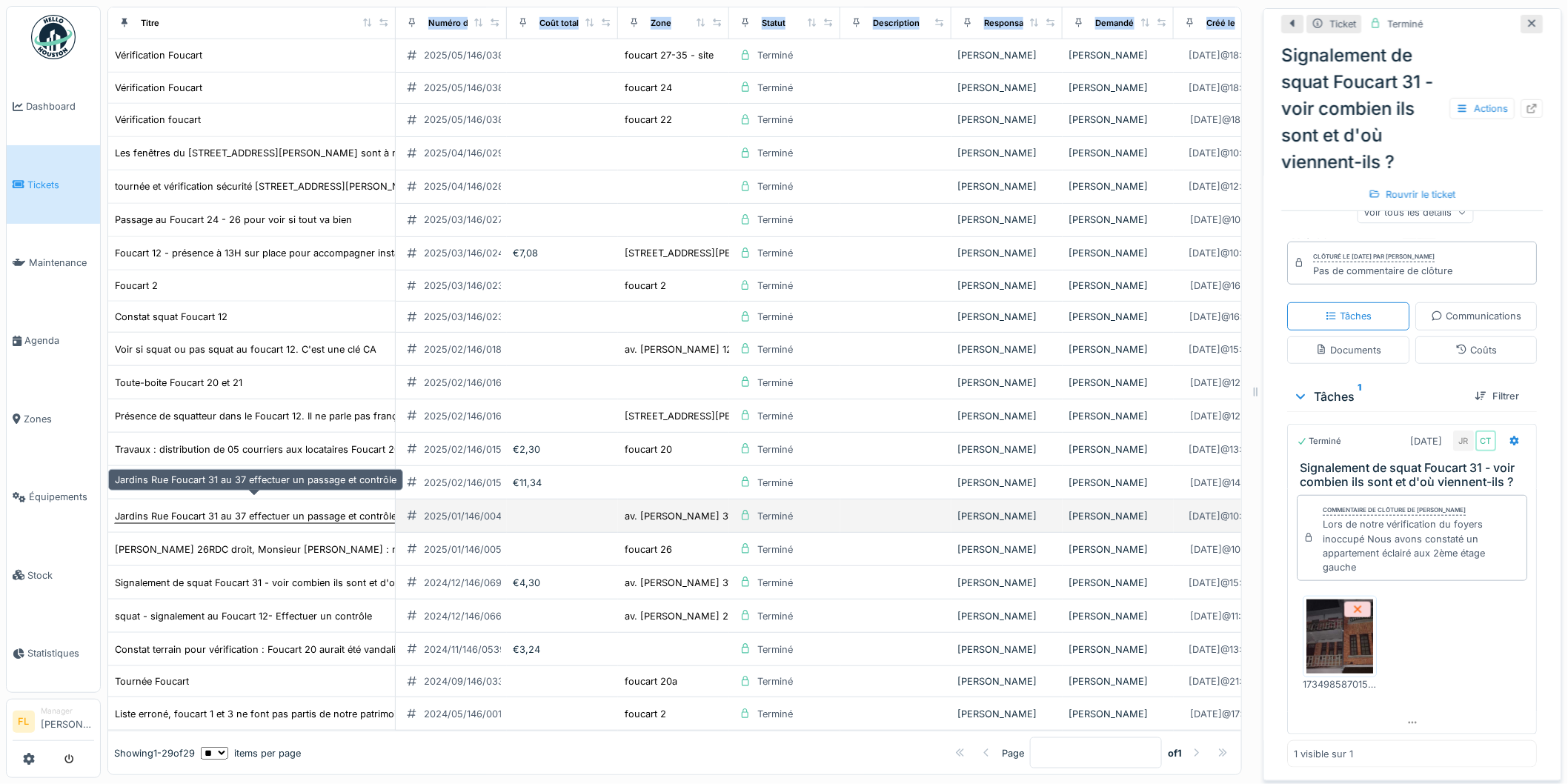
click at [294, 509] on div "Jardins Rue Foucart 31 au 37 effectuer un passage et contrôle" at bounding box center [255, 516] width 281 height 14
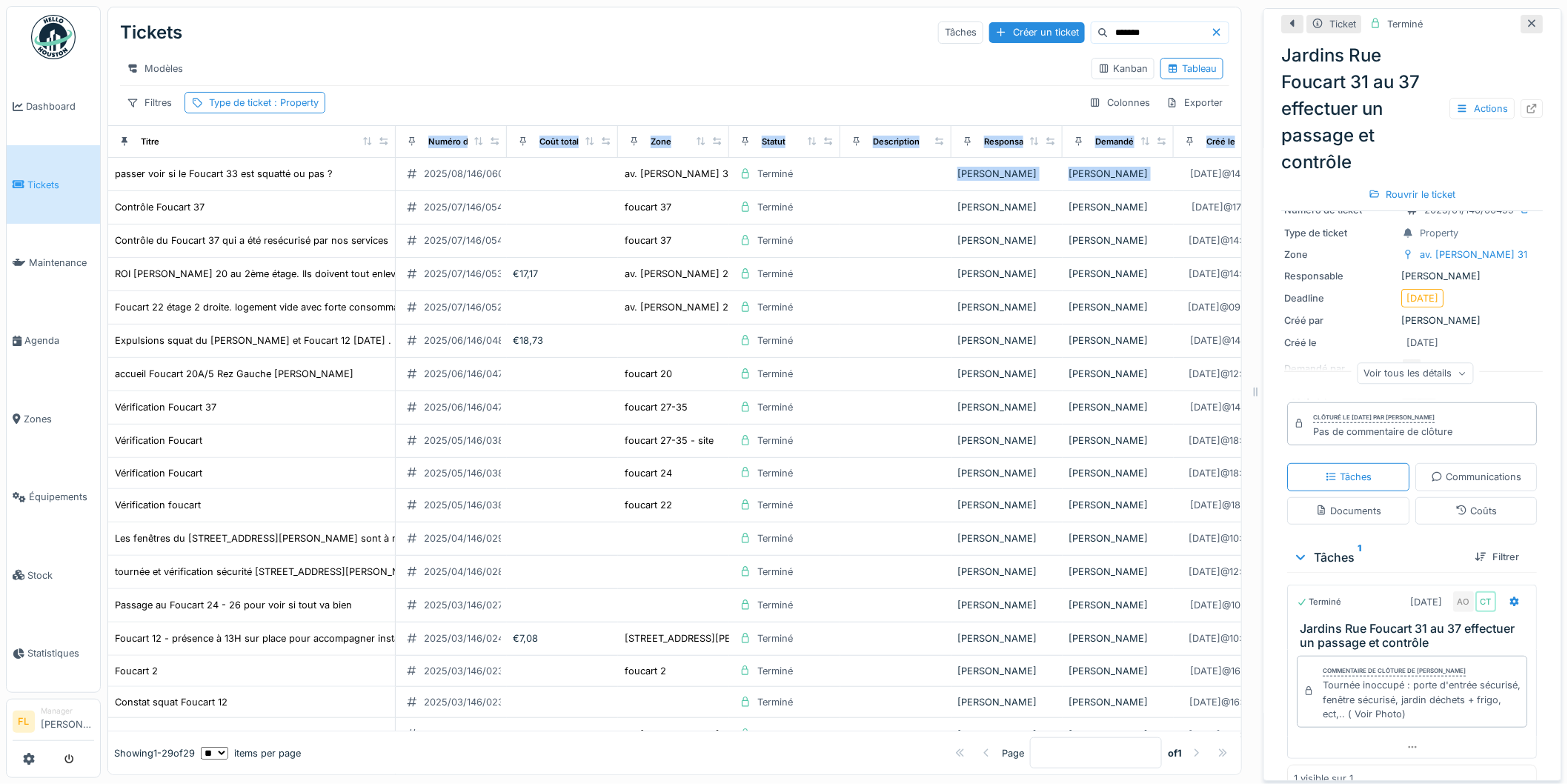
scroll to position [76, 0]
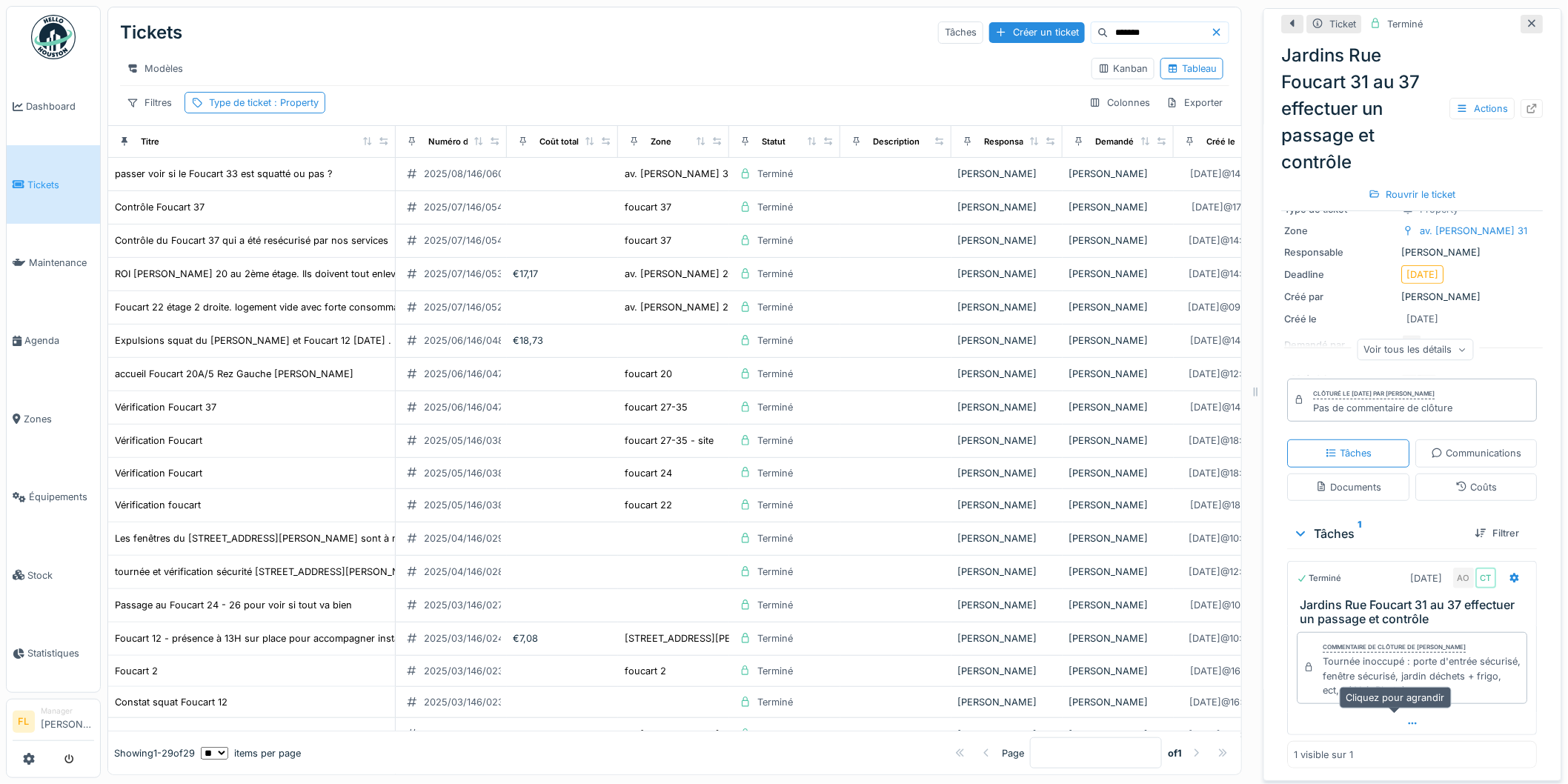
click at [1407, 718] on icon at bounding box center [1412, 723] width 12 height 9
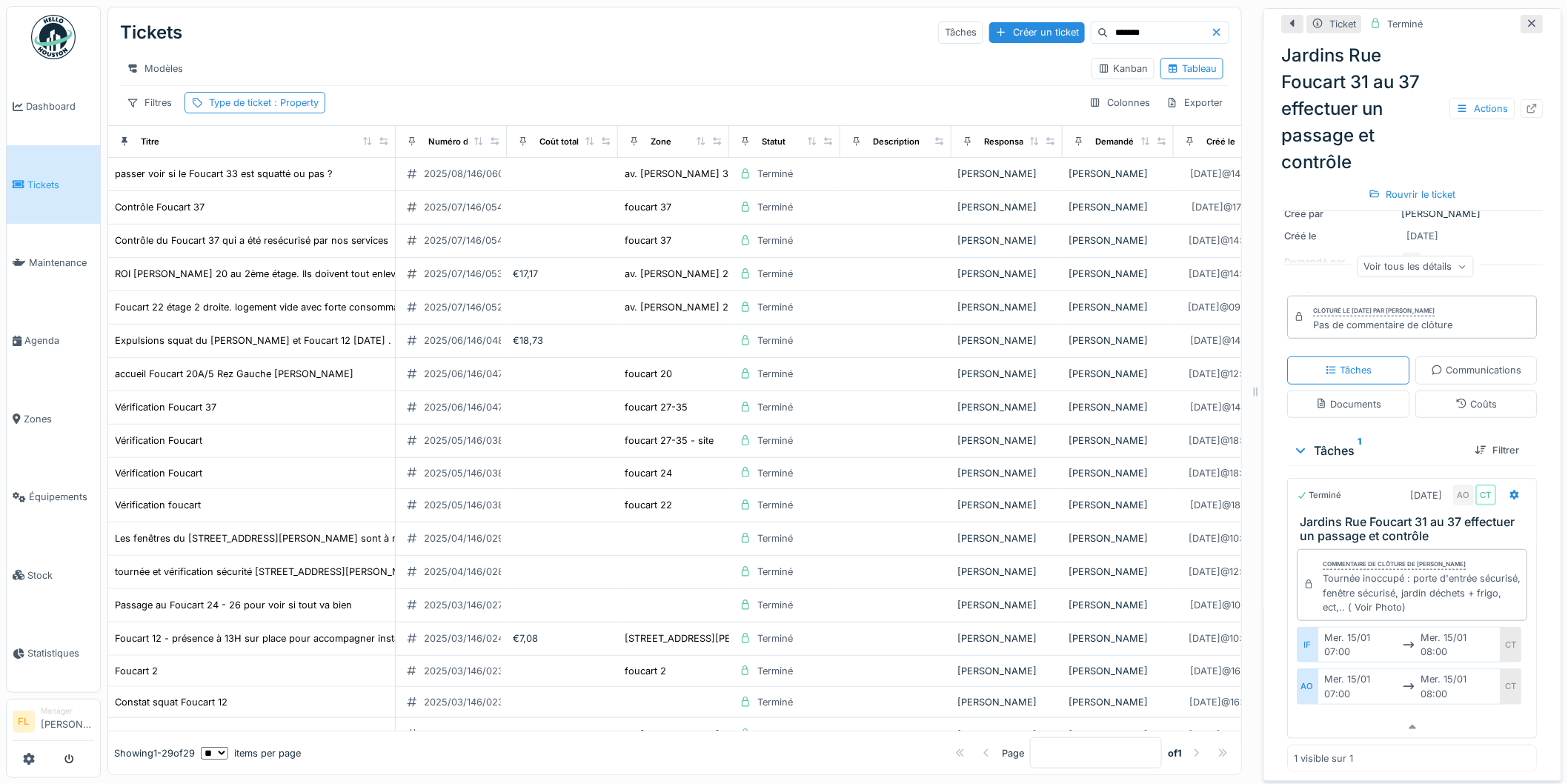
scroll to position [161, 0]
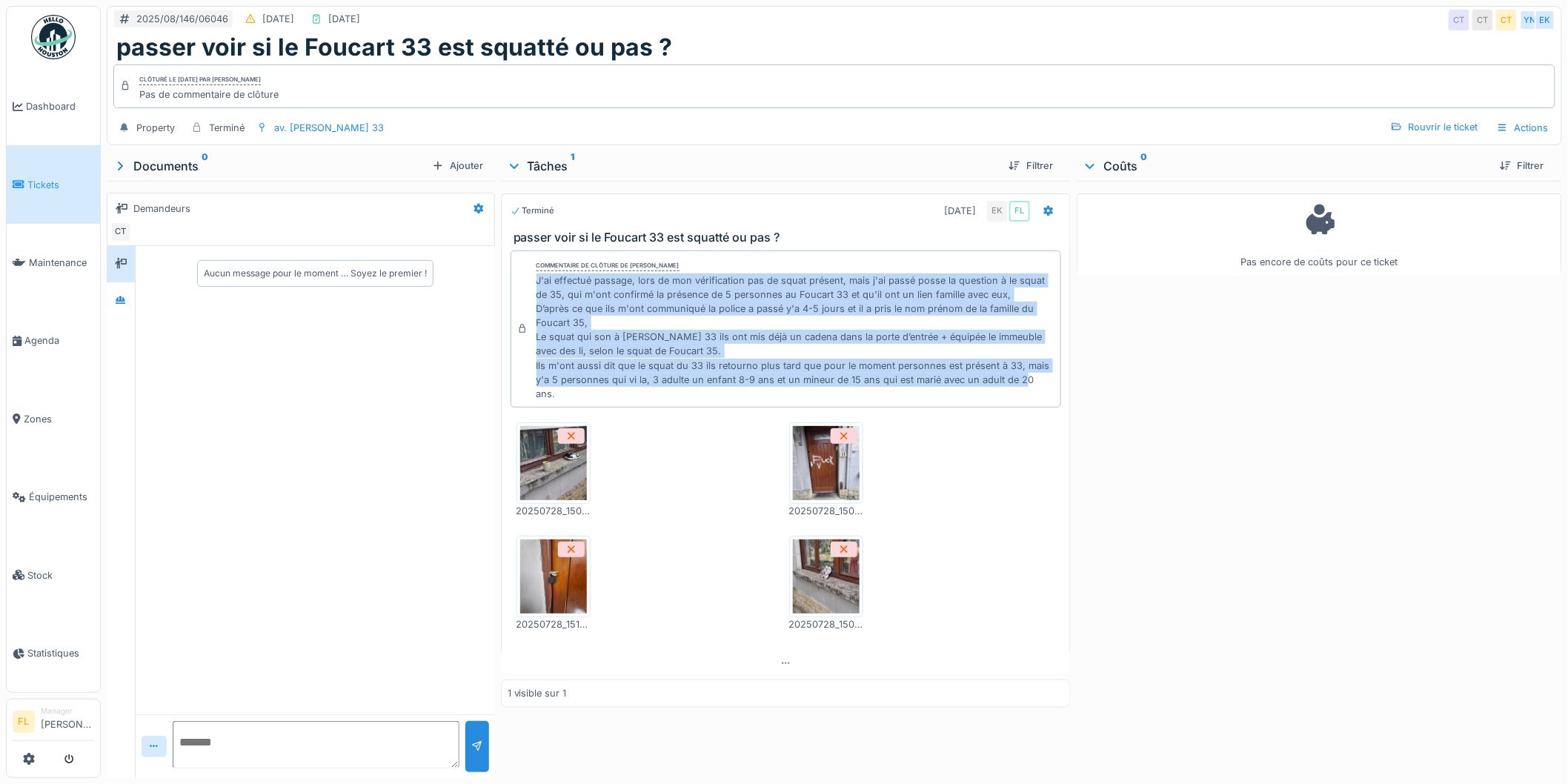
drag, startPoint x: 535, startPoint y: 282, endPoint x: 1047, endPoint y: 382, distance: 521.7
click at [1047, 382] on div "J'ai effectué passage, lors de mon vérification pas de squat présent, mais j'ai…" at bounding box center [795, 338] width 519 height 128
drag, startPoint x: 537, startPoint y: 282, endPoint x: 1042, endPoint y: 380, distance: 514.4
click at [1042, 380] on div "J'ai effectué passage, lors de mon vérification pas de squat présent, mais j'ai…" at bounding box center [795, 338] width 519 height 128
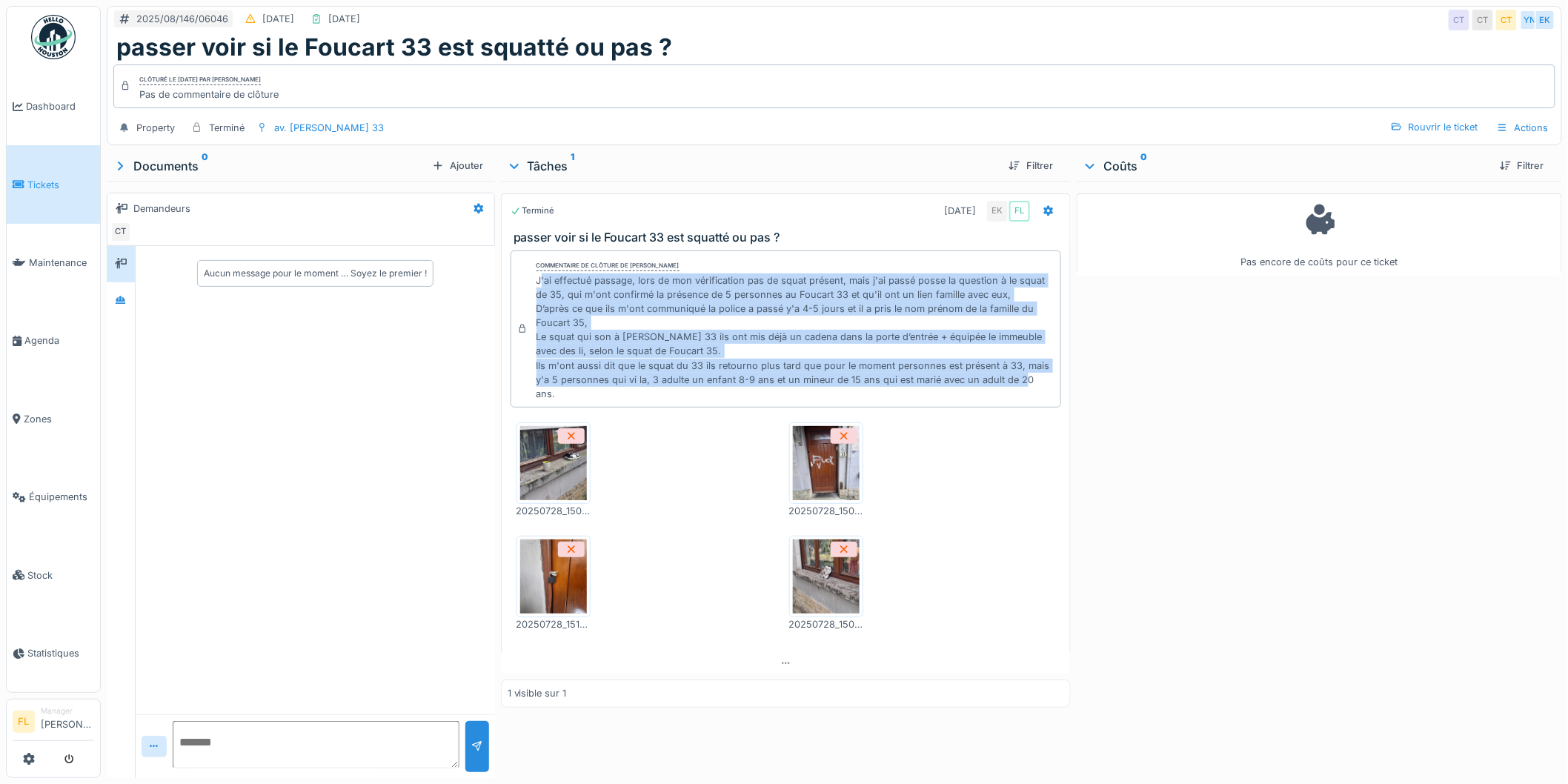
click at [1041, 380] on div "J'ai effectué passage, lors de mon vérification pas de squat présent, mais j'ai…" at bounding box center [795, 338] width 519 height 128
drag, startPoint x: 524, startPoint y: 277, endPoint x: 1052, endPoint y: 381, distance: 538.1
click at [1052, 381] on div "Commentaire de clôture de Eljon Kola J'ai effectué passage, lors de mon vérific…" at bounding box center [786, 328] width 551 height 157
click at [994, 374] on div "J'ai effectué passage, lors de mon vérification pas de squat présent, mais j'ai…" at bounding box center [795, 338] width 519 height 128
drag, startPoint x: 615, startPoint y: 289, endPoint x: 1004, endPoint y: 376, distance: 398.6
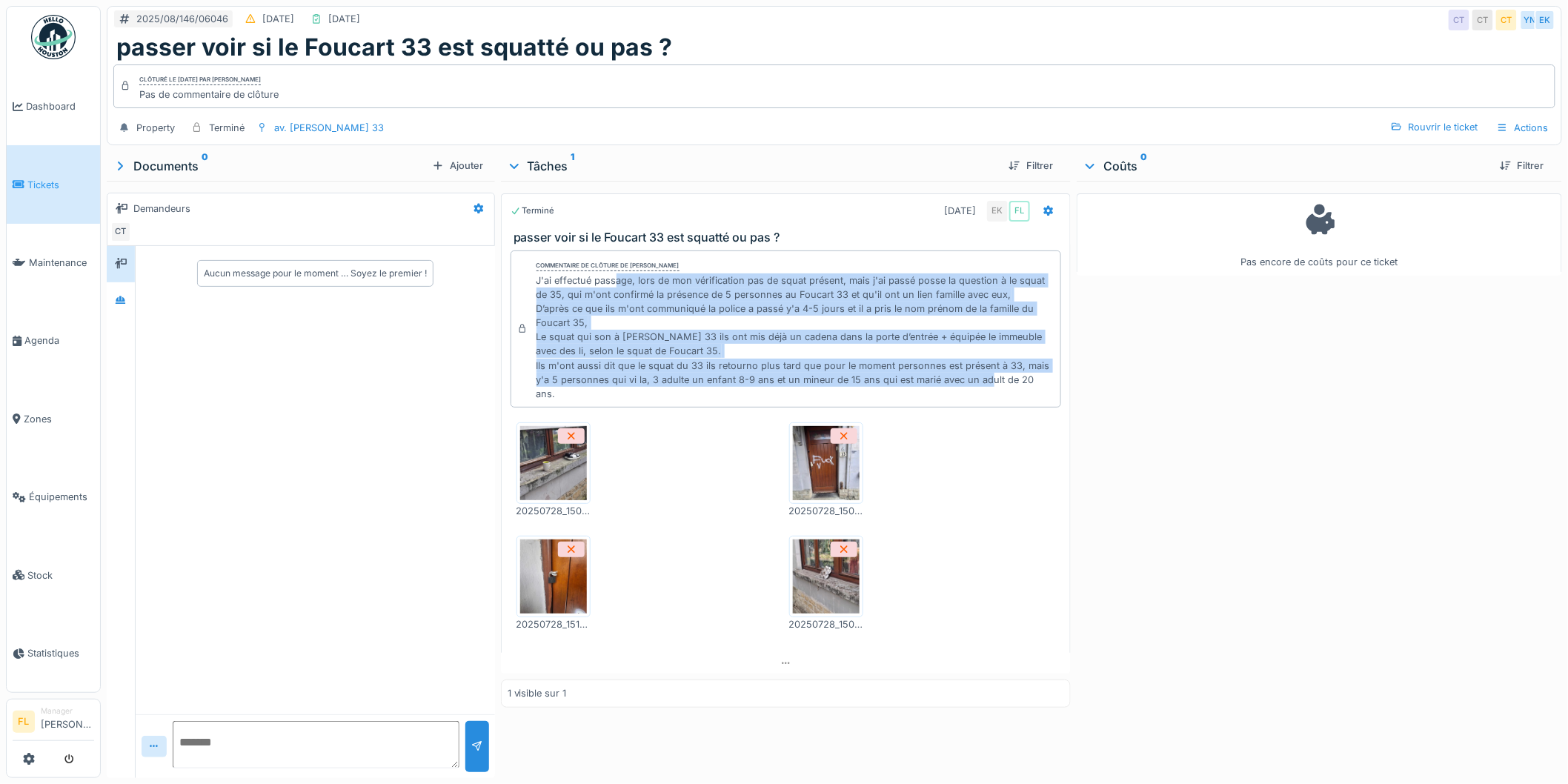
click at [1008, 387] on div "J'ai effectué passage, lors de mon vérification pas de squat présent, mais j'ai…" at bounding box center [795, 338] width 519 height 128
click at [1004, 376] on div "J'ai effectué passage, lors de mon vérification pas de squat présent, mais j'ai…" at bounding box center [795, 338] width 519 height 128
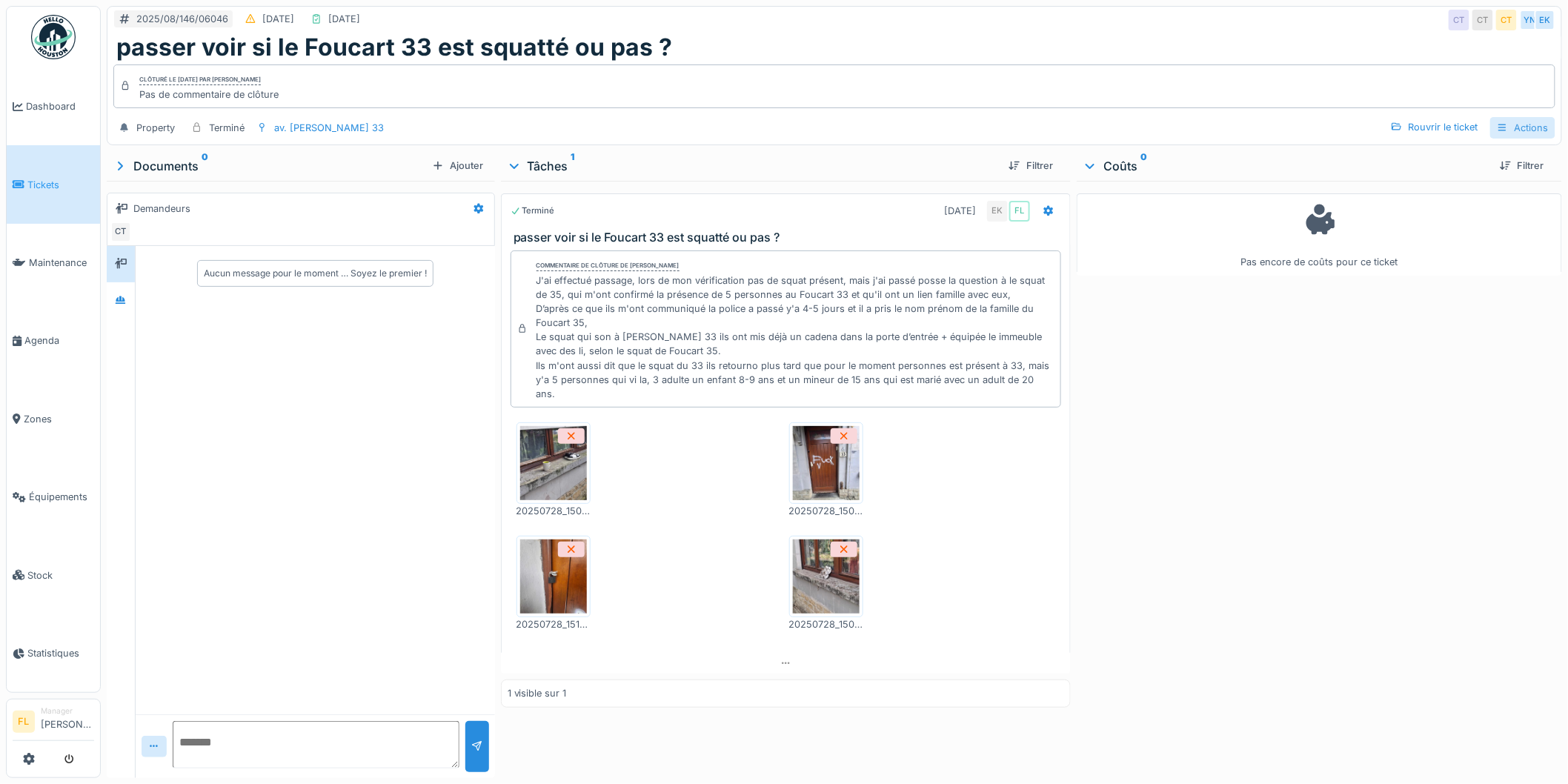
click at [1515, 124] on div "Actions" at bounding box center [1523, 128] width 66 height 22
click at [1463, 165] on div "Rapport d'intervention" at bounding box center [1460, 161] width 132 height 23
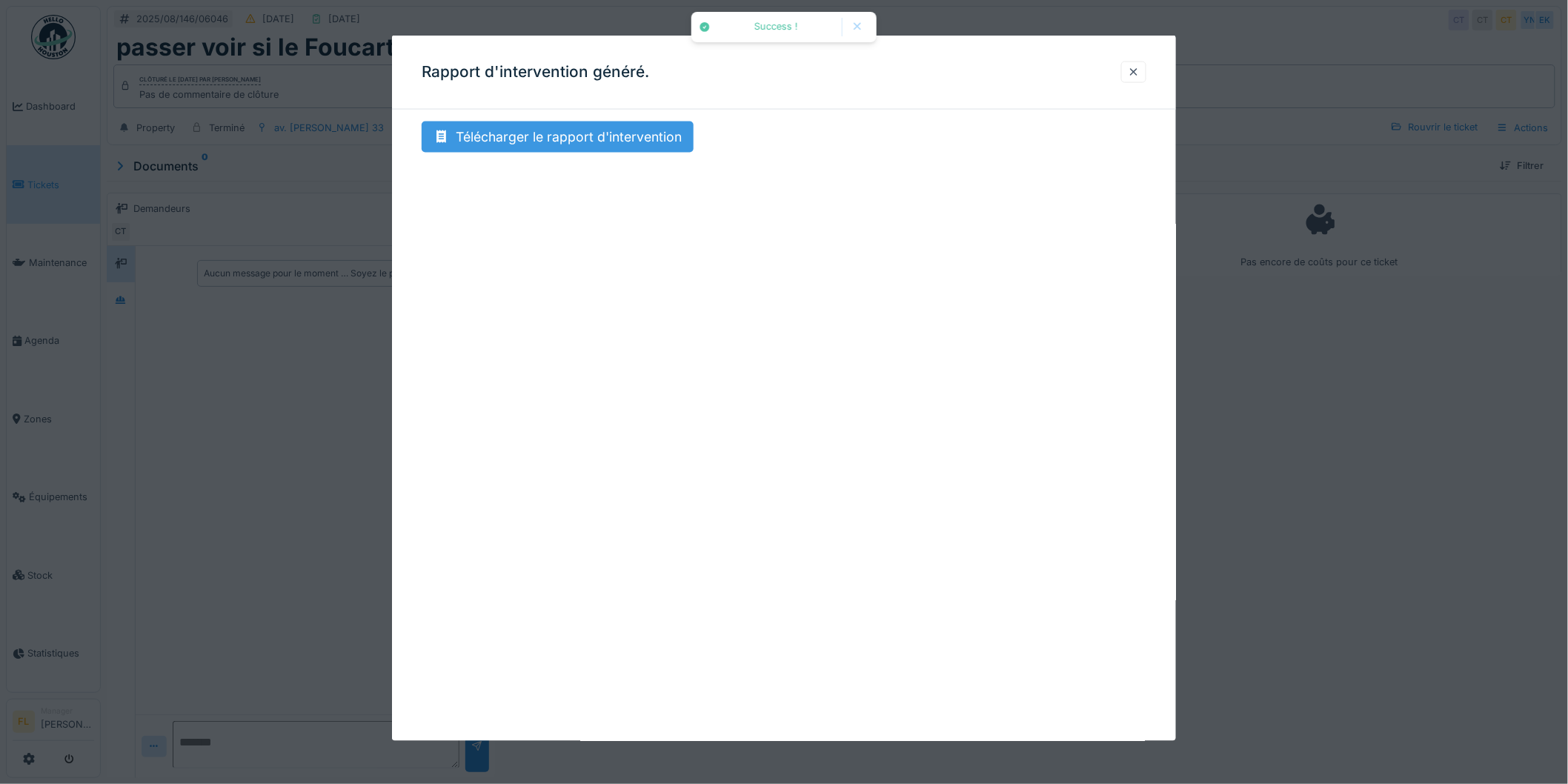
click at [482, 135] on div "Télécharger le rapport d'intervention" at bounding box center [558, 137] width 272 height 31
drag, startPoint x: 1137, startPoint y: 71, endPoint x: 1071, endPoint y: 6, distance: 92.6
click at [1136, 69] on div at bounding box center [1134, 72] width 12 height 14
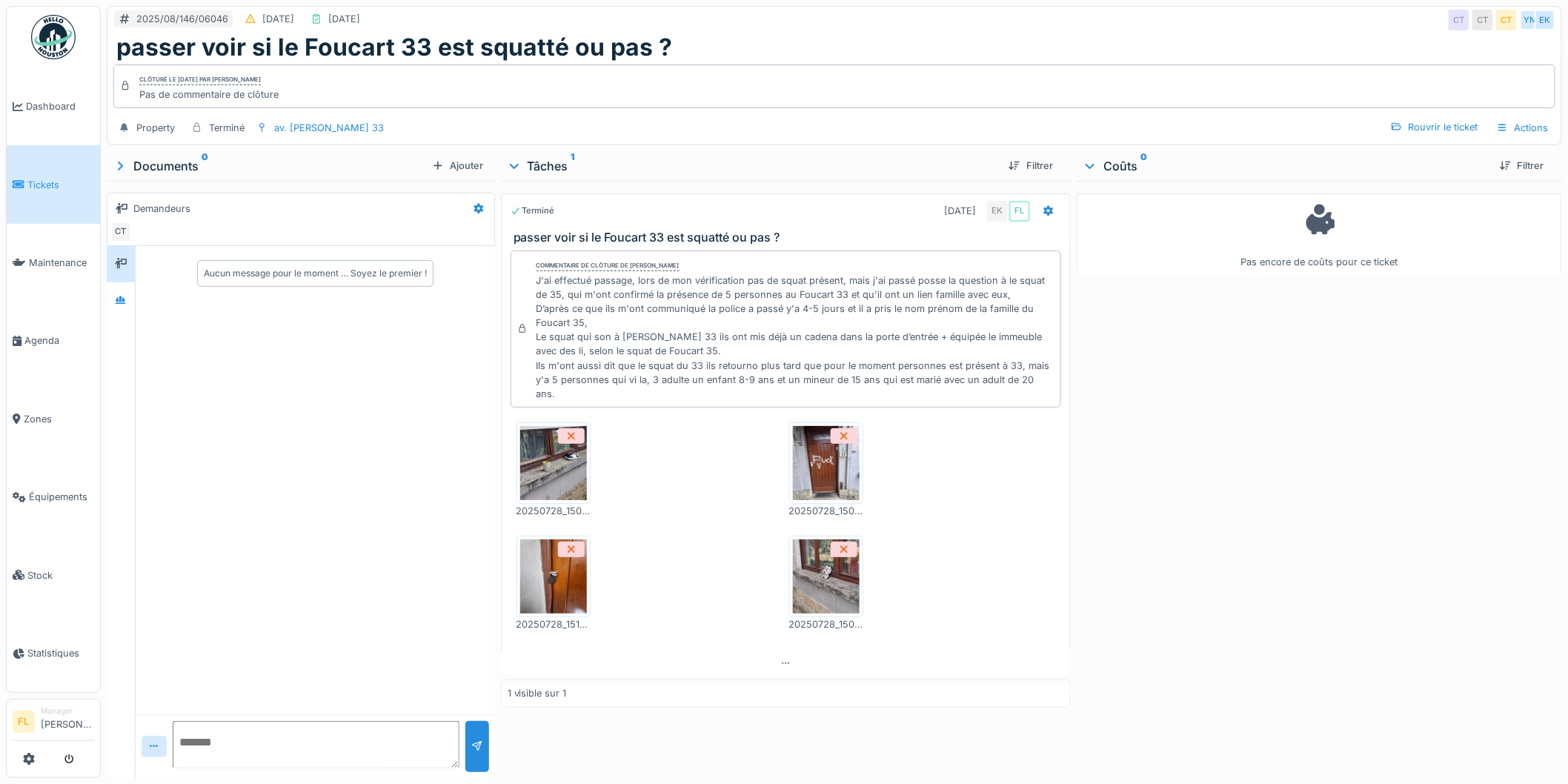
drag, startPoint x: 1236, startPoint y: 425, endPoint x: 1016, endPoint y: 72, distance: 415.9
click at [1226, 411] on div "Pas encore de coûts pour ce ticket" at bounding box center [1319, 476] width 486 height 591
drag, startPoint x: 1100, startPoint y: 53, endPoint x: 1092, endPoint y: 43, distance: 12.8
click at [1098, 52] on div "passer voir si le Foucart 33 est squatté ou pas ?" at bounding box center [834, 48] width 1436 height 28
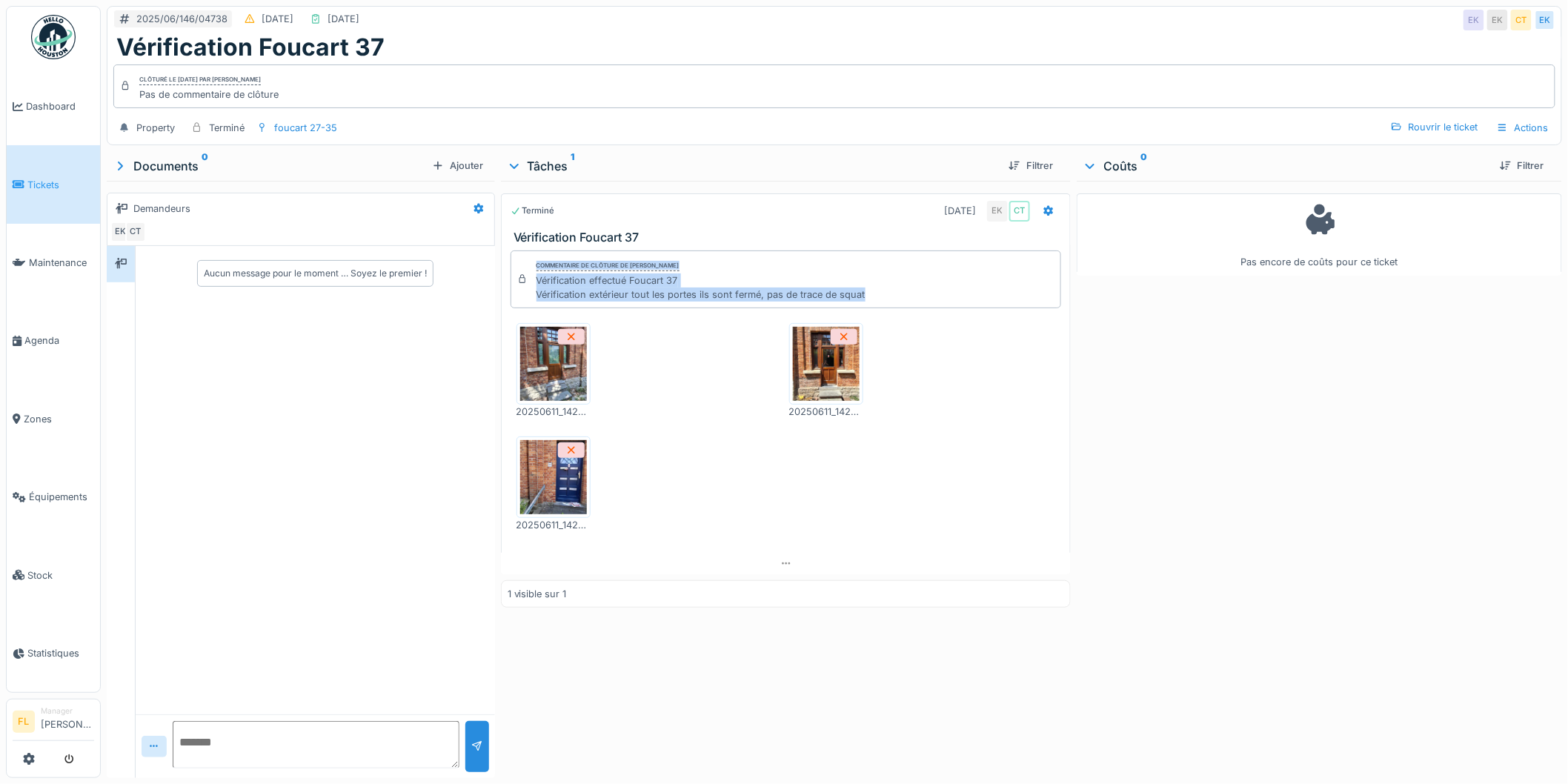
drag, startPoint x: 528, startPoint y: 286, endPoint x: 912, endPoint y: 299, distance: 384.2
click at [912, 299] on div "Commentaire de clôture de Eljon Kola Vérification effectué Foucart 37 Vérificat…" at bounding box center [786, 279] width 551 height 58
drag, startPoint x: 912, startPoint y: 299, endPoint x: 894, endPoint y: 299, distance: 18.0
click at [910, 299] on div "Commentaire de clôture de Eljon Kola Vérification effectué Foucart 37 Vérificat…" at bounding box center [786, 279] width 551 height 58
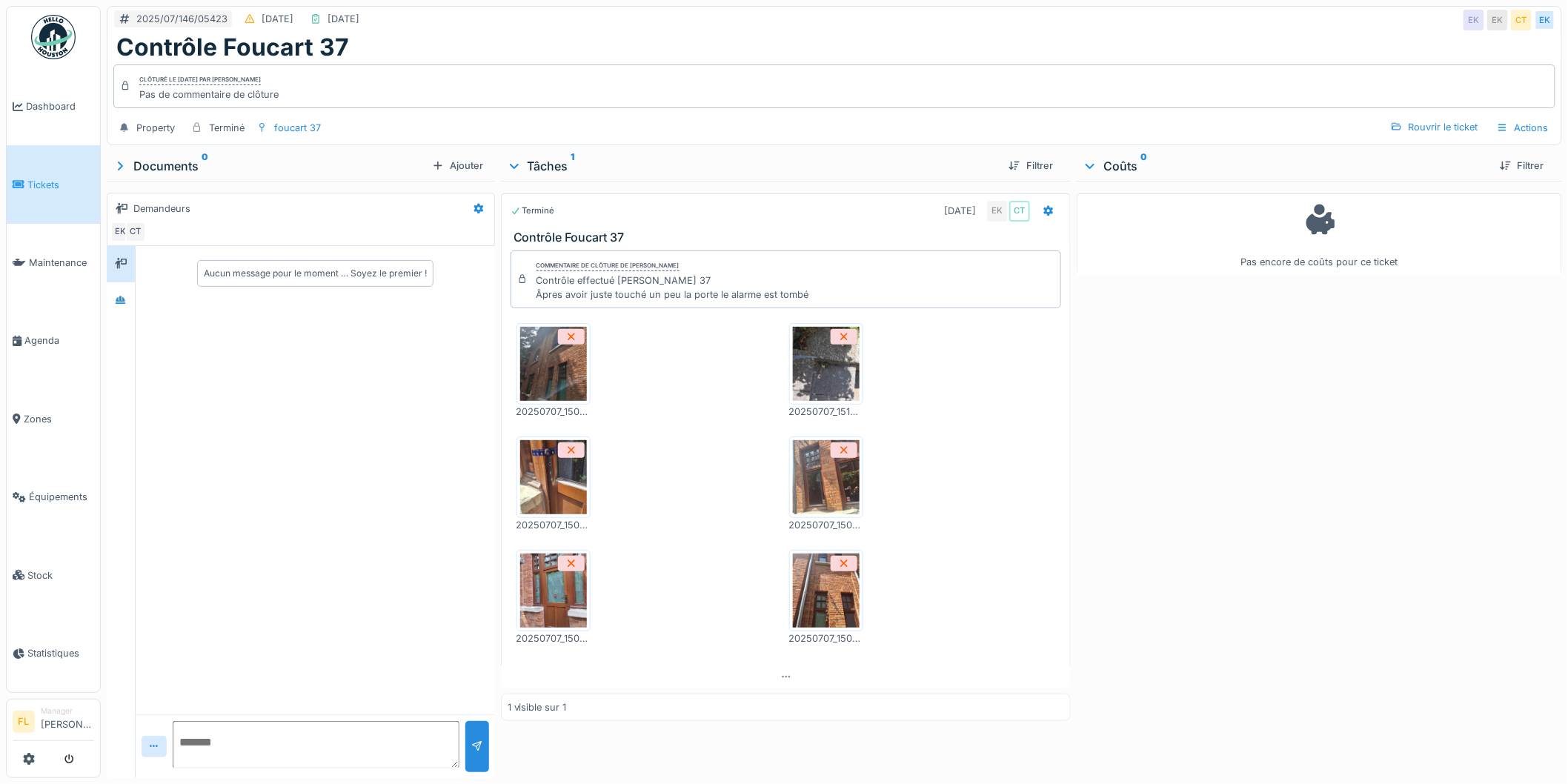
click at [546, 493] on img at bounding box center [553, 476] width 67 height 74
click at [535, 373] on img at bounding box center [553, 363] width 67 height 74
click at [815, 386] on img at bounding box center [825, 363] width 67 height 74
click at [831, 500] on img at bounding box center [825, 476] width 67 height 74
click at [792, 609] on img at bounding box center [825, 590] width 67 height 74
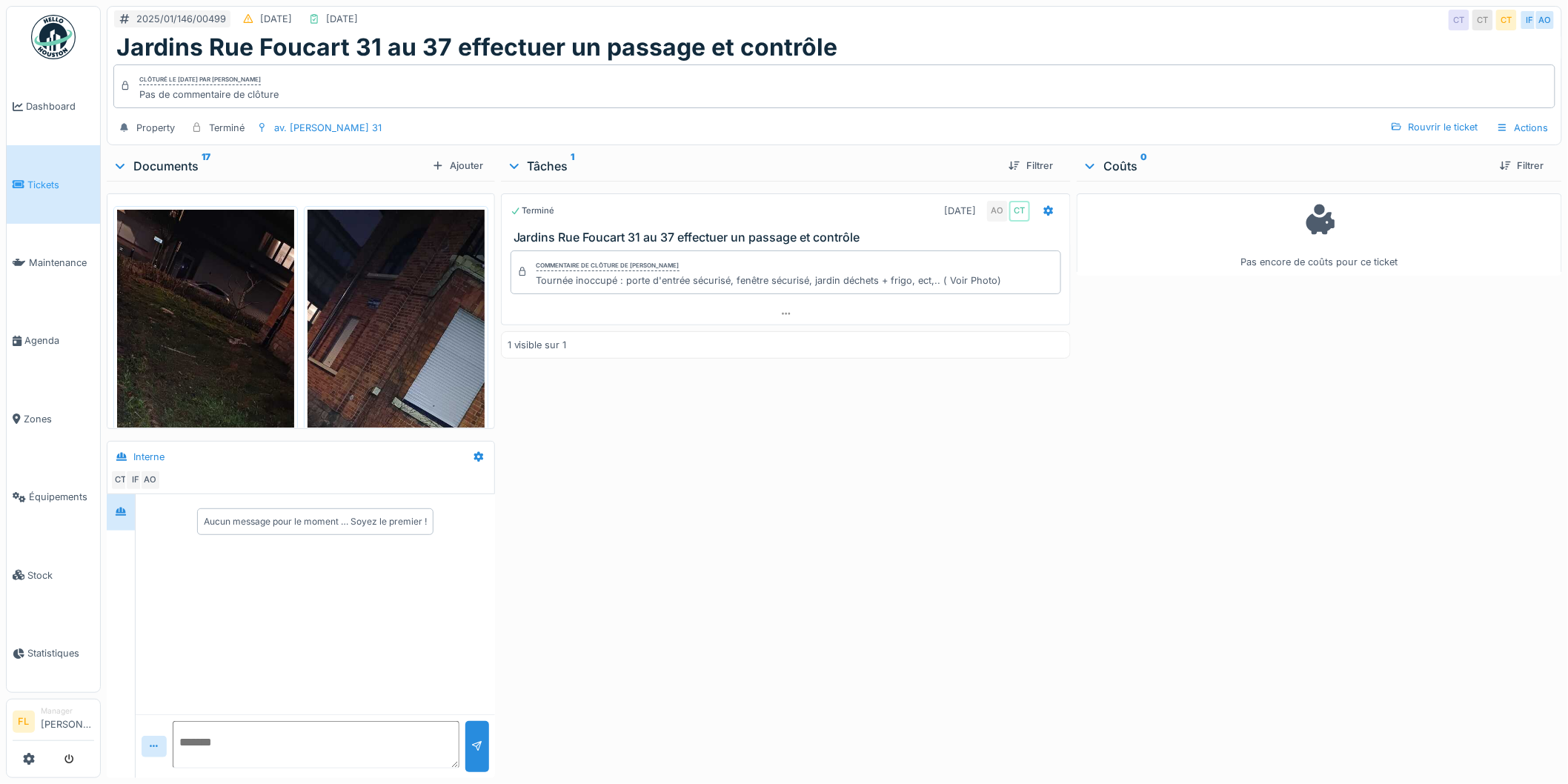
click at [776, 581] on div "Terminé [DATE] AO CT Jardins Rue Foucart 31 au 37 effectuer un passage et contr…" at bounding box center [786, 476] width 570 height 591
click at [943, 619] on div "Terminé [DATE] AO CT Jardins Rue Foucart 31 au 37 effectuer un passage et contr…" at bounding box center [786, 476] width 570 height 591
